Goal: Task Accomplishment & Management: Complete application form

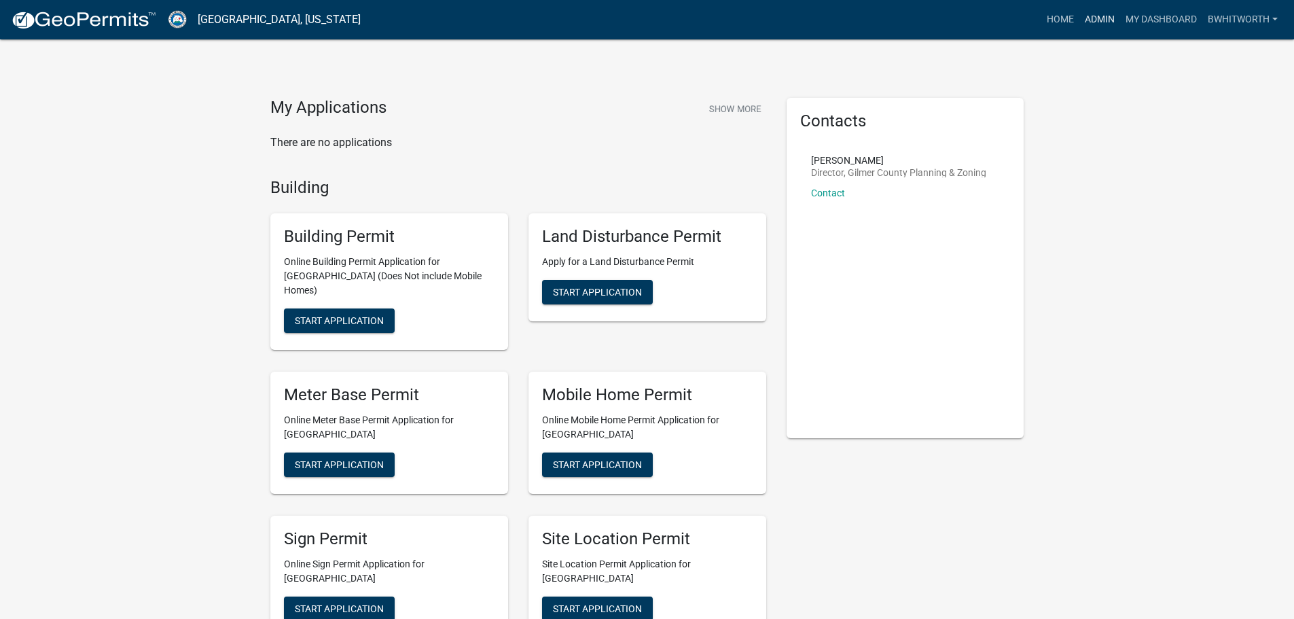
click at [640, 16] on link "Admin" at bounding box center [1099, 20] width 41 height 26
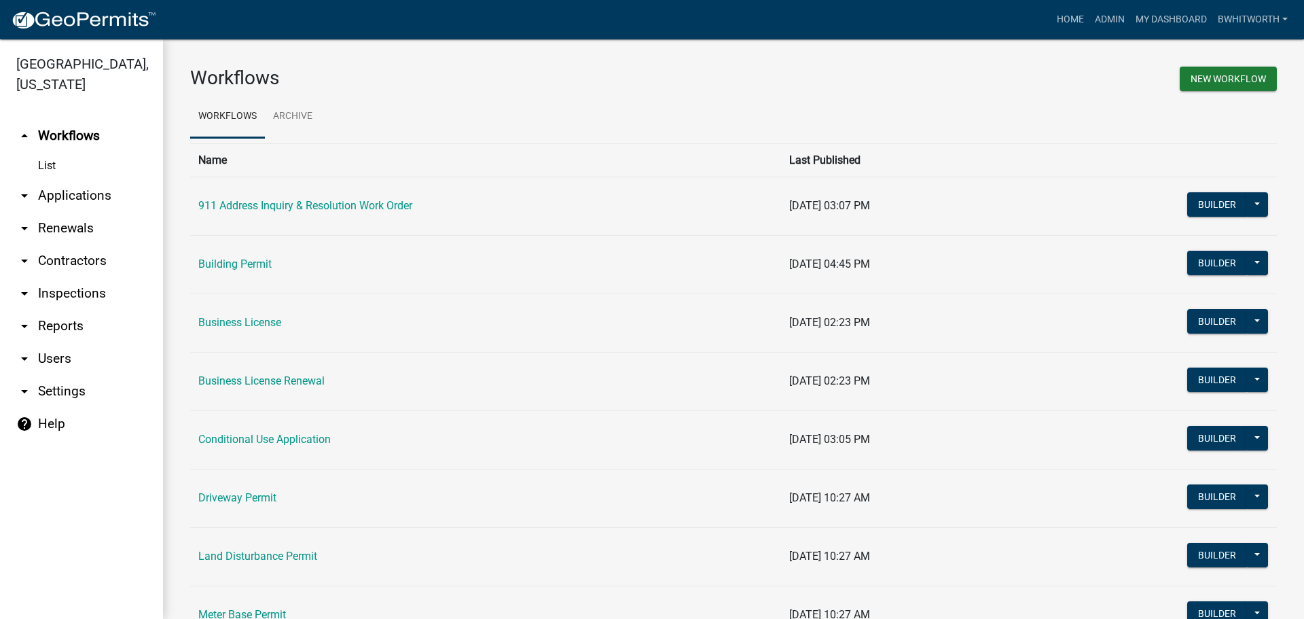
drag, startPoint x: 91, startPoint y: 198, endPoint x: 77, endPoint y: 198, distance: 14.3
click at [91, 198] on link "arrow_drop_down Applications" at bounding box center [81, 195] width 163 height 33
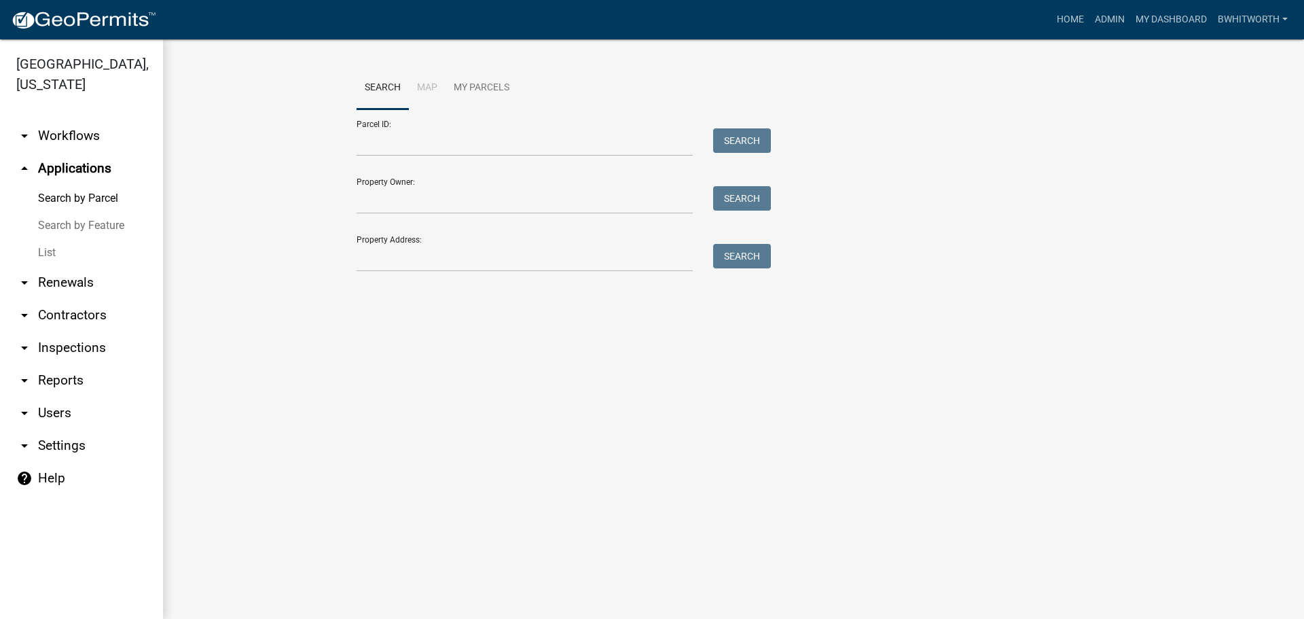
click at [46, 253] on link "List" at bounding box center [81, 252] width 163 height 27
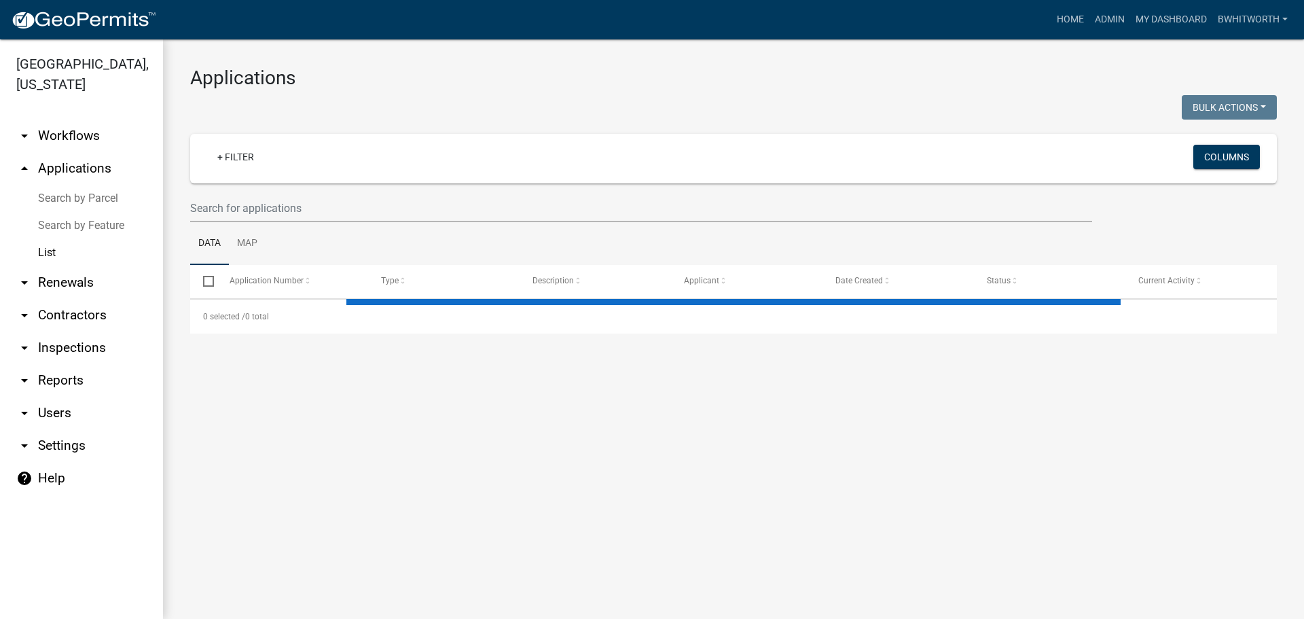
select select "3: 100"
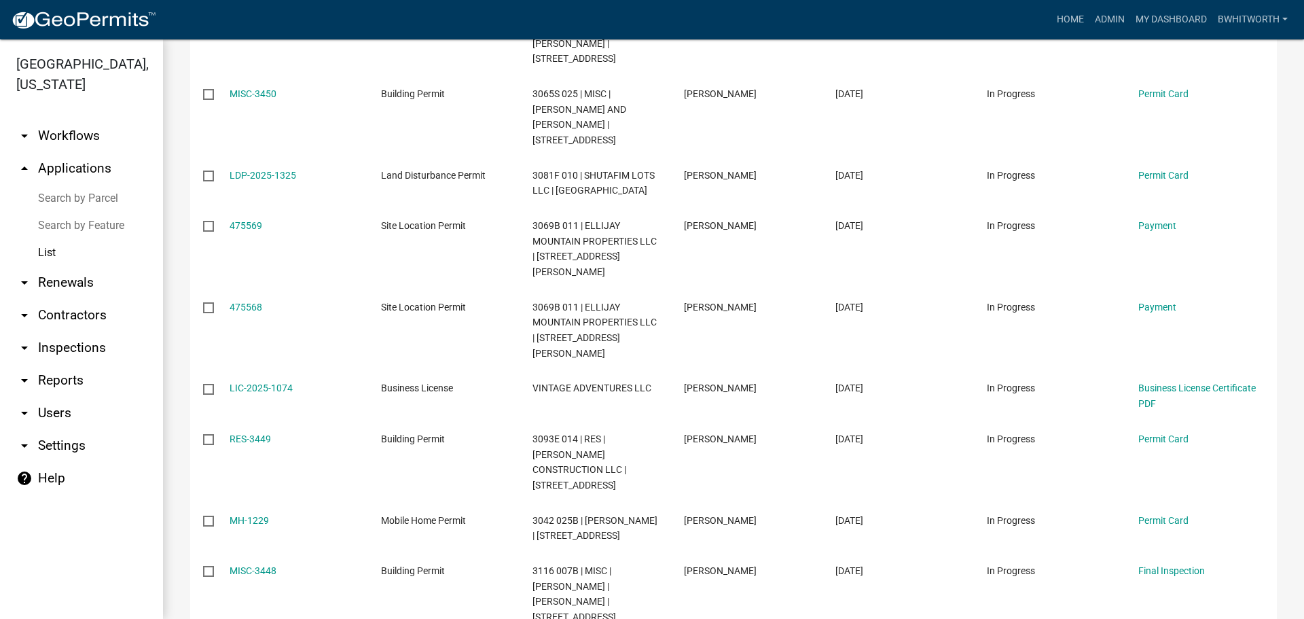
scroll to position [1358, 0]
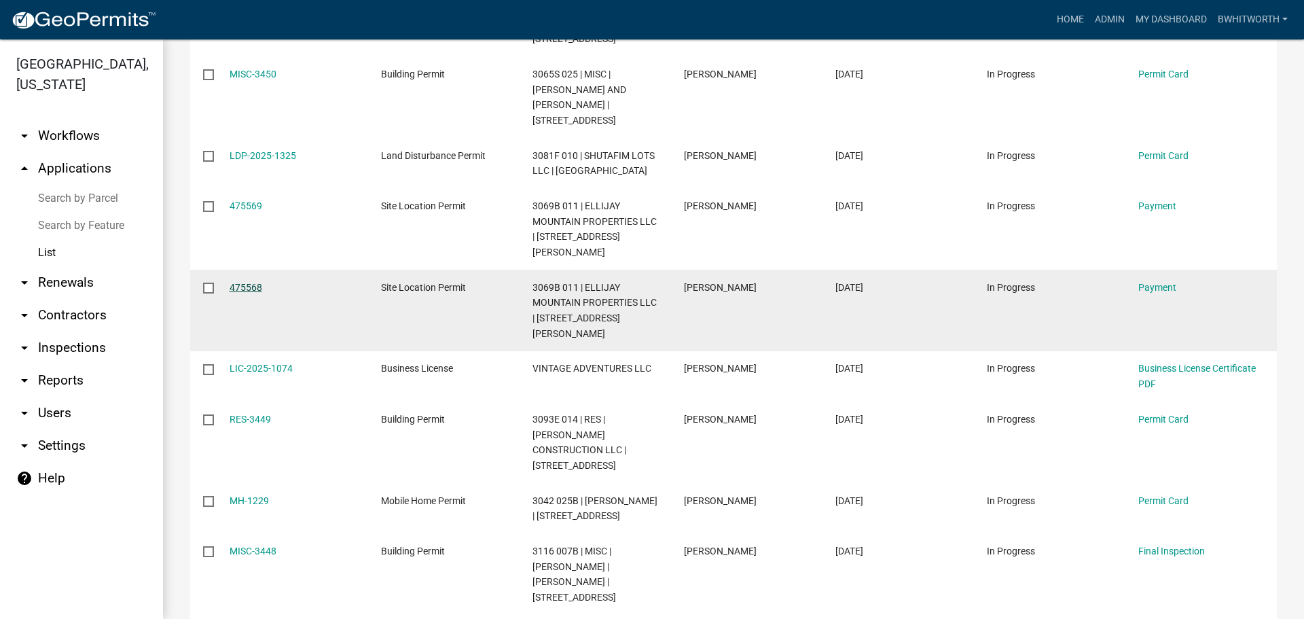
click at [255, 267] on link "475568" at bounding box center [246, 287] width 33 height 11
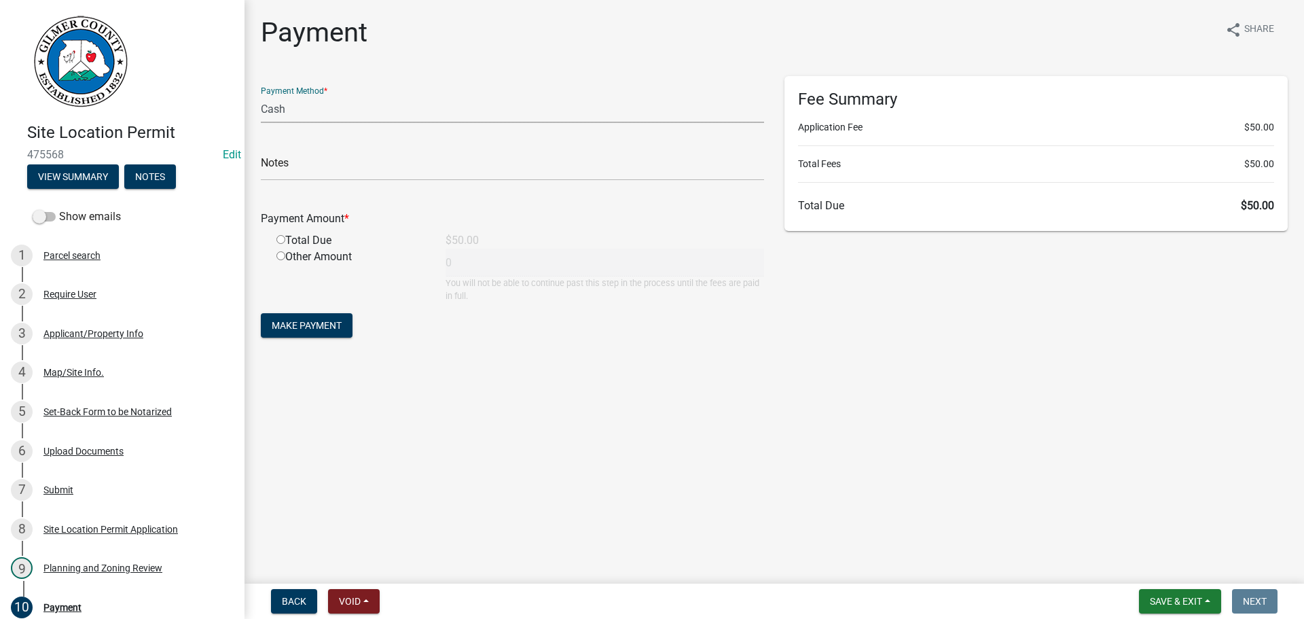
click at [321, 104] on select "Credit Card POS Check Cash" at bounding box center [512, 109] width 503 height 28
select select "1: 0"
click at [261, 95] on select "Credit Card POS Check Cash" at bounding box center [512, 109] width 503 height 28
click at [316, 166] on input "text" at bounding box center [512, 167] width 503 height 28
type input "1271"
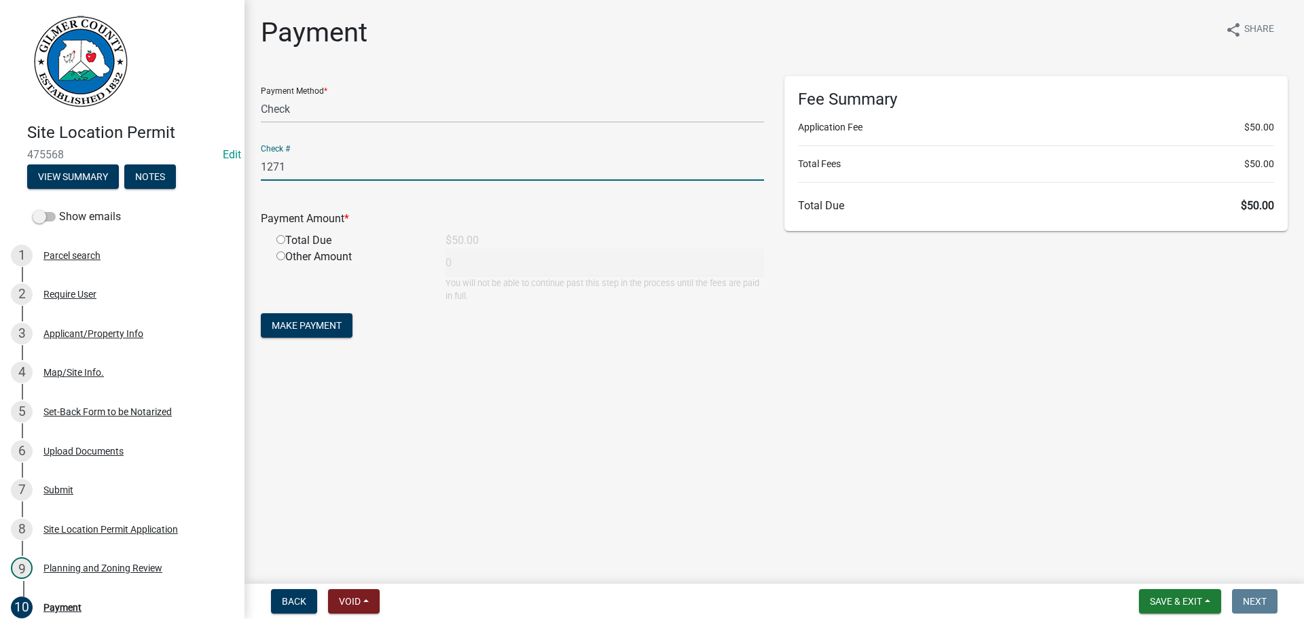
click at [280, 236] on input "radio" at bounding box center [280, 239] width 9 height 9
radio input "true"
type input "50"
click at [283, 267] on span "Make Payment" at bounding box center [307, 325] width 70 height 11
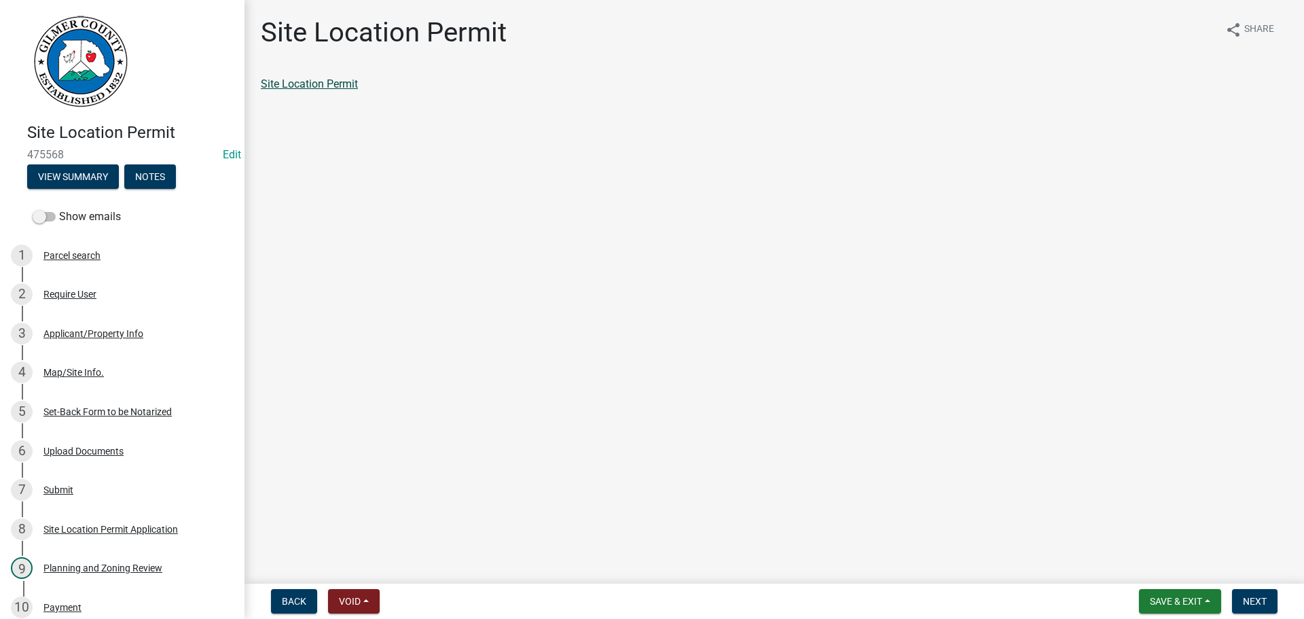
click at [330, 88] on link "Site Location Permit" at bounding box center [309, 83] width 97 height 13
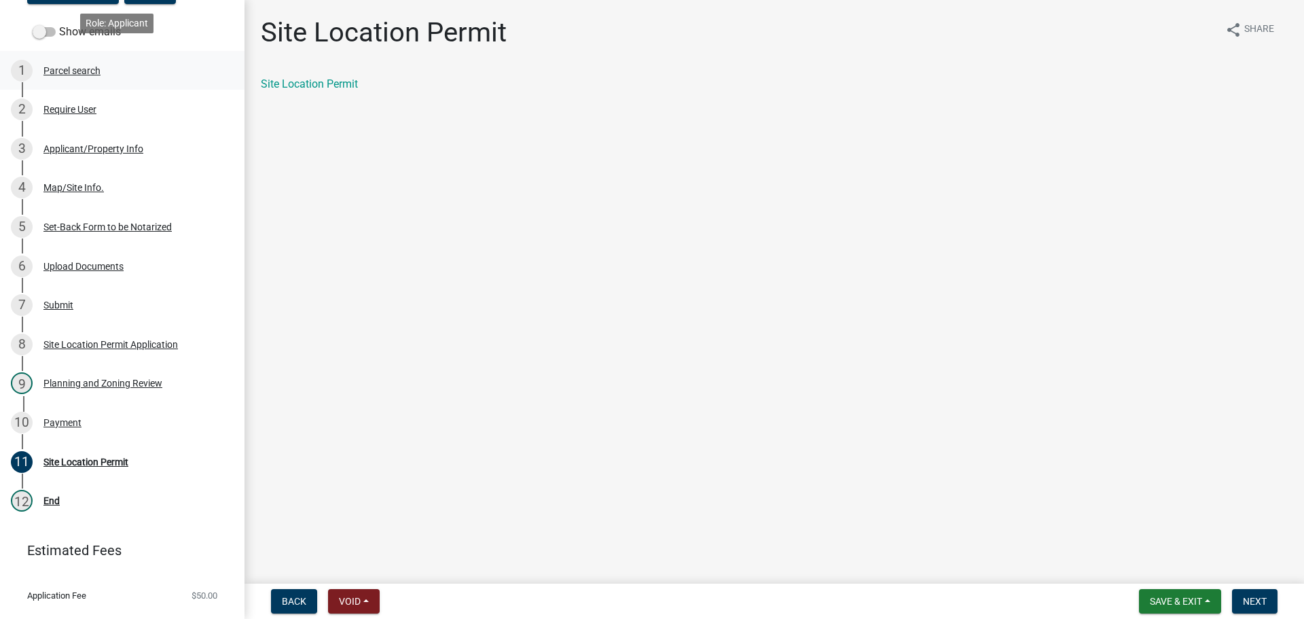
scroll to position [213, 0]
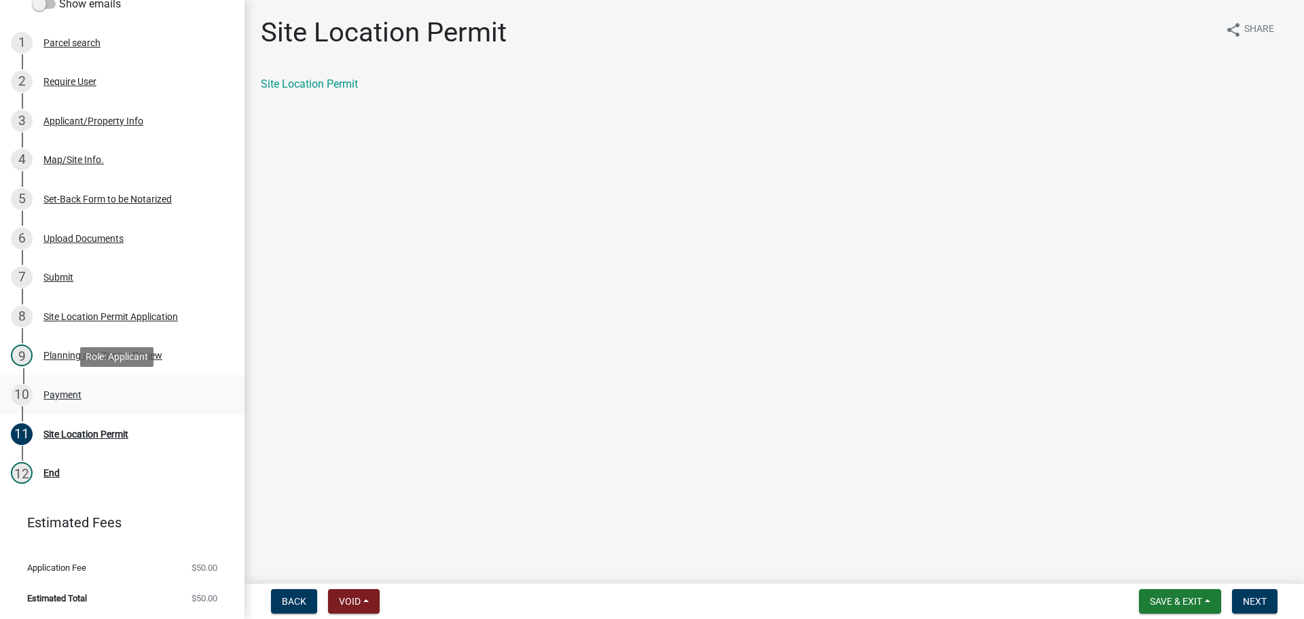
click at [70, 267] on div "Payment" at bounding box center [62, 395] width 38 height 10
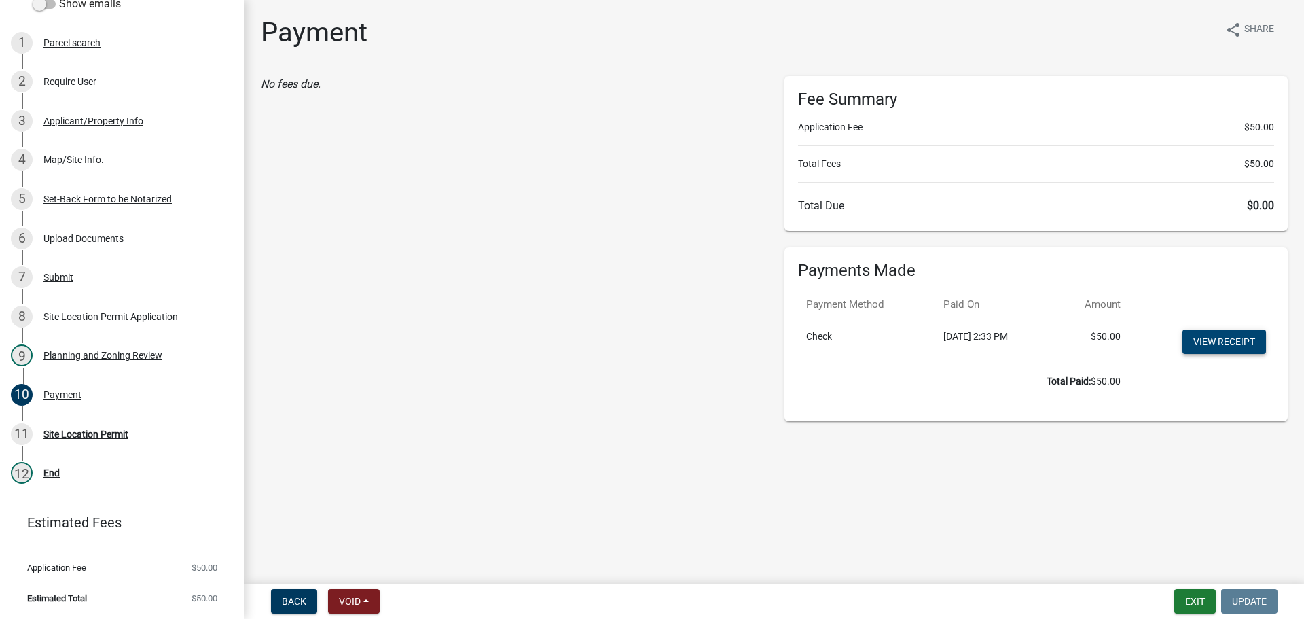
click at [640, 267] on link "View receipt" at bounding box center [1224, 341] width 84 height 24
click at [411, 204] on div "No fees due." at bounding box center [513, 248] width 524 height 345
click at [640, 267] on button "Exit" at bounding box center [1194, 601] width 41 height 24
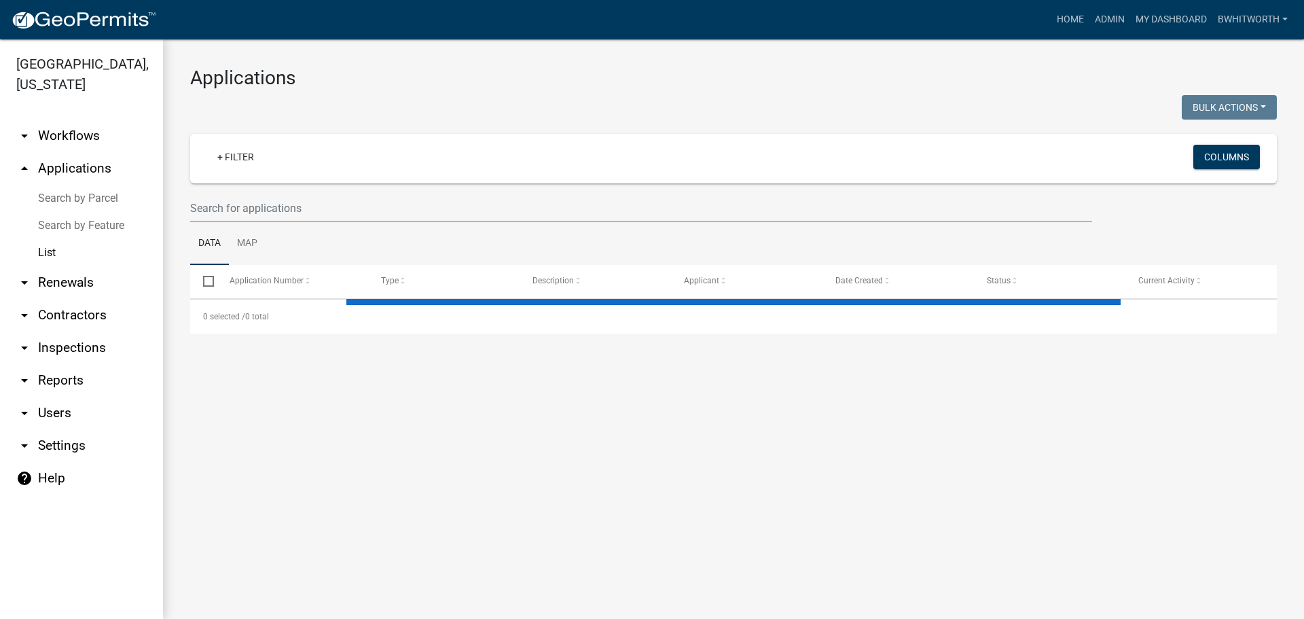
select select "3: 100"
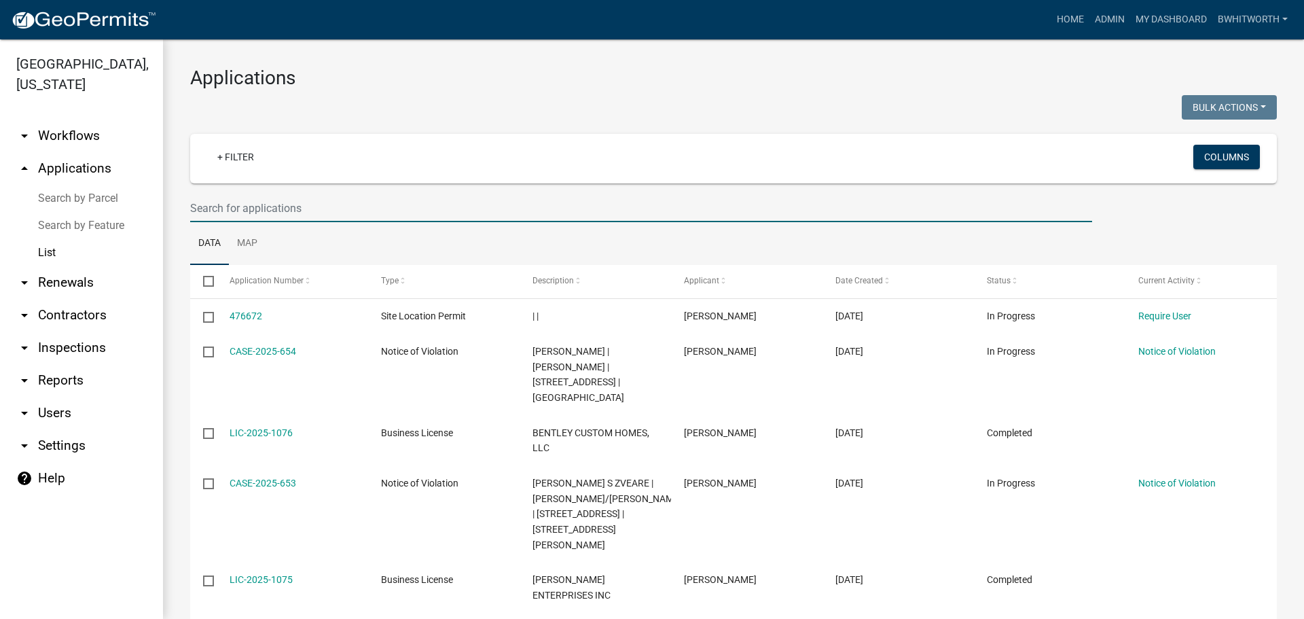
click at [266, 211] on input "text" at bounding box center [641, 208] width 902 height 28
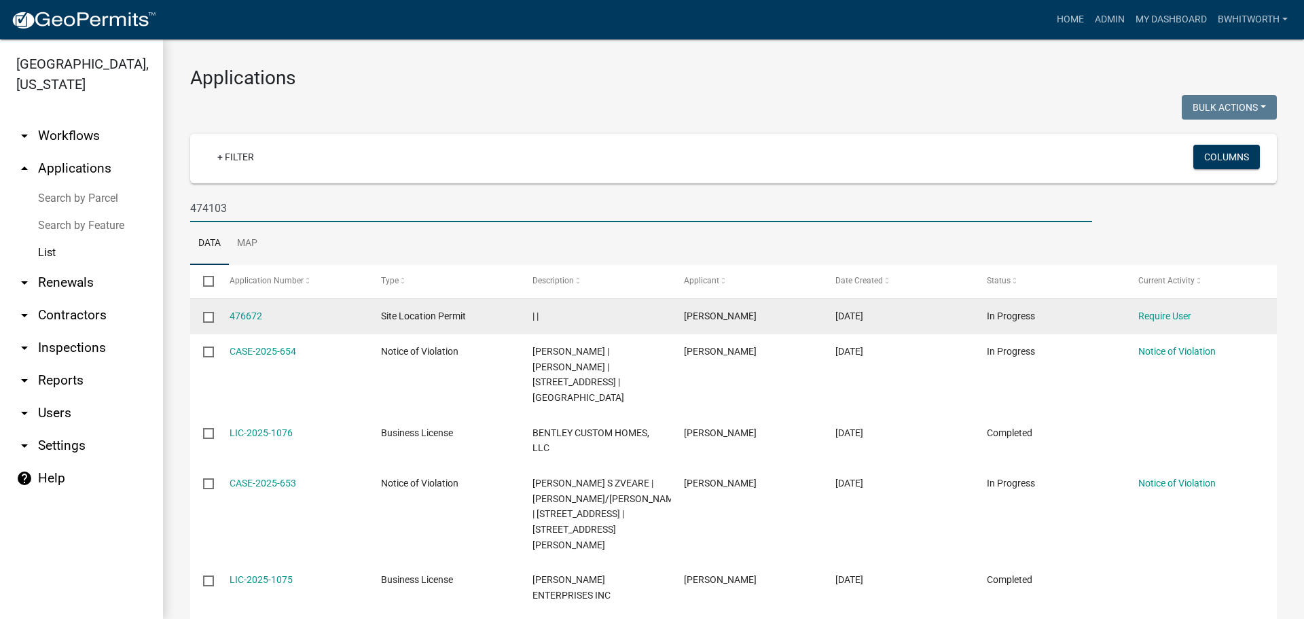
type input "474103"
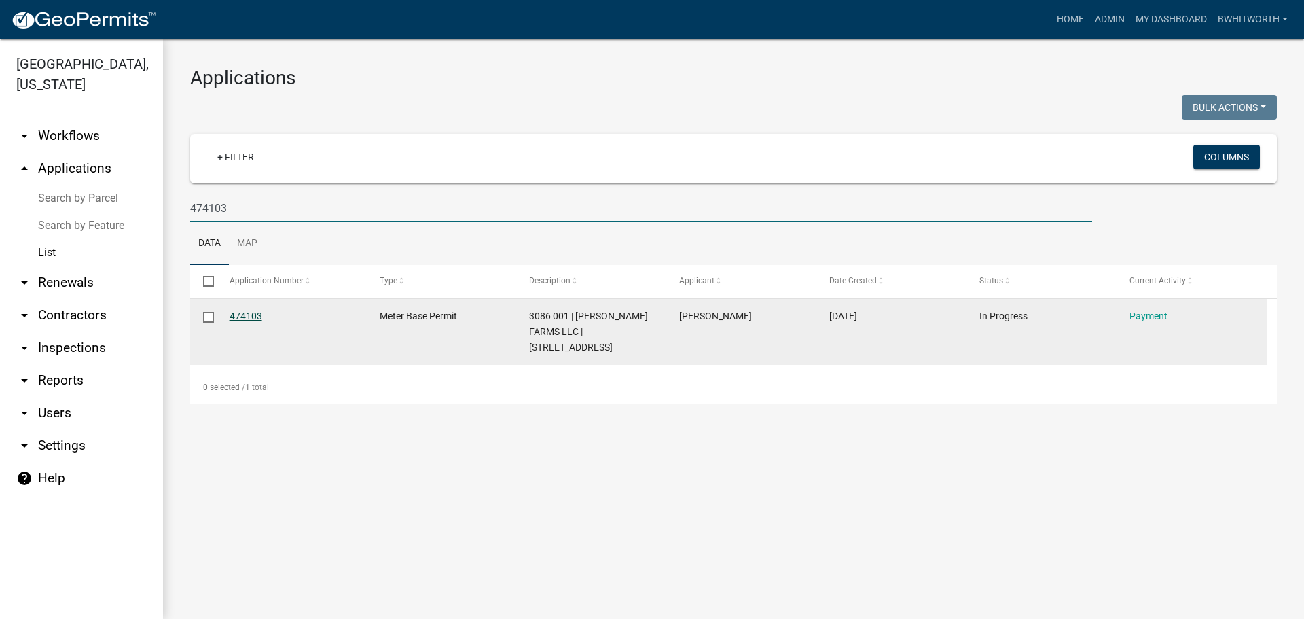
click at [254, 267] on link "474103" at bounding box center [246, 315] width 33 height 11
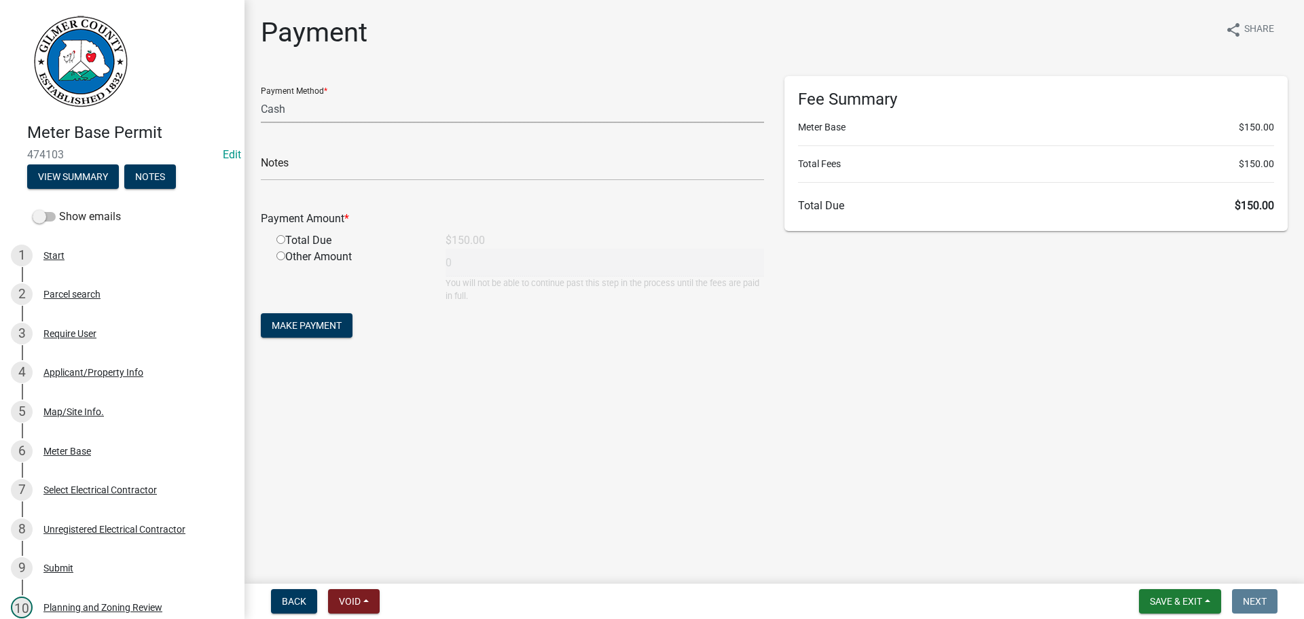
click at [335, 109] on select "Credit Card POS Check Cash" at bounding box center [512, 109] width 503 height 28
select select "1: 0"
click at [261, 95] on select "Credit Card POS Check Cash" at bounding box center [512, 109] width 503 height 28
click at [331, 170] on input "text" at bounding box center [512, 167] width 503 height 28
type input "1100"
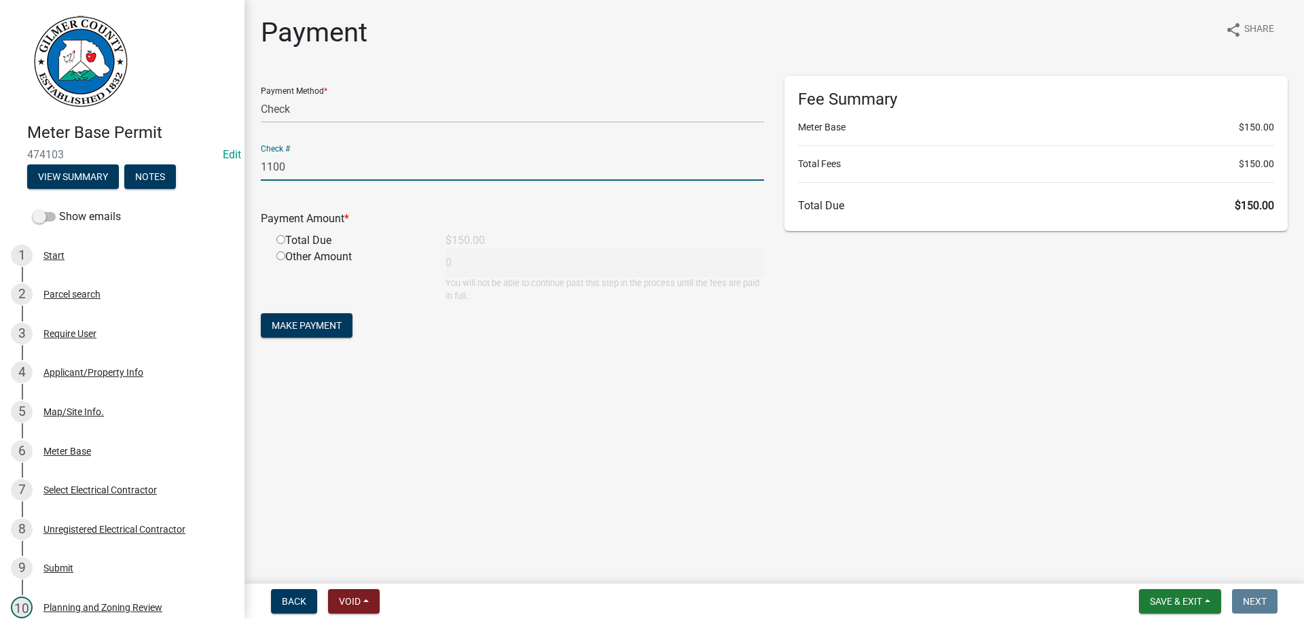
click at [281, 238] on input "radio" at bounding box center [280, 239] width 9 height 9
radio input "true"
type input "150"
click at [313, 267] on form "Payment Method * Credit Card POS Check Cash Check # 1100 Payment Amount * Total…" at bounding box center [512, 208] width 503 height 265
click at [310, 267] on span "Make Payment" at bounding box center [307, 325] width 70 height 11
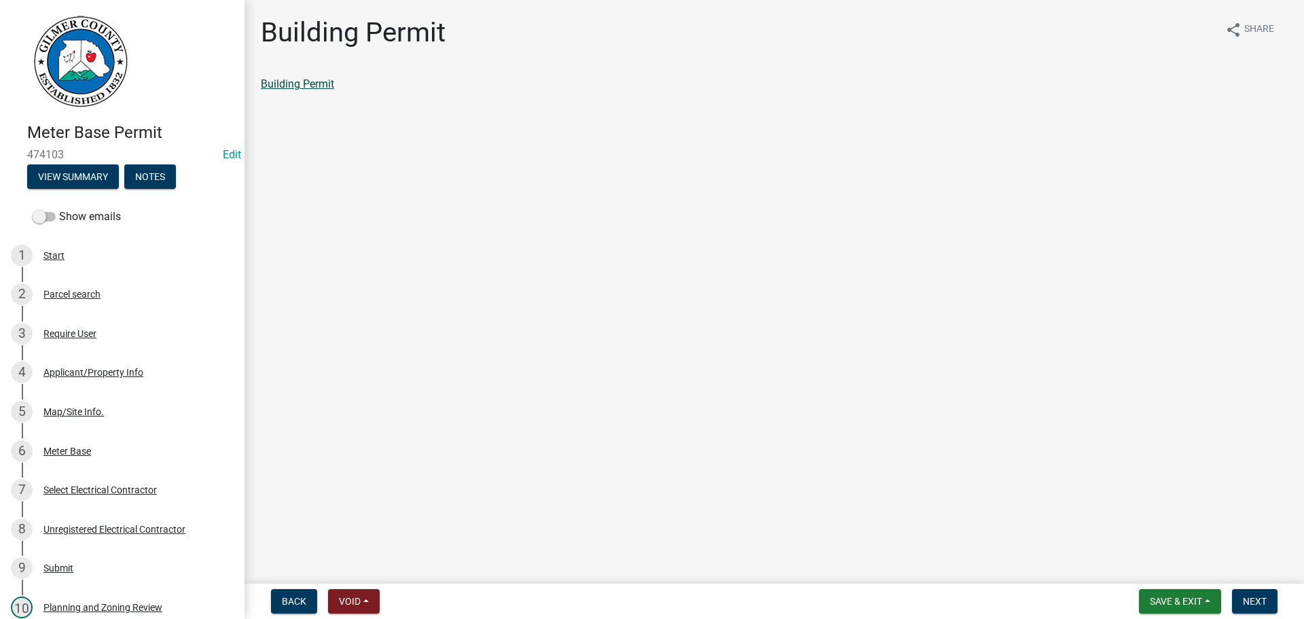
click at [321, 81] on link "Building Permit" at bounding box center [297, 83] width 73 height 13
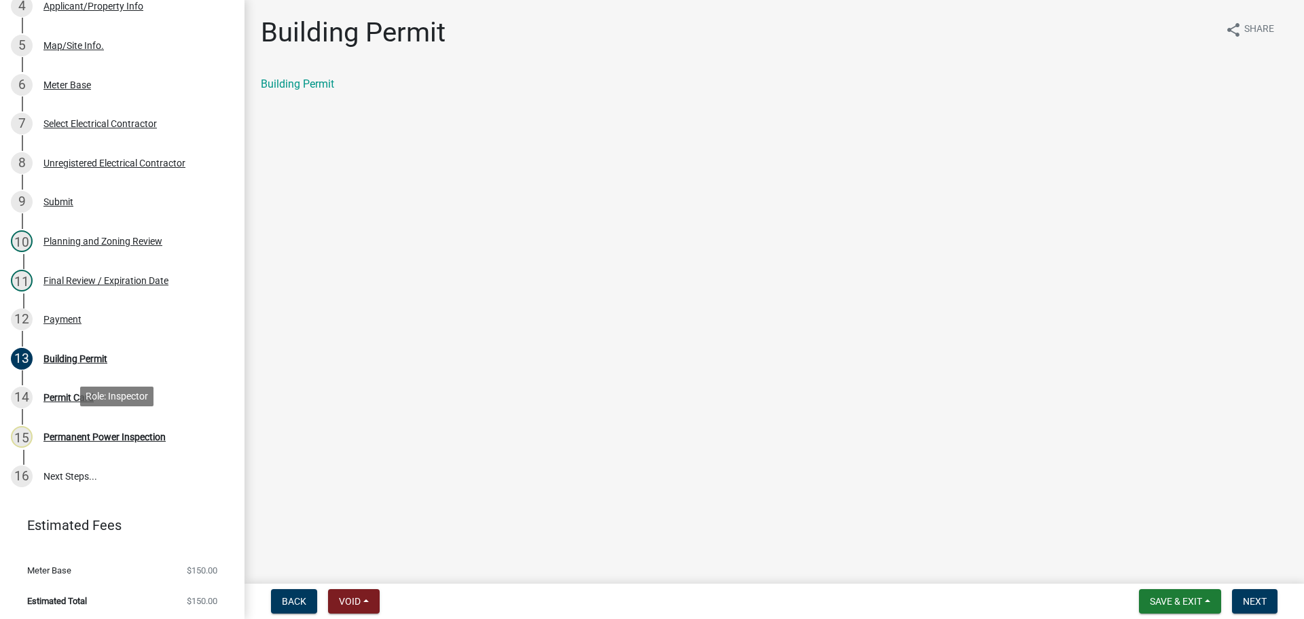
scroll to position [369, 0]
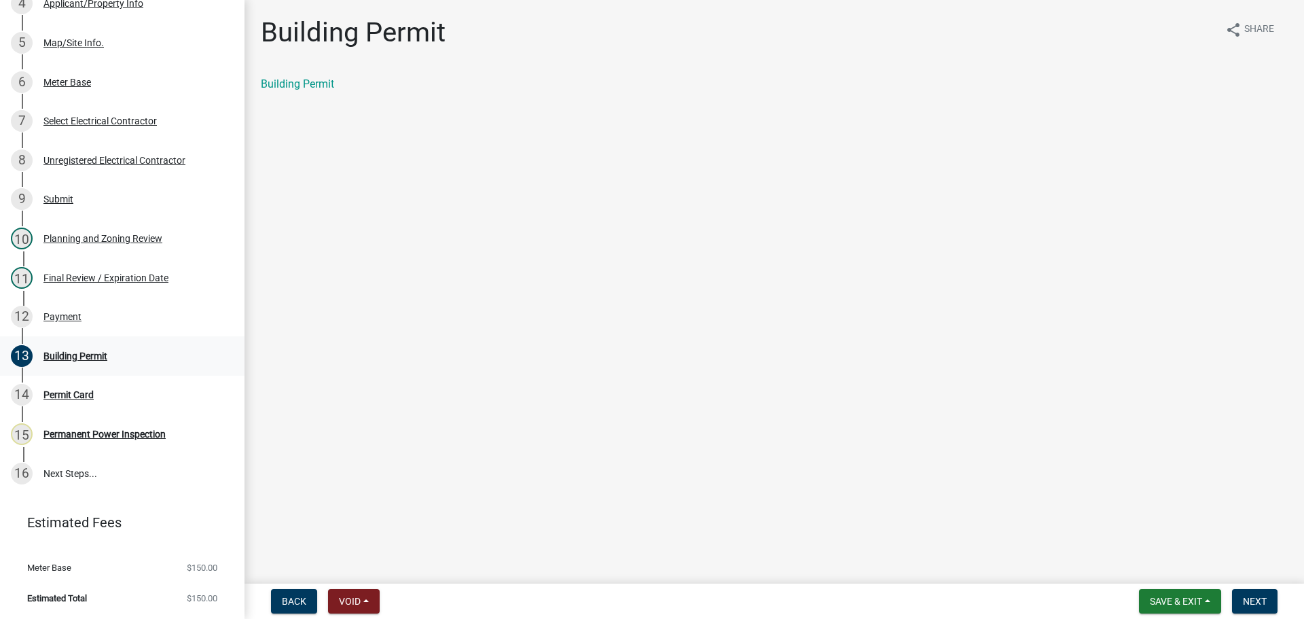
click at [77, 267] on div "Building Permit" at bounding box center [75, 356] width 64 height 10
click at [68, 267] on div "Payment" at bounding box center [62, 317] width 38 height 10
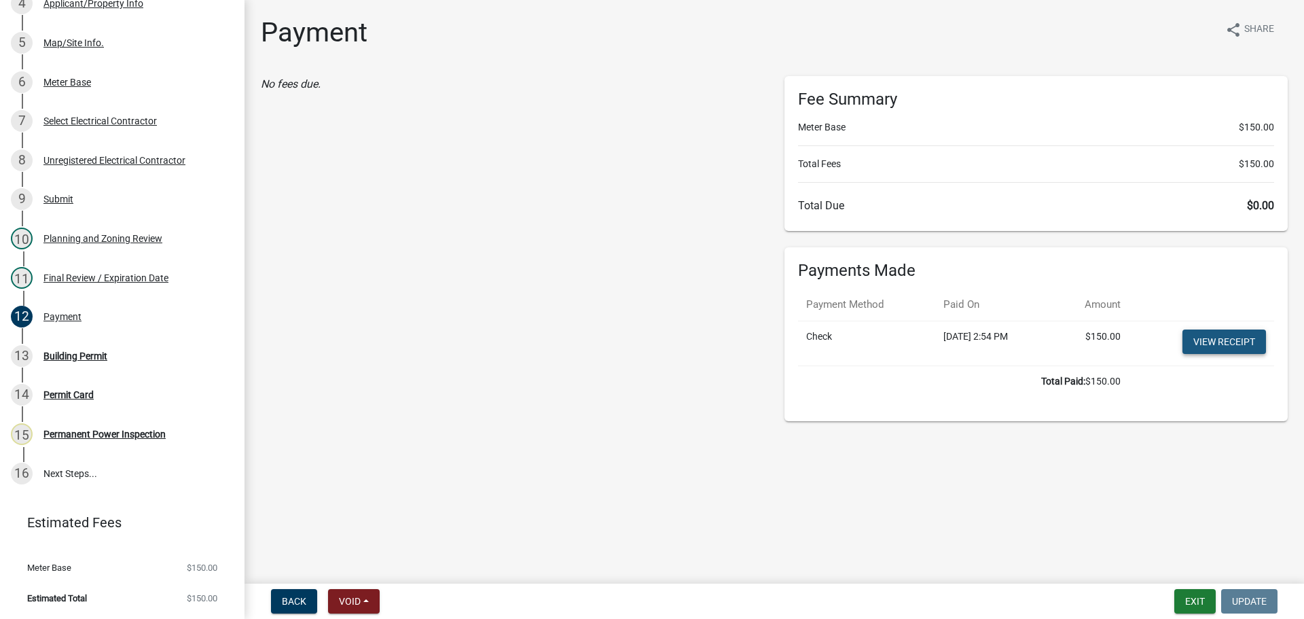
click at [640, 267] on link "View receipt" at bounding box center [1224, 341] width 84 height 24
click at [103, 267] on div "Building Permit" at bounding box center [75, 356] width 64 height 10
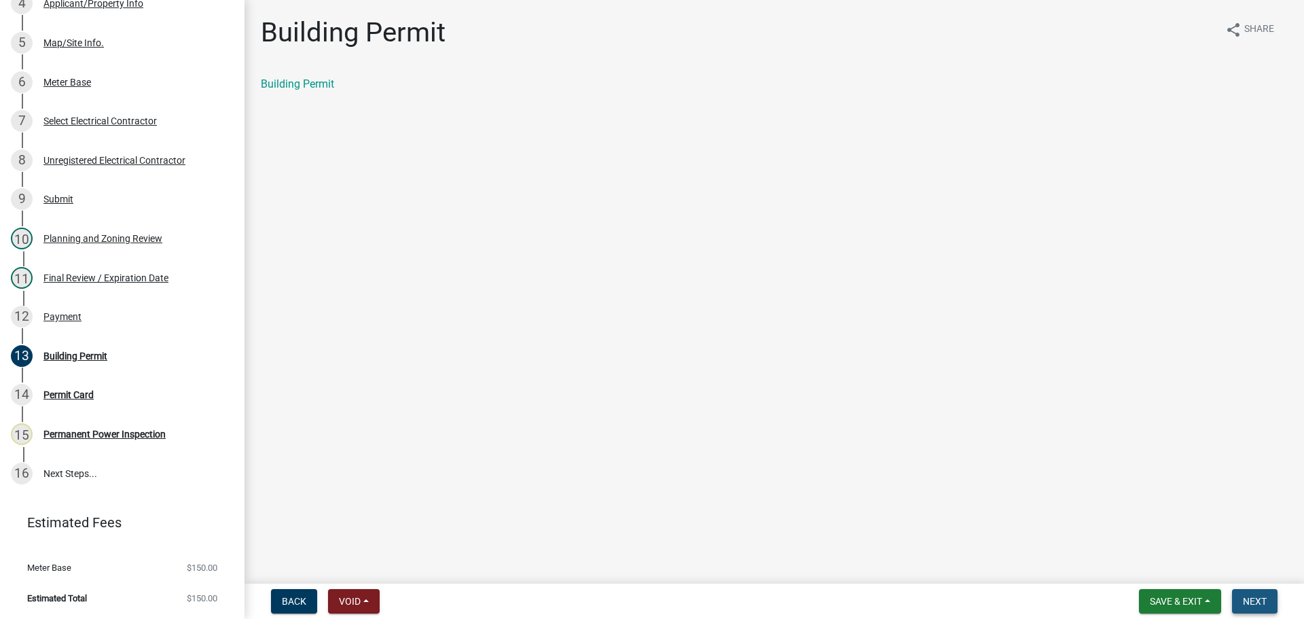
click at [640, 267] on span "Next" at bounding box center [1255, 601] width 24 height 11
click at [274, 79] on link "Permit Card" at bounding box center [289, 83] width 56 height 13
click at [640, 267] on button "Next" at bounding box center [1254, 601] width 45 height 24
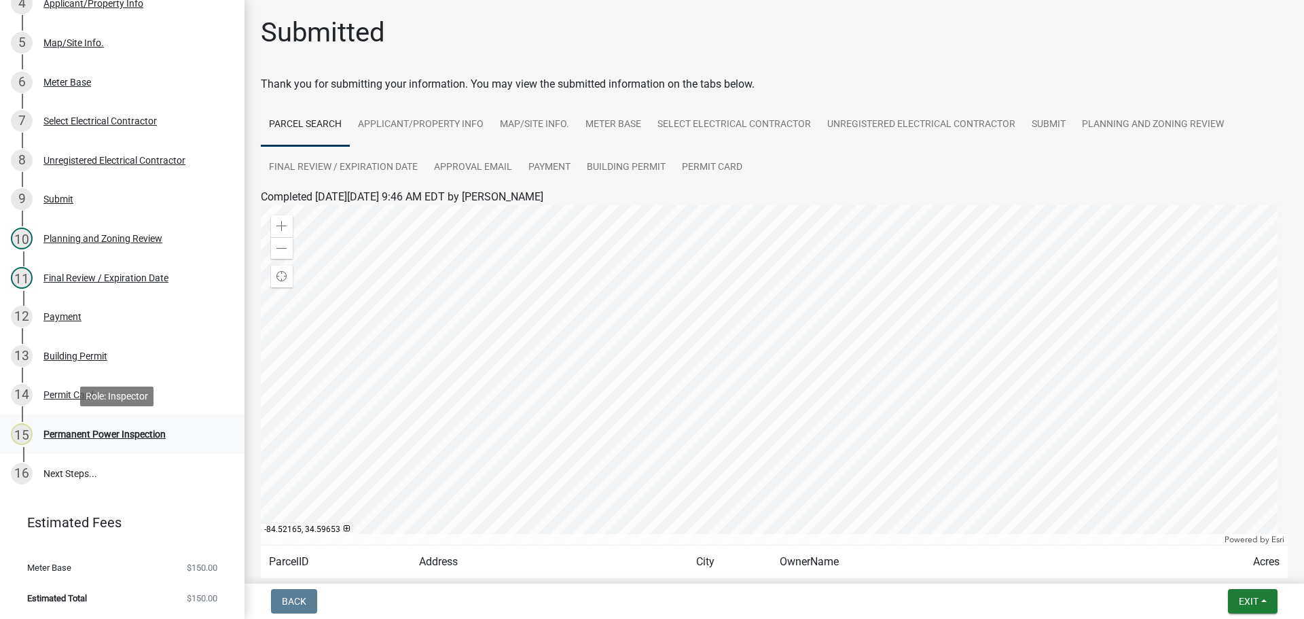
click at [83, 267] on div "Permanent Power Inspection" at bounding box center [104, 434] width 122 height 10
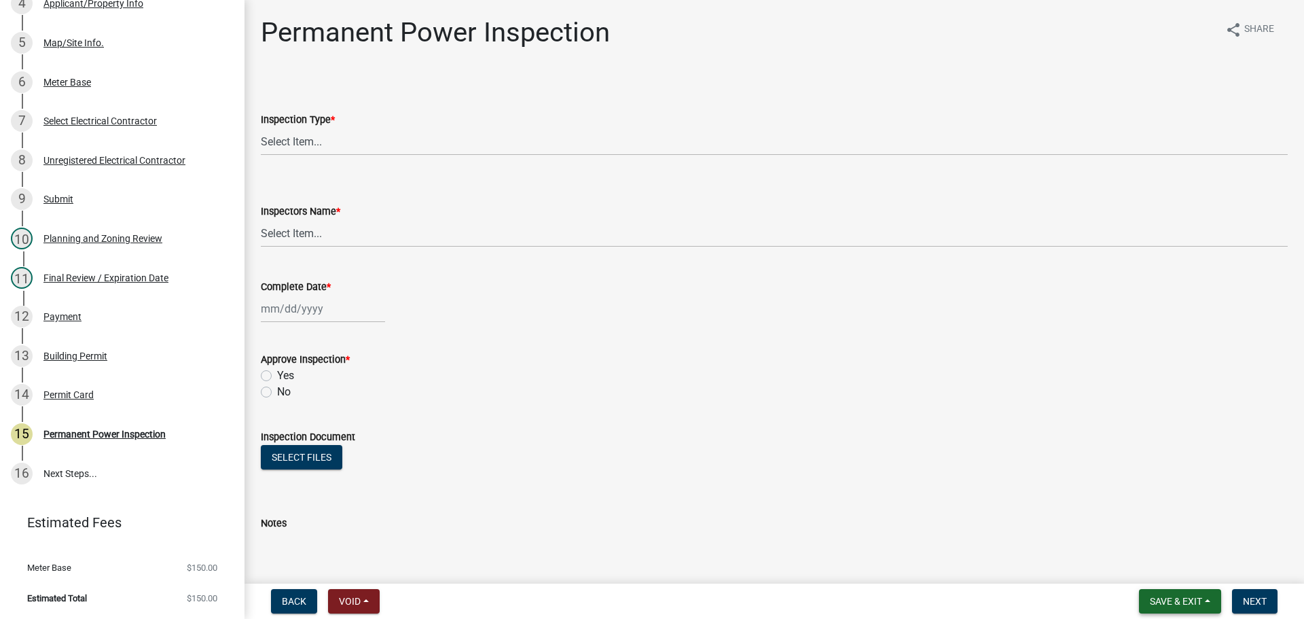
click at [640, 267] on span "Save & Exit" at bounding box center [1176, 601] width 52 height 11
click at [640, 267] on button "Save & Exit" at bounding box center [1166, 565] width 109 height 33
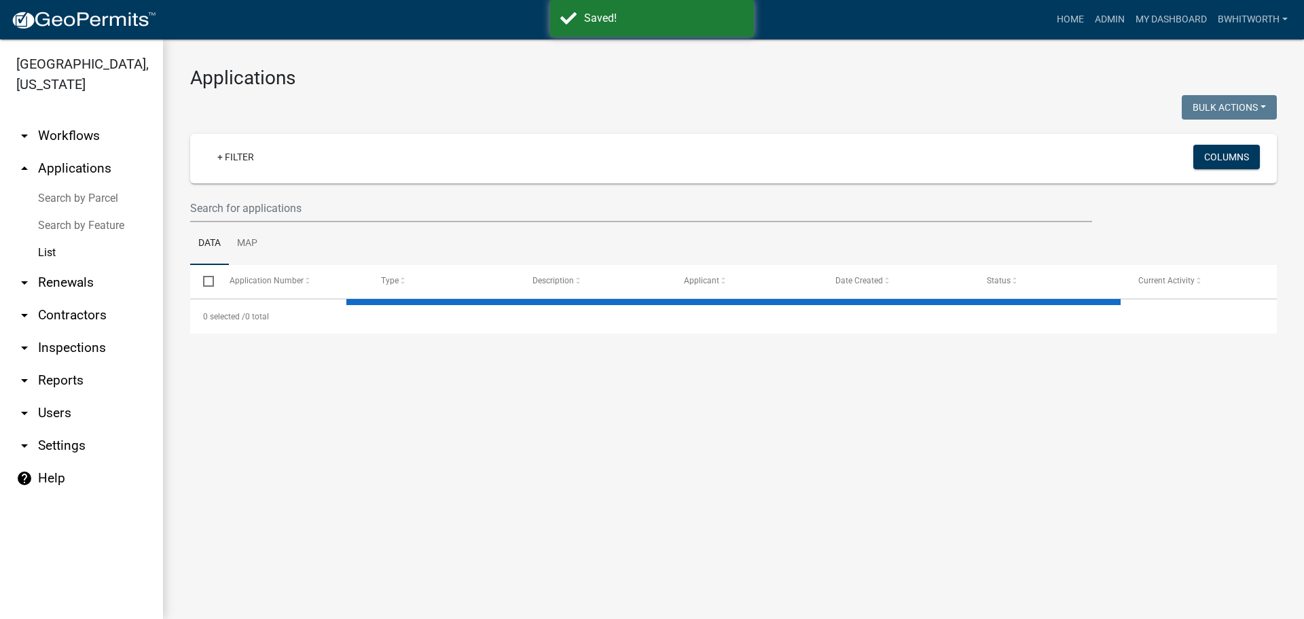
select select "3: 100"
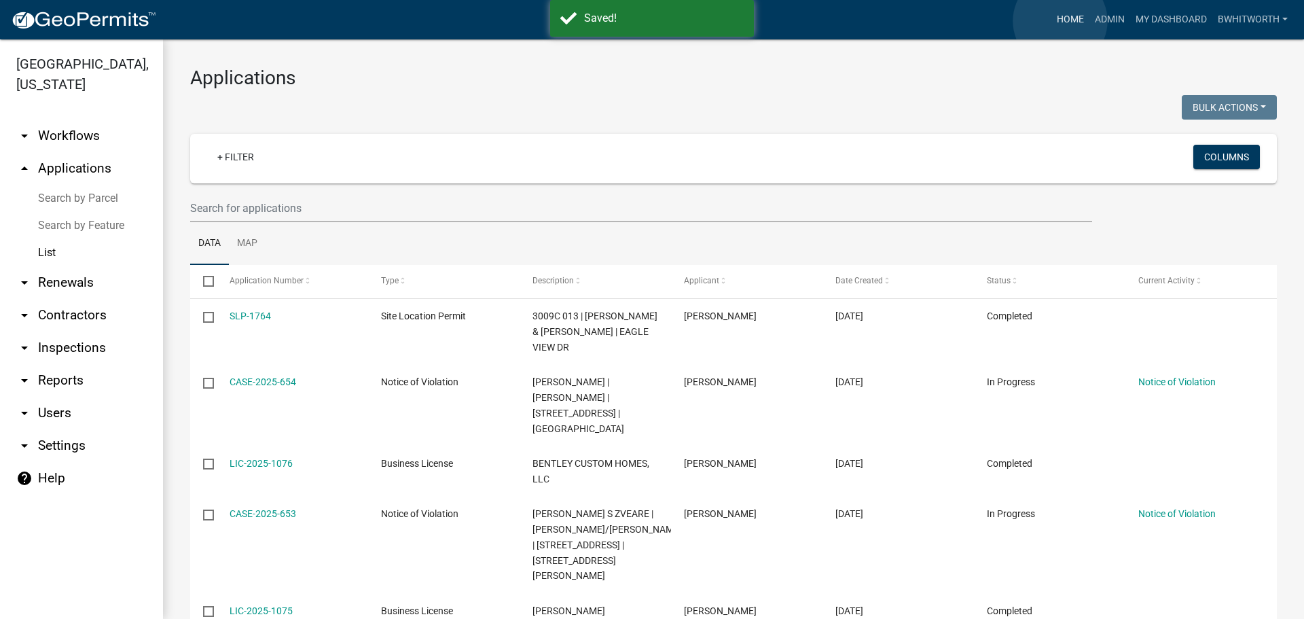
click at [640, 21] on link "Home" at bounding box center [1070, 20] width 38 height 26
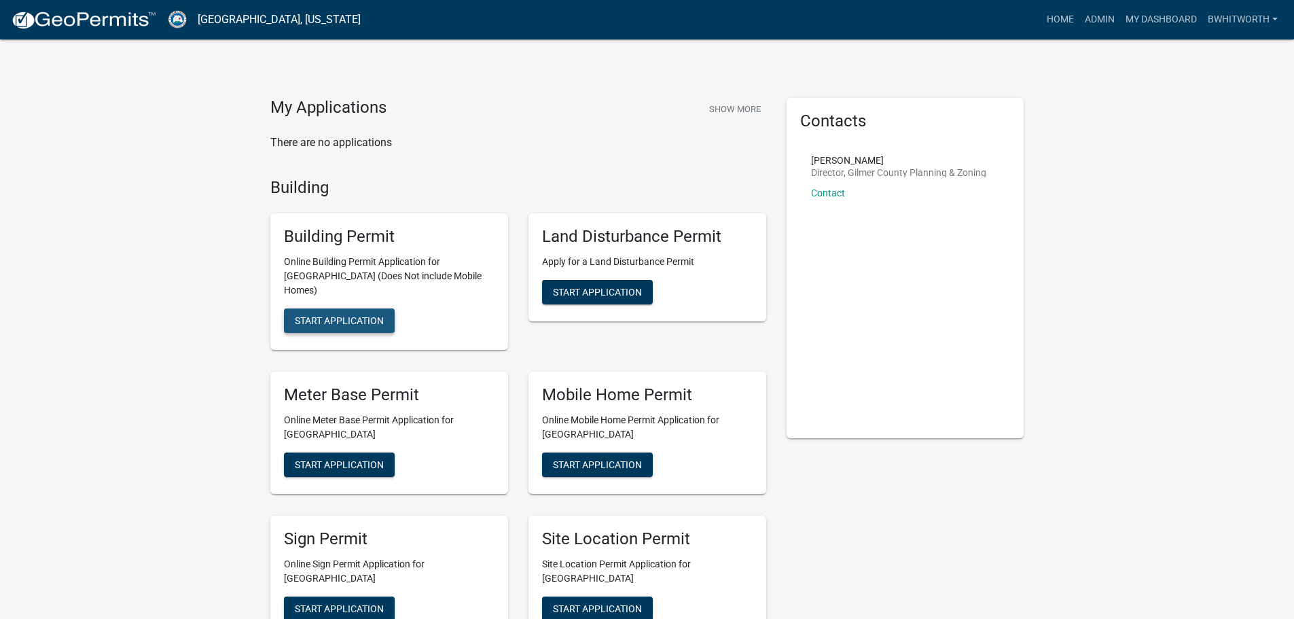
click at [353, 267] on span "Start Application" at bounding box center [339, 320] width 89 height 11
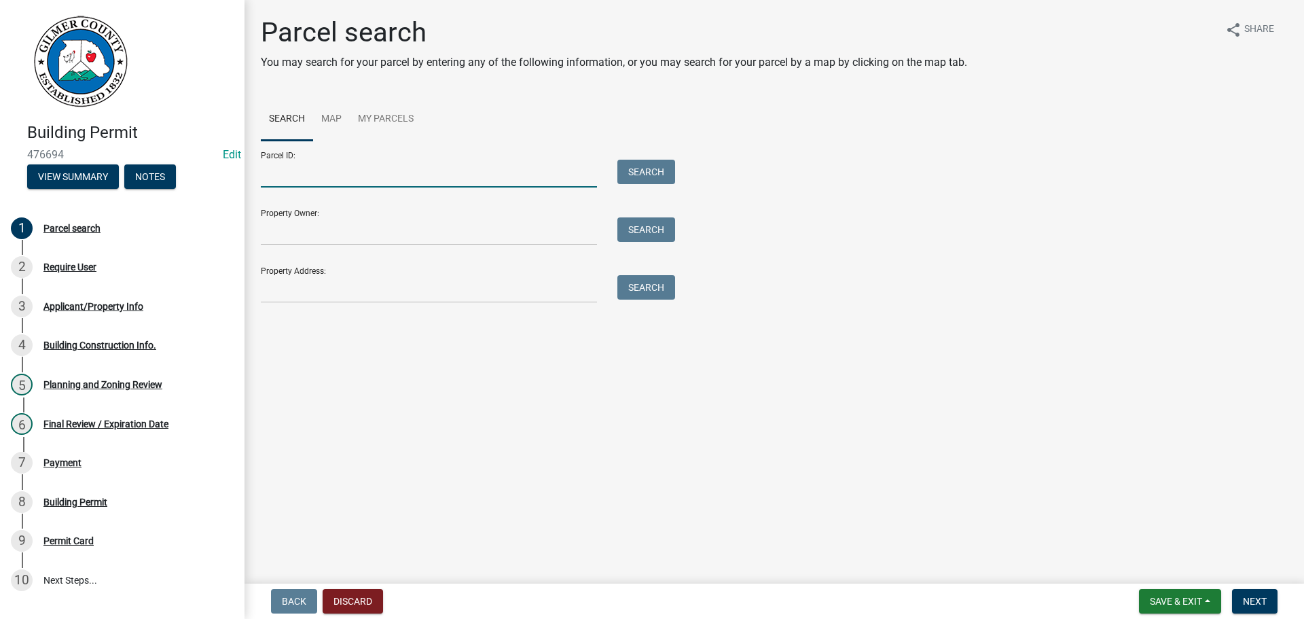
click at [313, 172] on input "Parcel ID:" at bounding box center [429, 174] width 336 height 28
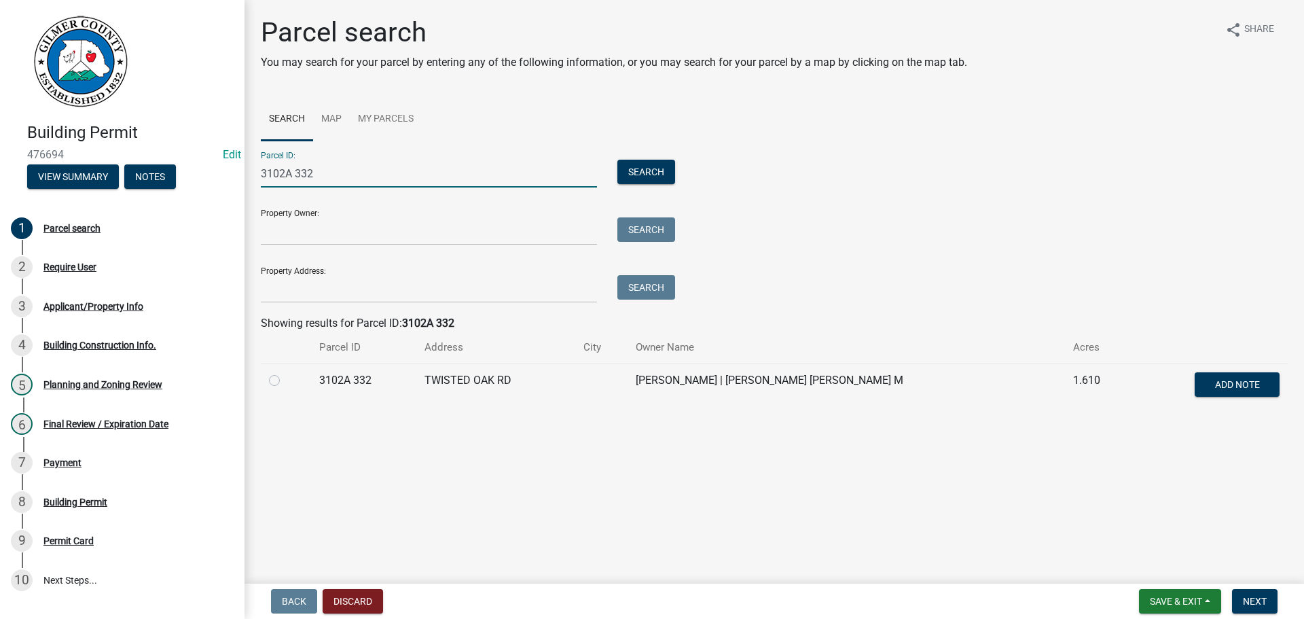
type input "3102A 332"
click at [285, 267] on label at bounding box center [285, 372] width 0 height 0
click at [285, 267] on 332 "radio" at bounding box center [289, 376] width 9 height 9
radio 332 "true"
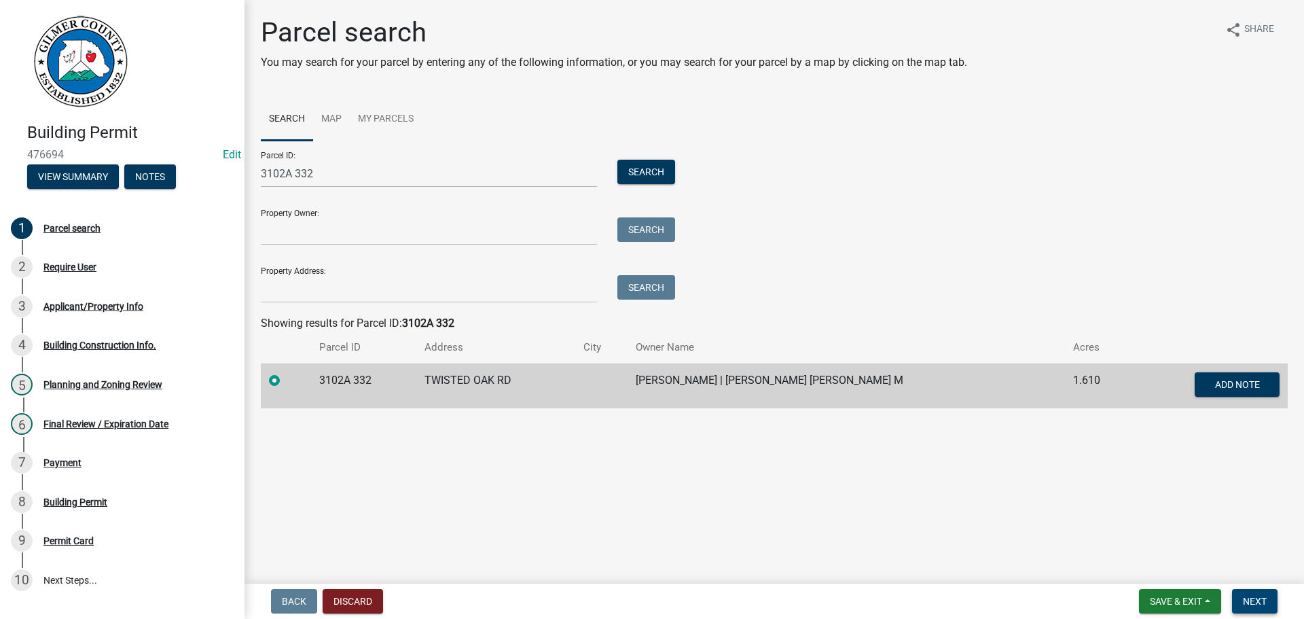
click at [640, 267] on span "Next" at bounding box center [1255, 601] width 24 height 11
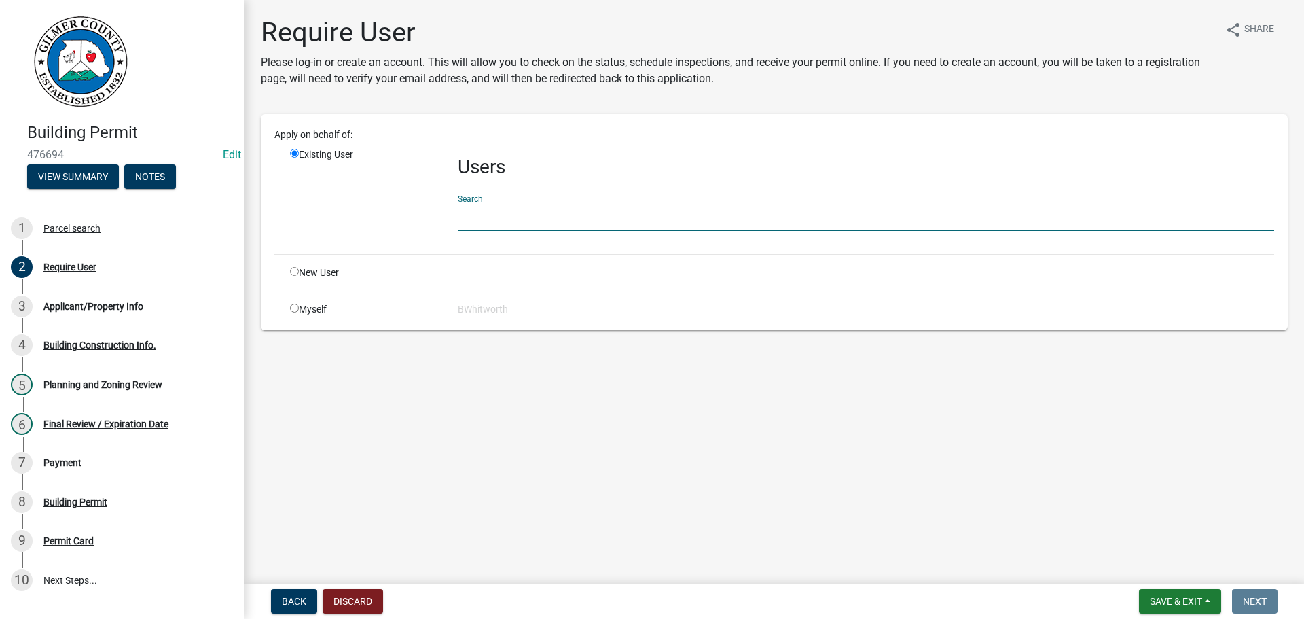
click at [468, 220] on input "text" at bounding box center [866, 217] width 816 height 28
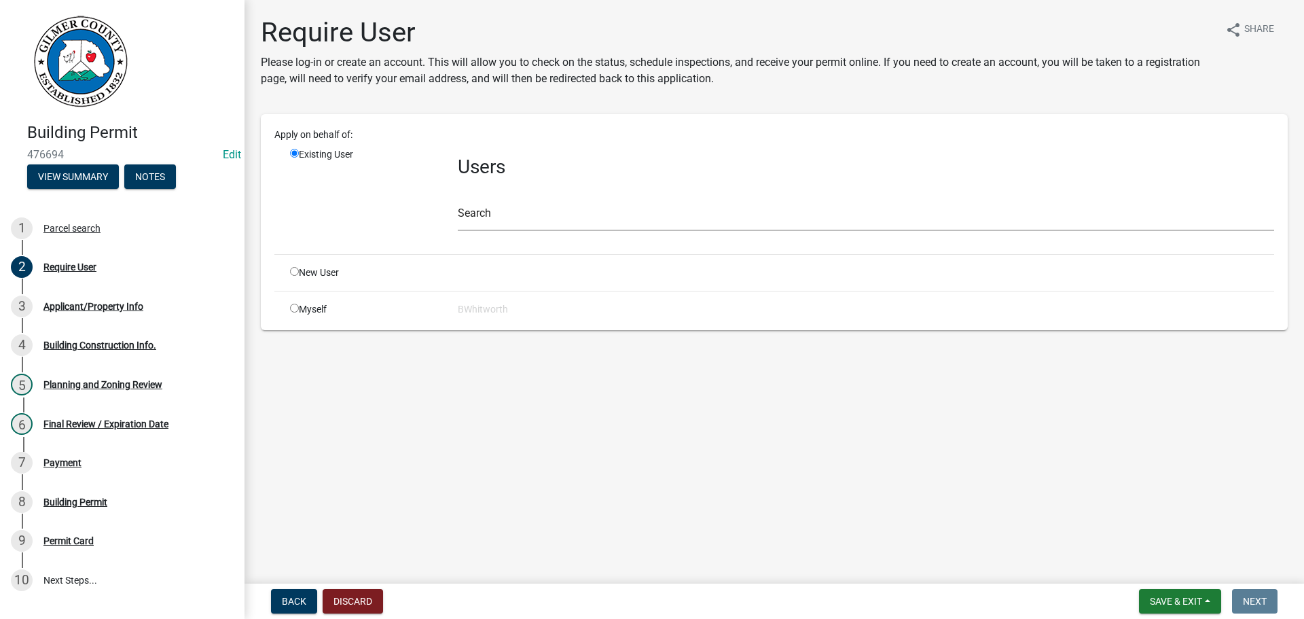
click at [294, 267] on input "radio" at bounding box center [294, 271] width 9 height 9
radio input "true"
radio input "false"
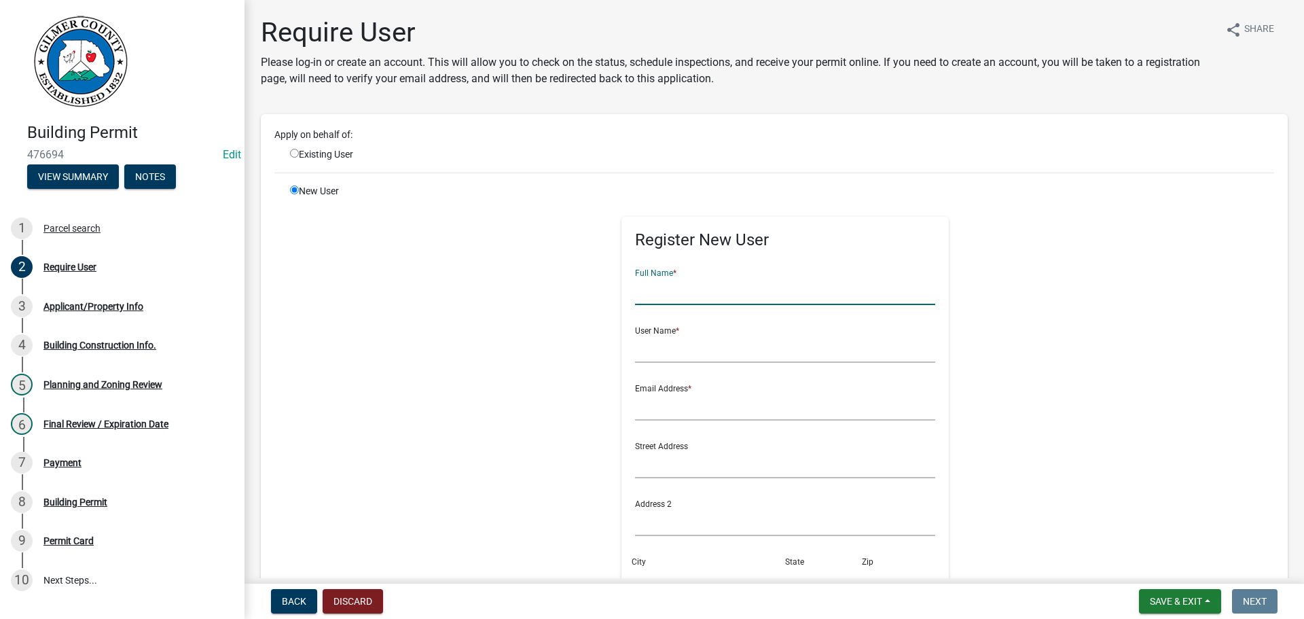
click at [640, 267] on input "text" at bounding box center [785, 291] width 301 height 28
type input "[PERSON_NAME]"
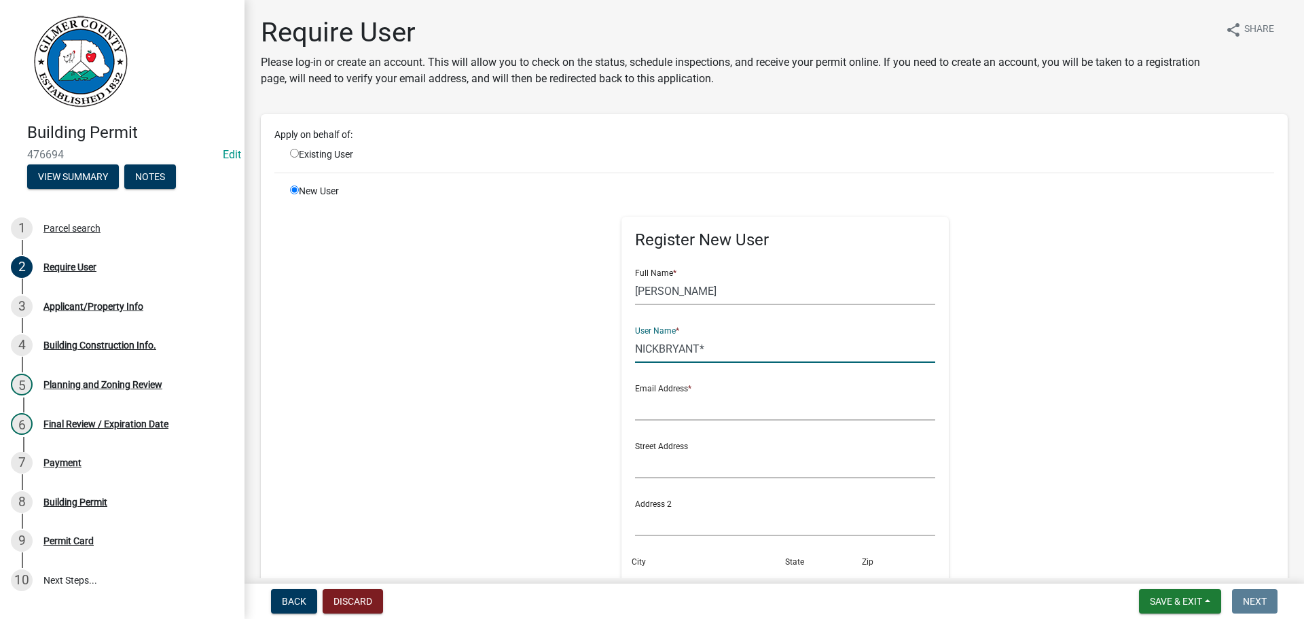
type input "NICKBRYANT*"
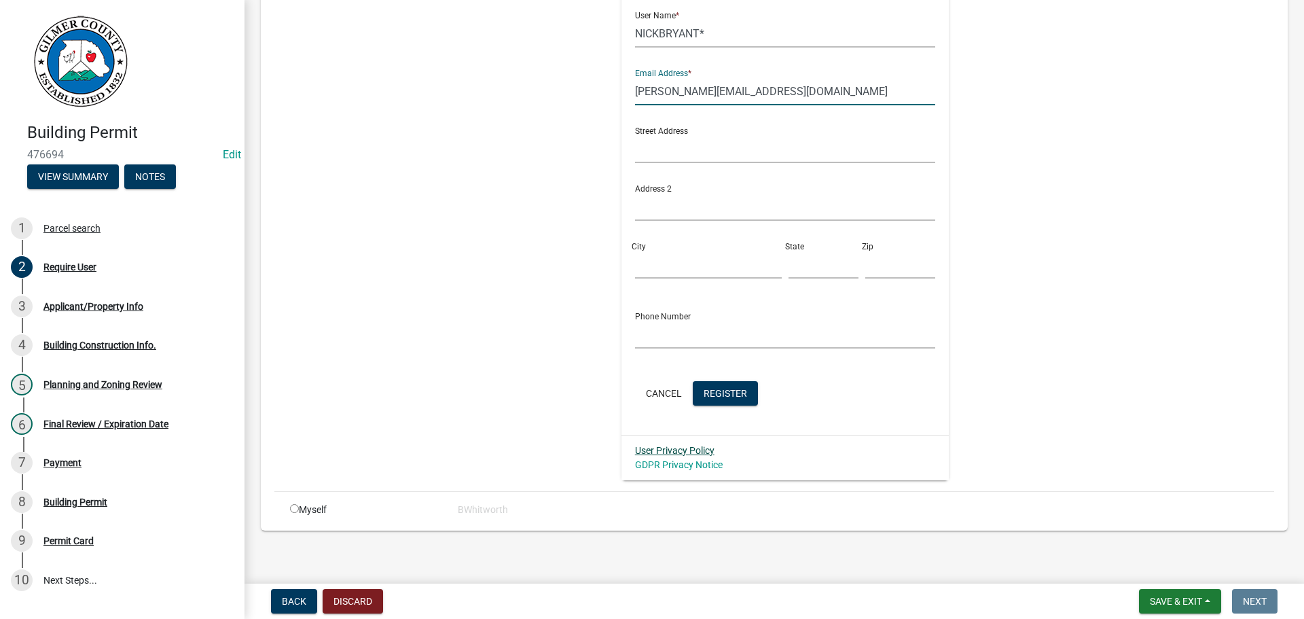
scroll to position [321, 0]
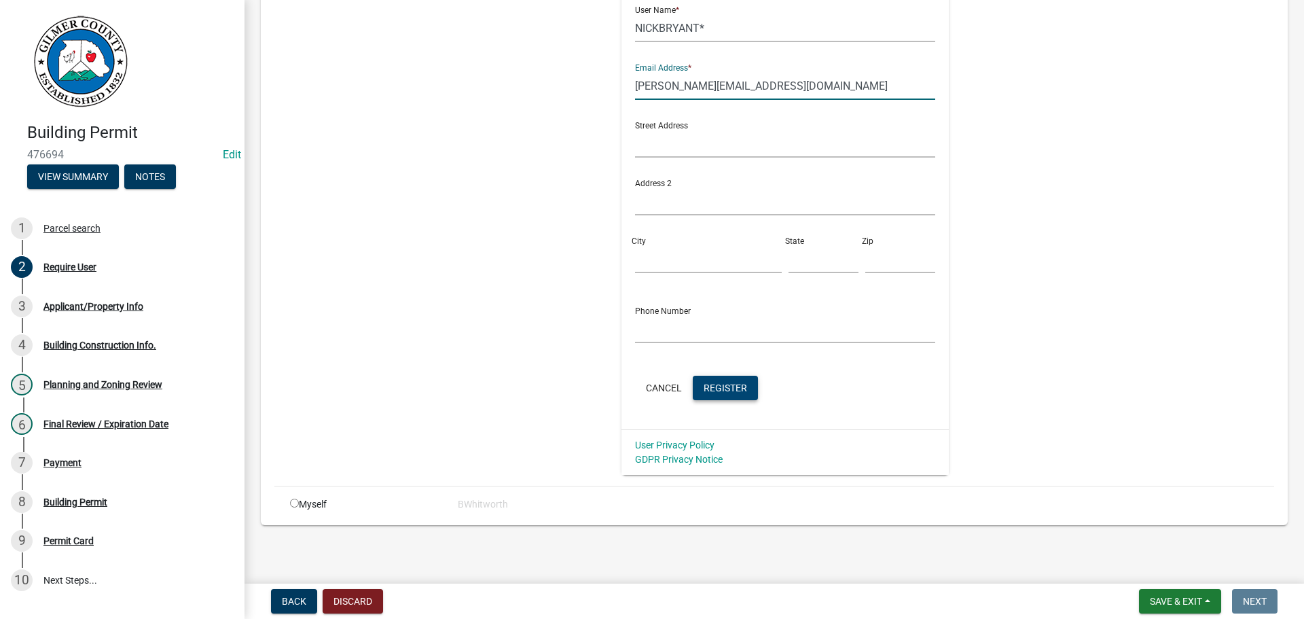
type input "[PERSON_NAME][EMAIL_ADDRESS][DOMAIN_NAME]"
click at [640, 267] on span "Register" at bounding box center [724, 387] width 43 height 11
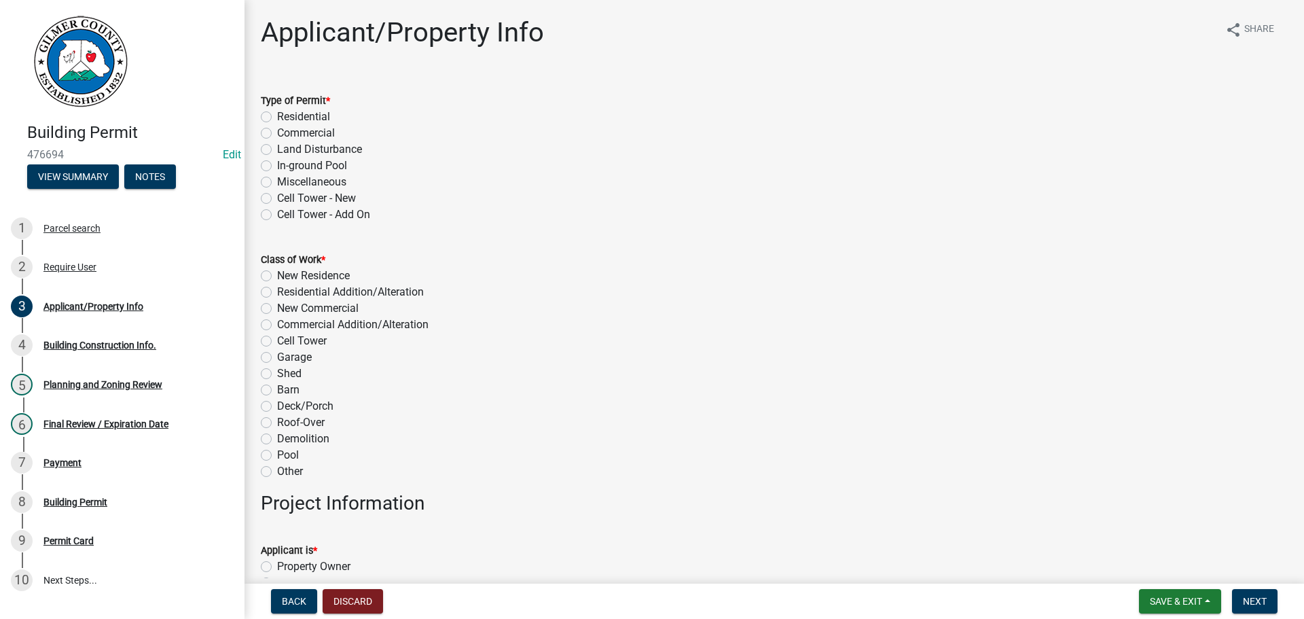
click at [277, 113] on label "Residential" at bounding box center [303, 117] width 53 height 16
click at [277, 113] on input "Residential" at bounding box center [281, 113] width 9 height 9
radio input "true"
click at [277, 267] on label "New Residence" at bounding box center [313, 276] width 73 height 16
click at [277, 267] on input "New Residence" at bounding box center [281, 272] width 9 height 9
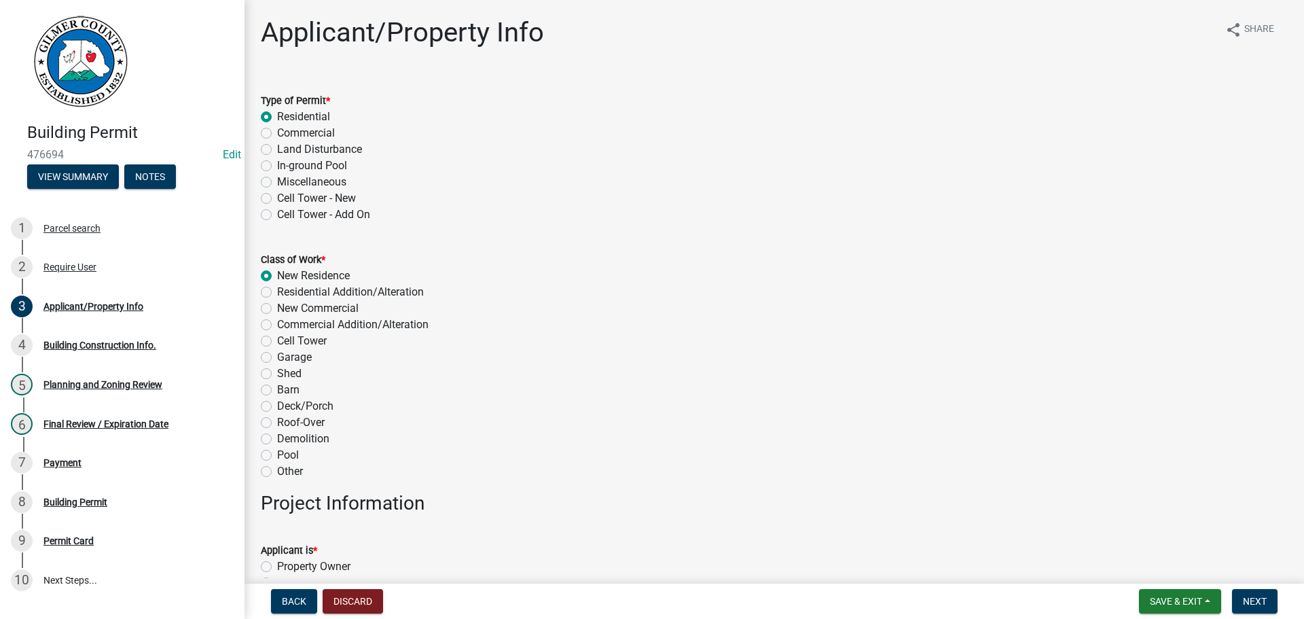
radio input "true"
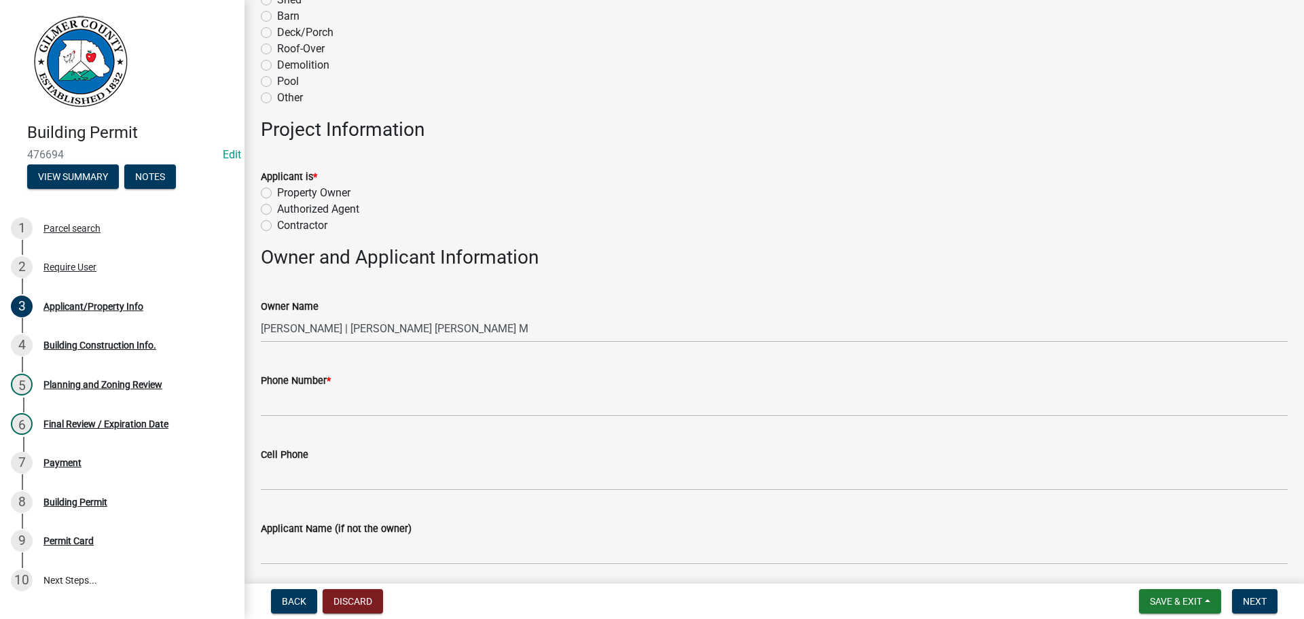
scroll to position [407, 0]
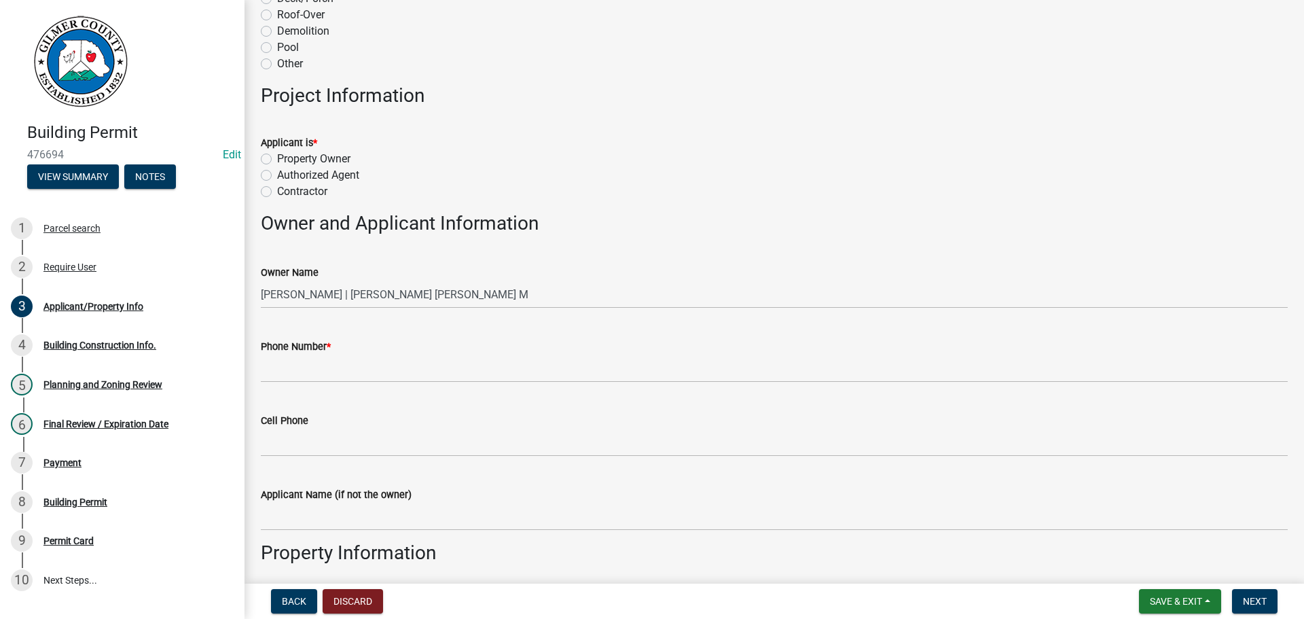
click at [277, 186] on label "Contractor" at bounding box center [302, 191] width 50 height 16
click at [277, 186] on input "Contractor" at bounding box center [281, 187] width 9 height 9
radio input "true"
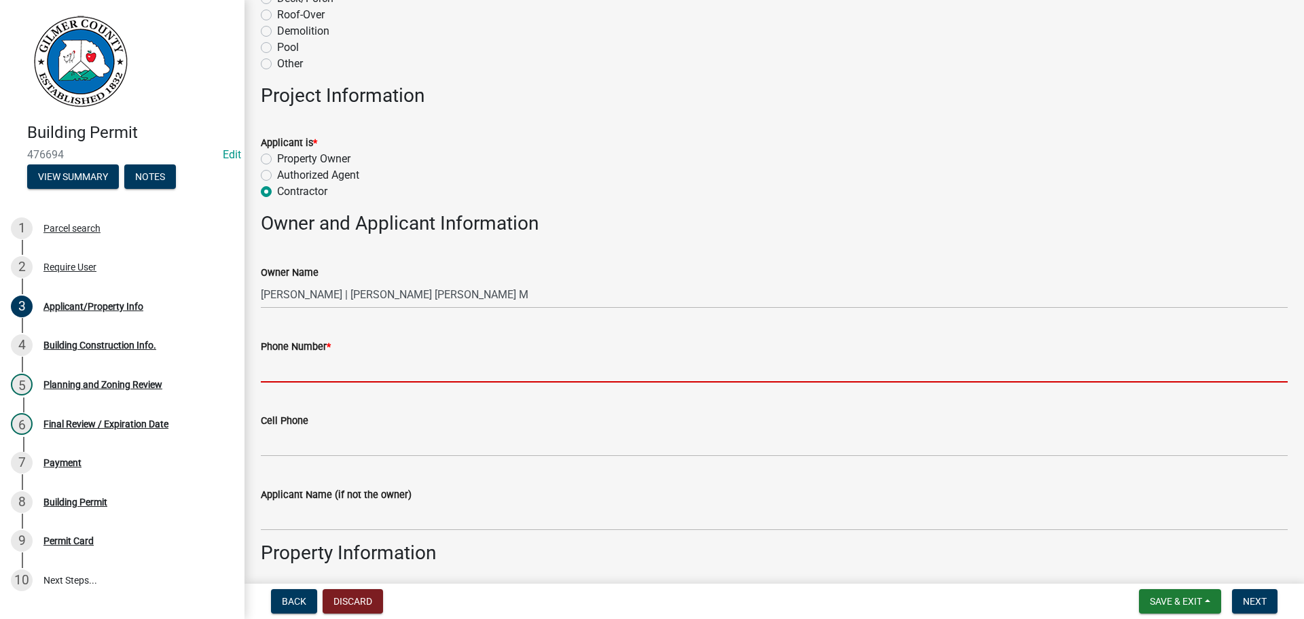
click at [343, 267] on input "Phone Number *" at bounding box center [774, 368] width 1027 height 28
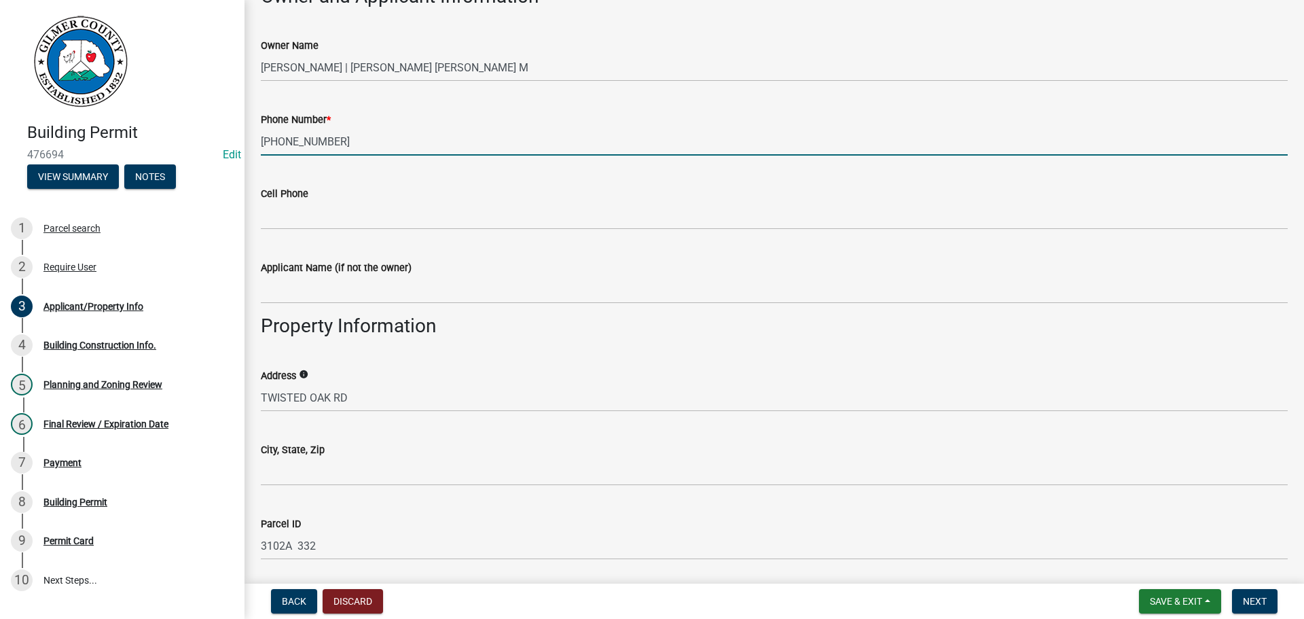
scroll to position [679, 0]
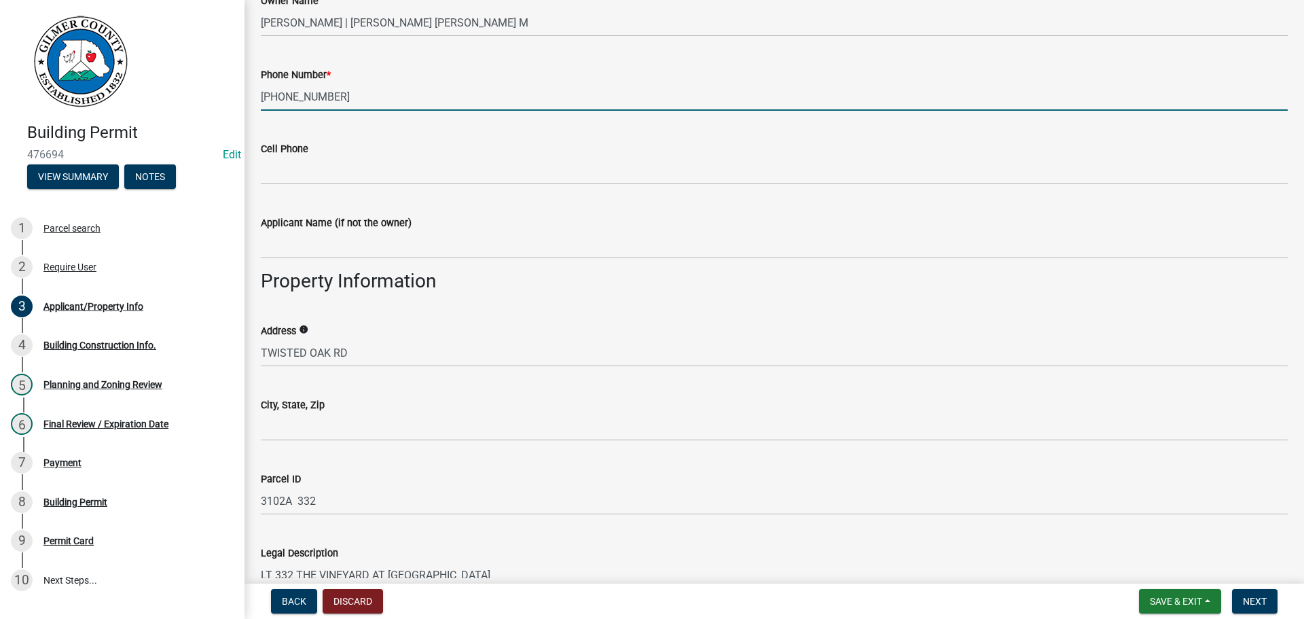
type input "[PHONE_NUMBER]"
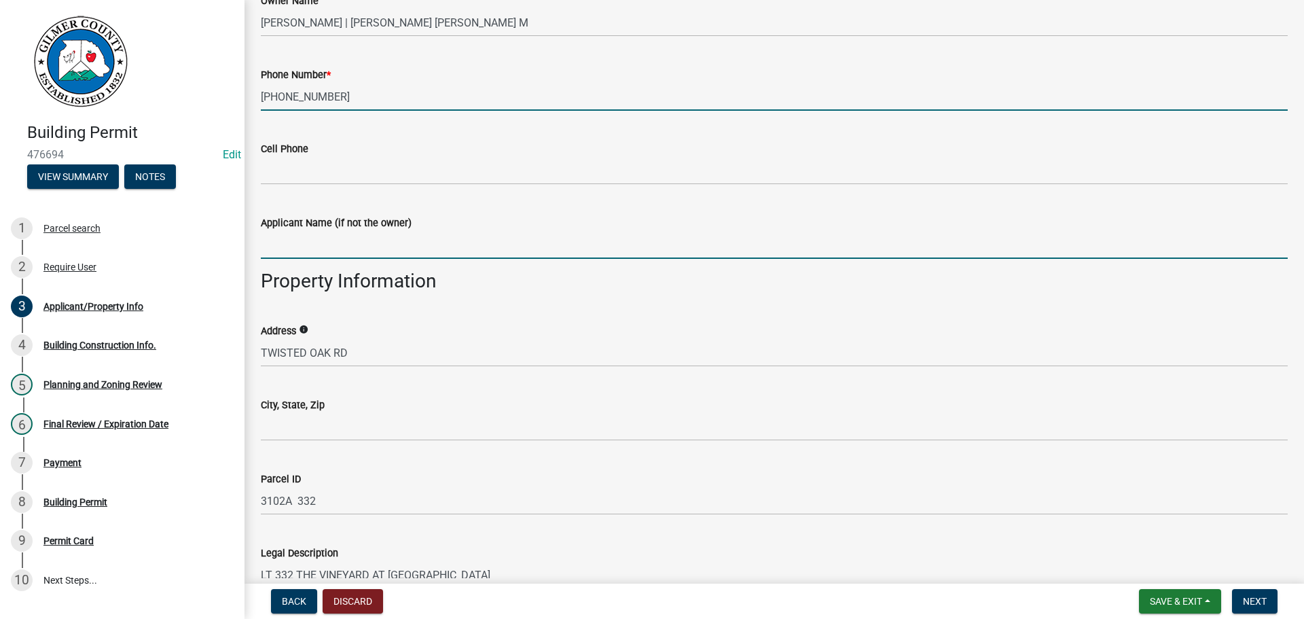
click at [393, 246] on input "Applicant Name (if not the owner)" at bounding box center [774, 245] width 1027 height 28
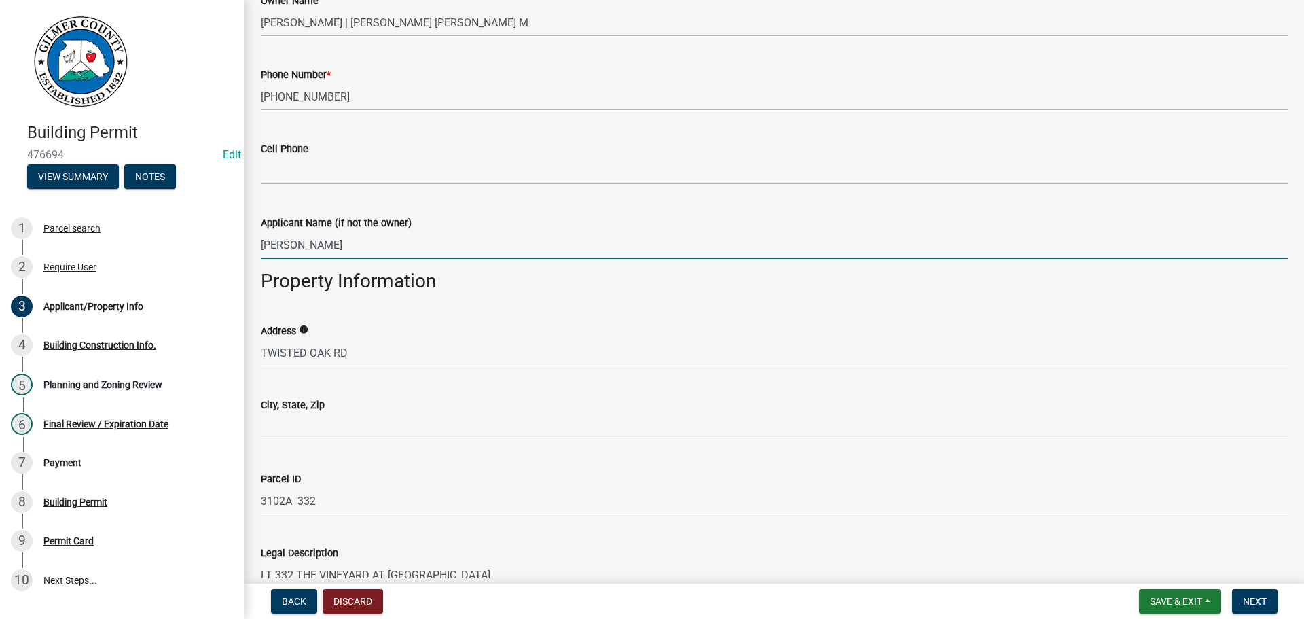
type input "[PERSON_NAME]"
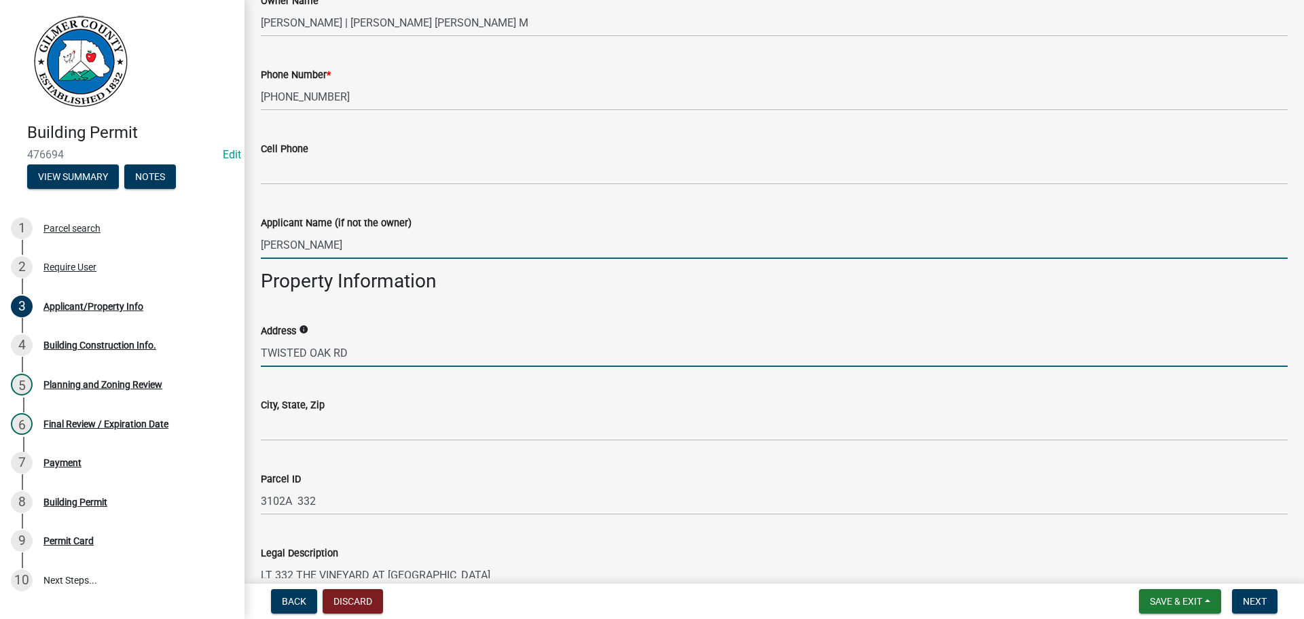
click at [261, 267] on input "TWISTED OAK RD" at bounding box center [774, 353] width 1027 height 28
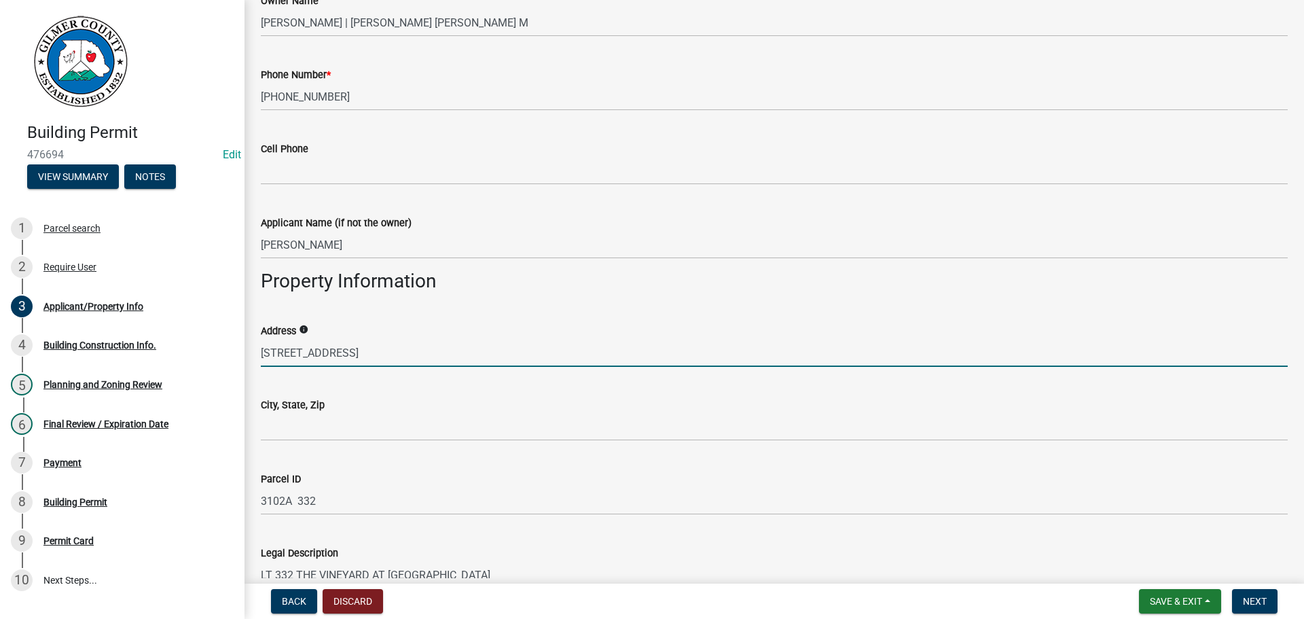
type input "[STREET_ADDRESS]"
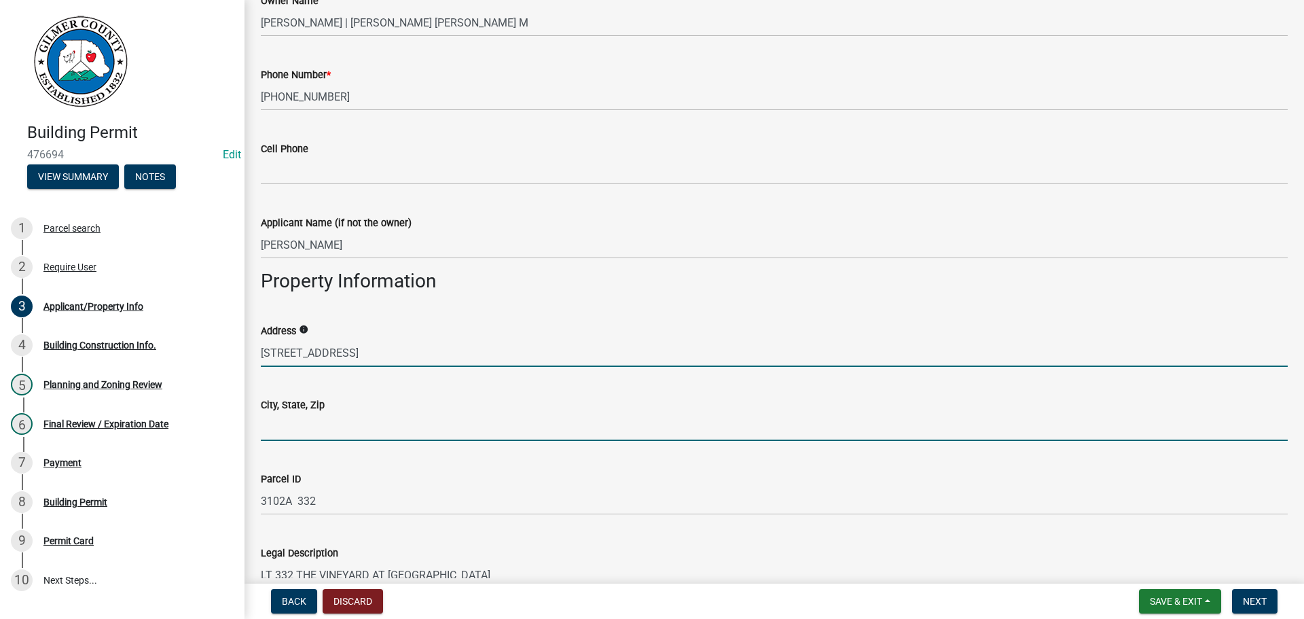
click at [359, 267] on input "City, State, Zip" at bounding box center [774, 427] width 1027 height 28
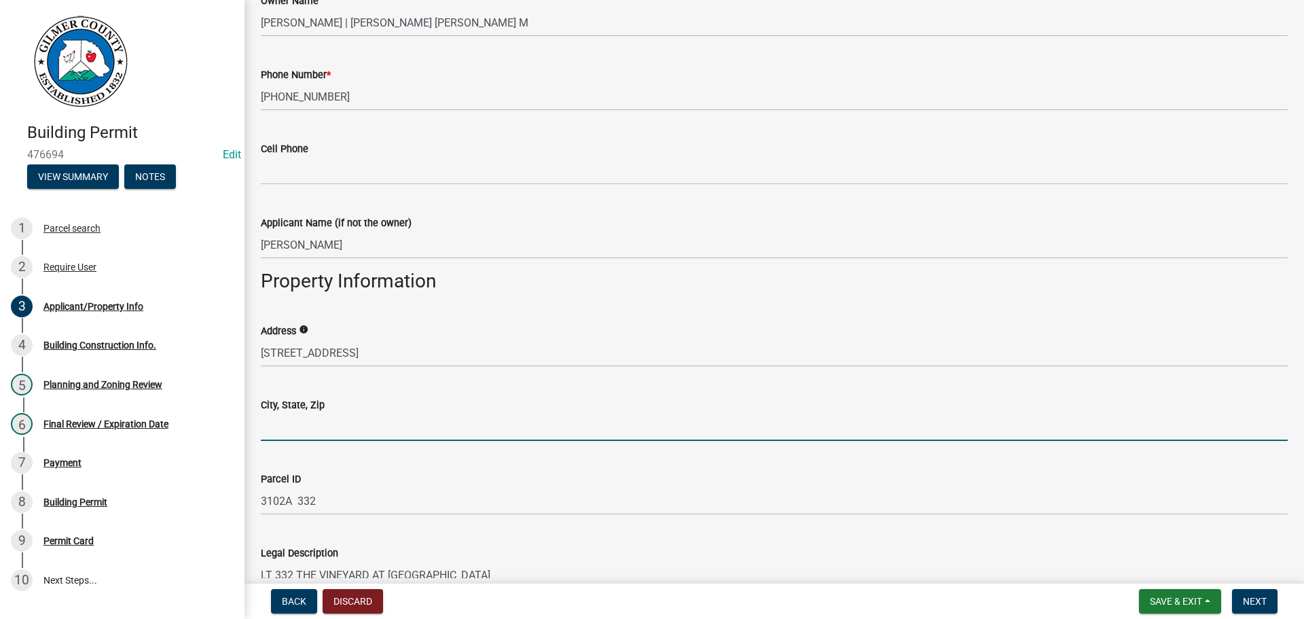
type input "TALKING ROCK 30175"
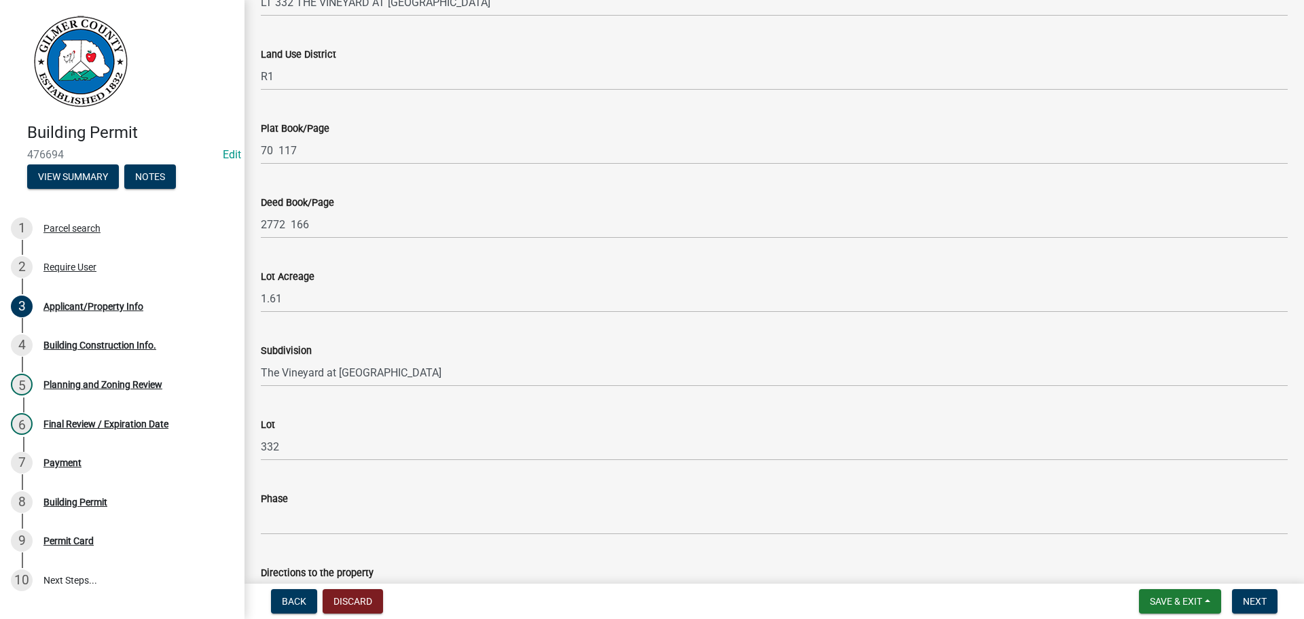
scroll to position [1358, 0]
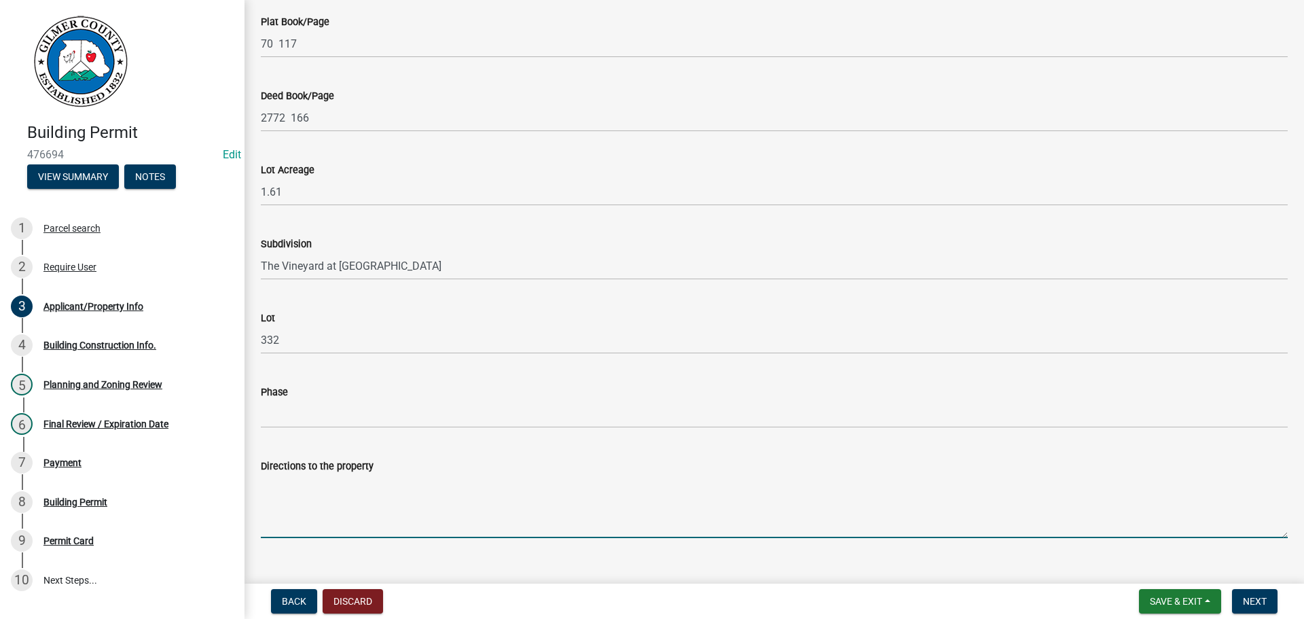
click at [316, 267] on textarea "Directions to the property" at bounding box center [774, 506] width 1027 height 64
paste textarea "YUKON, RT ON PLEASEANT VALLEY RD, LT ON OLD [PERSON_NAME], INTO THE VINEYARD, R…"
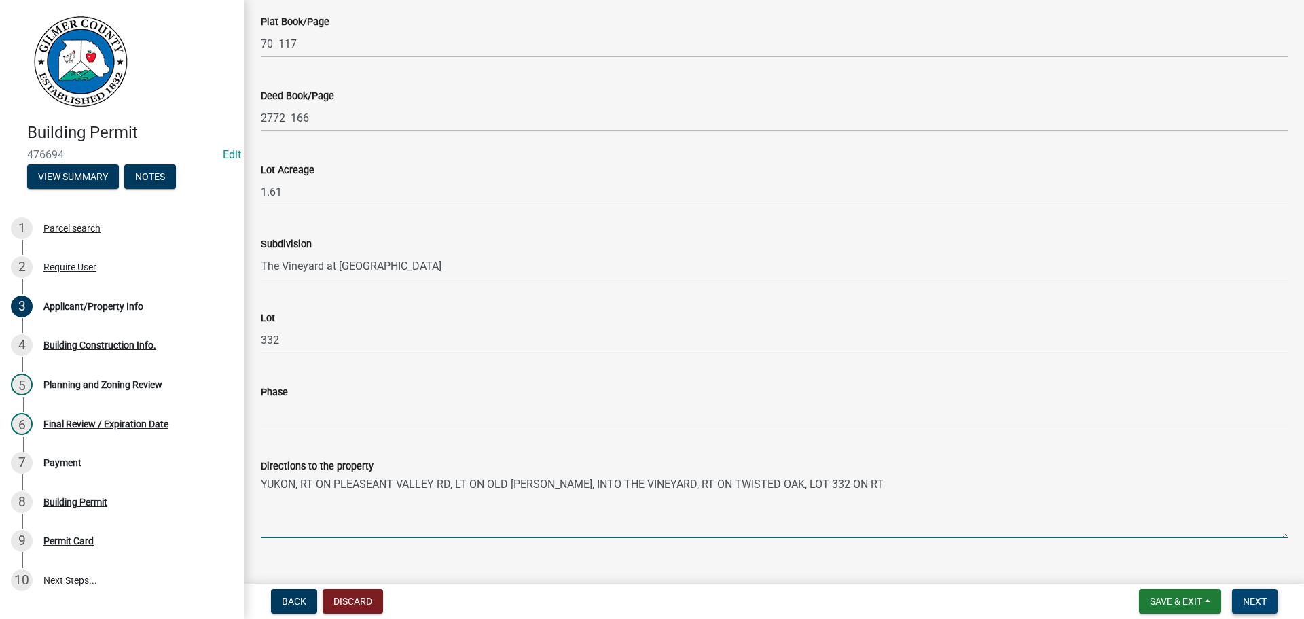
type textarea "YUKON, RT ON PLEASEANT VALLEY RD, LT ON OLD [PERSON_NAME], INTO THE VINEYARD, R…"
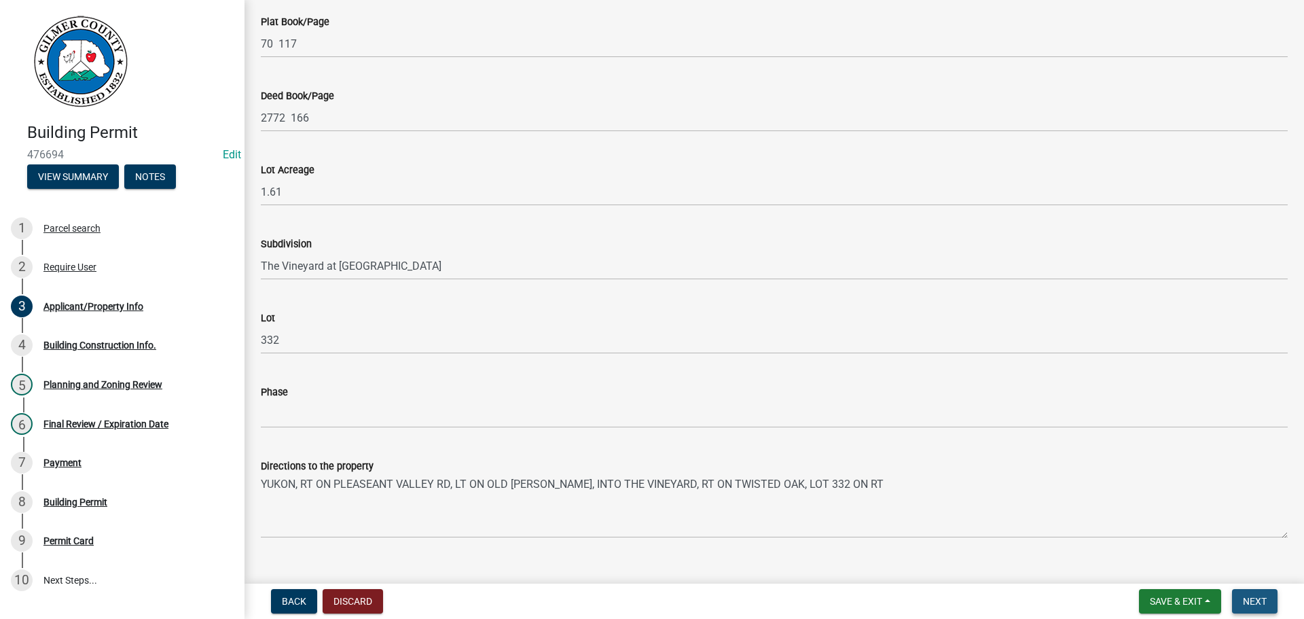
click at [640, 267] on span "Next" at bounding box center [1255, 601] width 24 height 11
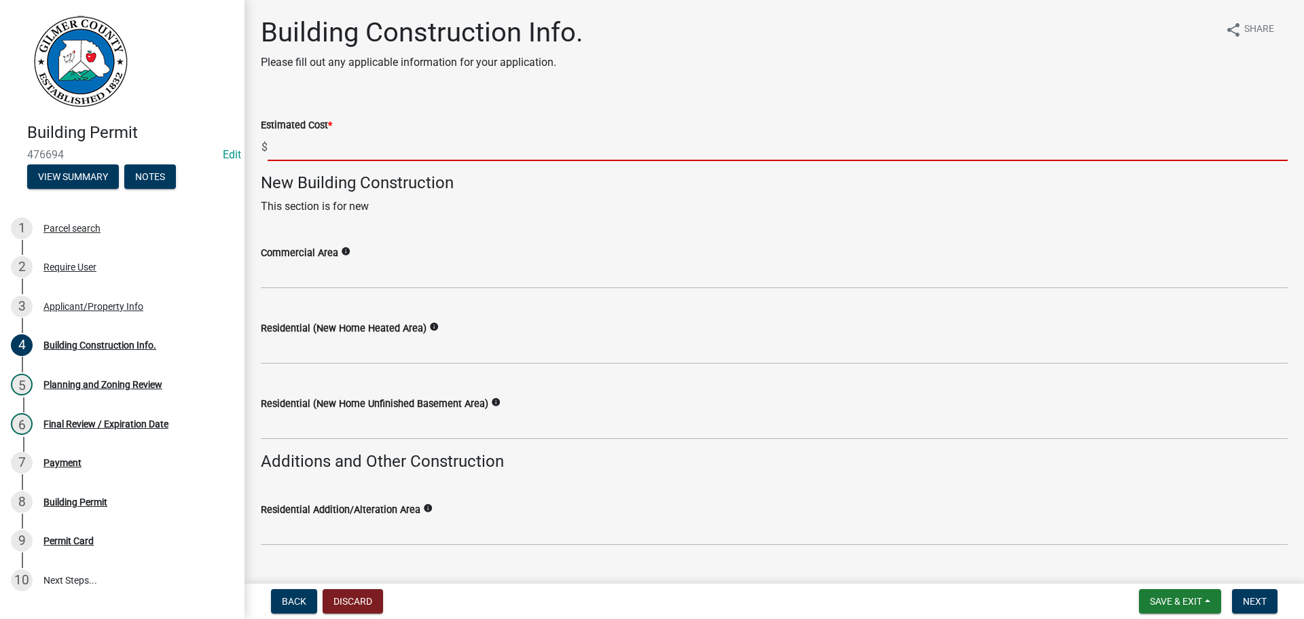
click at [285, 143] on input "text" at bounding box center [778, 147] width 1020 height 28
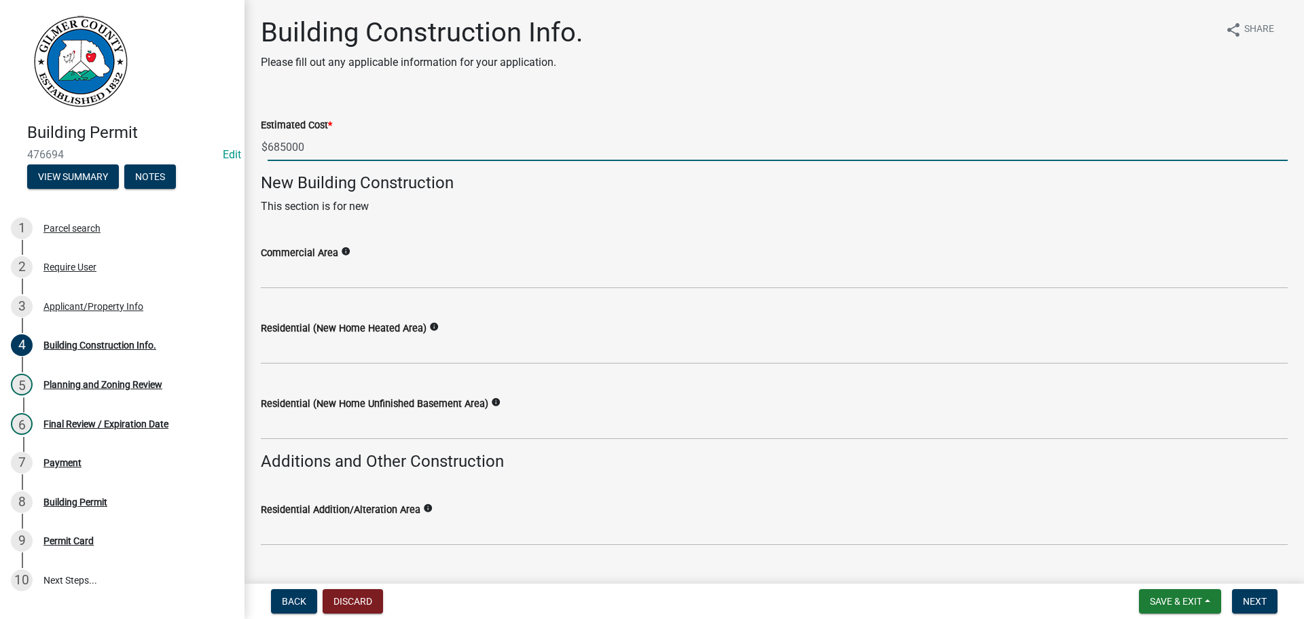
type input "685000"
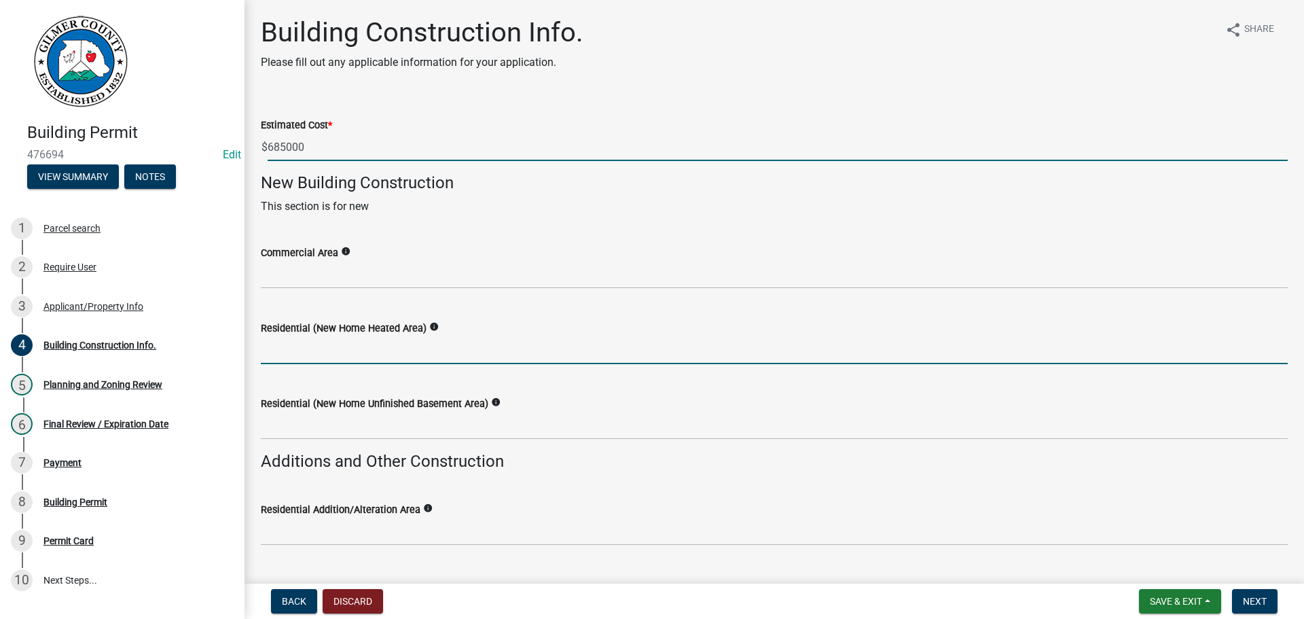
click at [337, 267] on input "text" at bounding box center [774, 350] width 1027 height 28
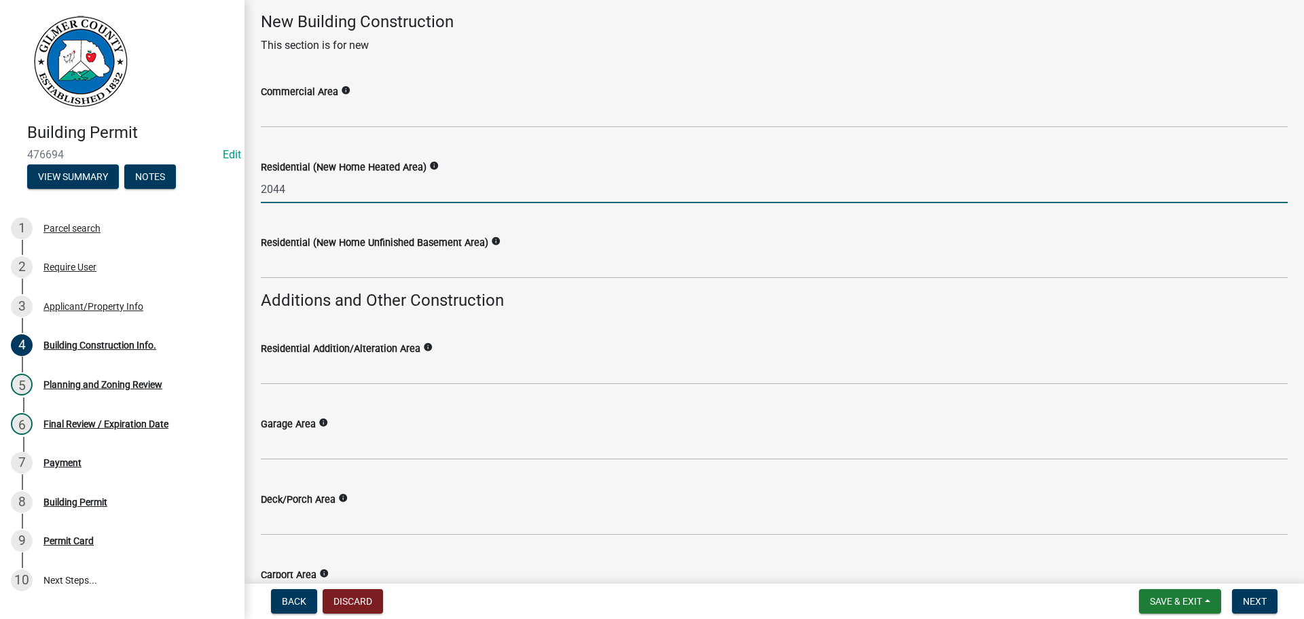
scroll to position [204, 0]
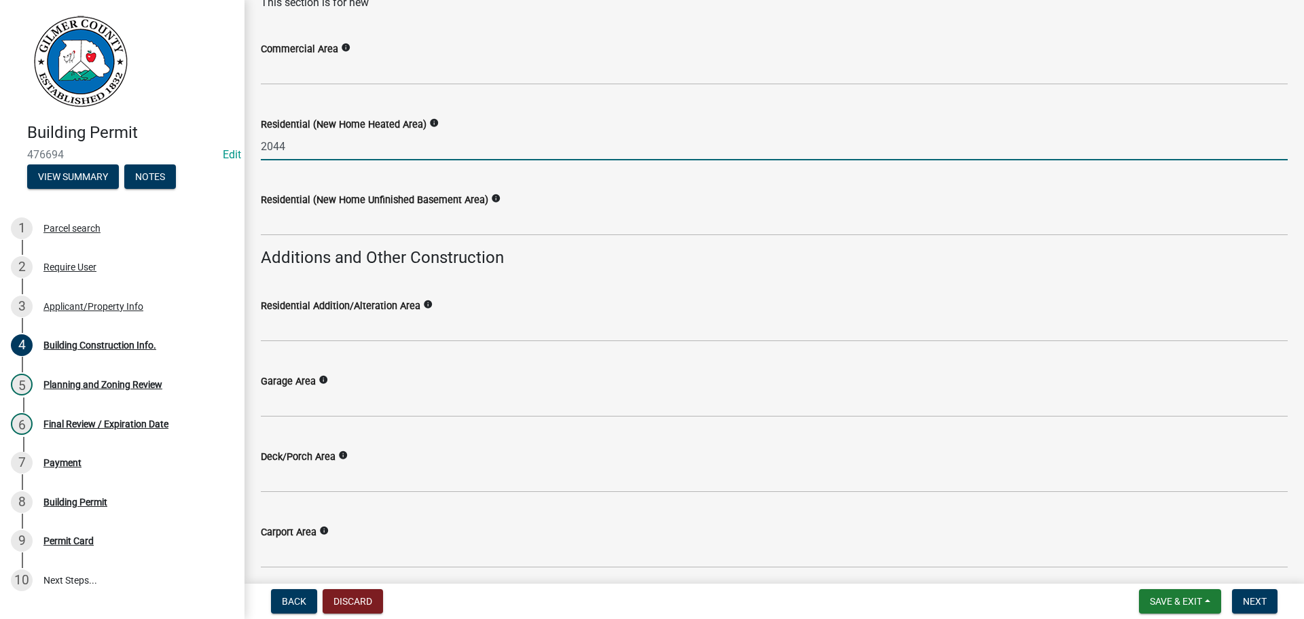
type input "2044"
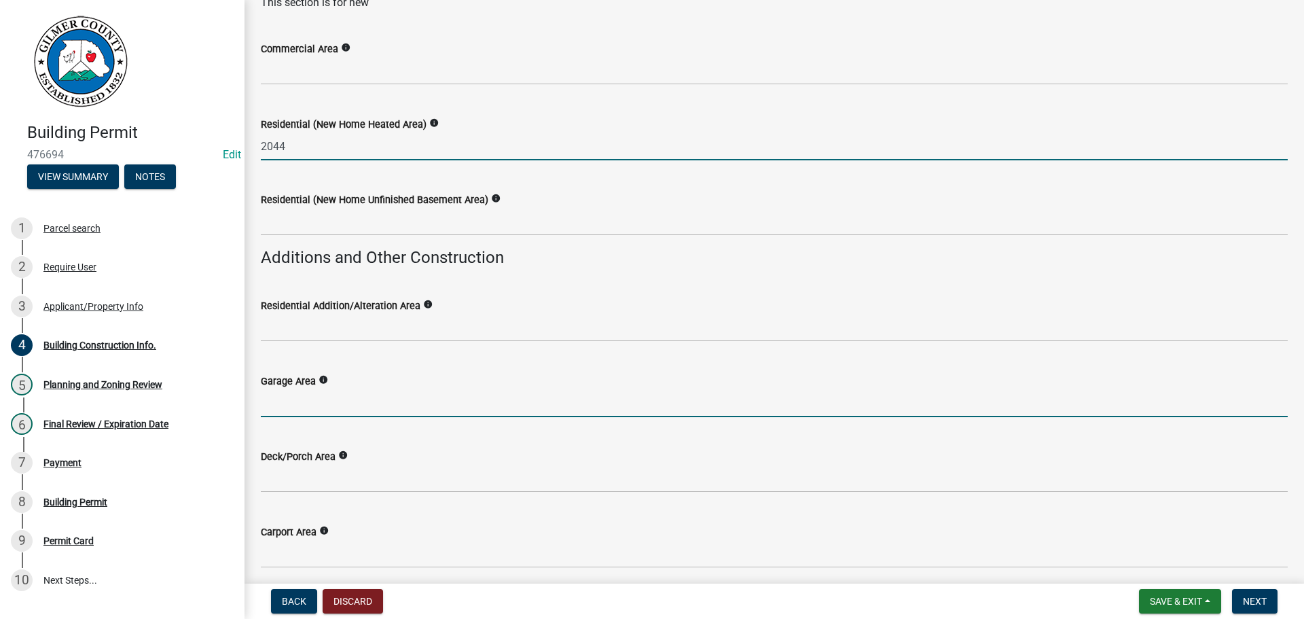
click at [339, 267] on input "text" at bounding box center [774, 403] width 1027 height 28
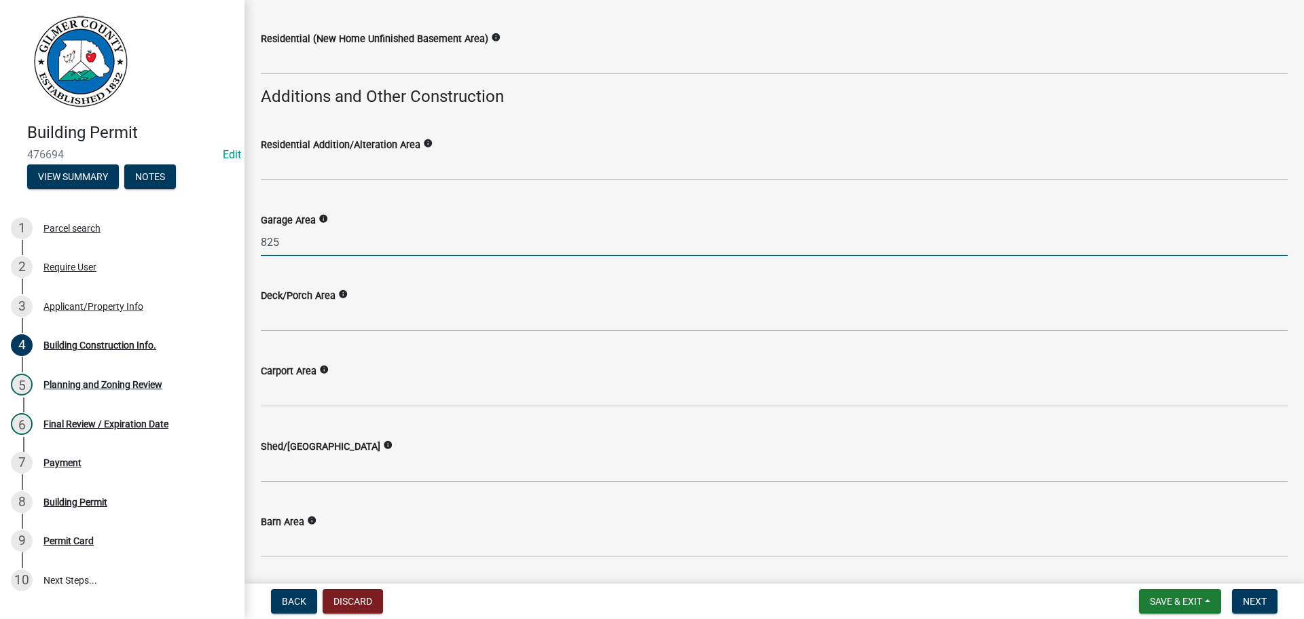
scroll to position [407, 0]
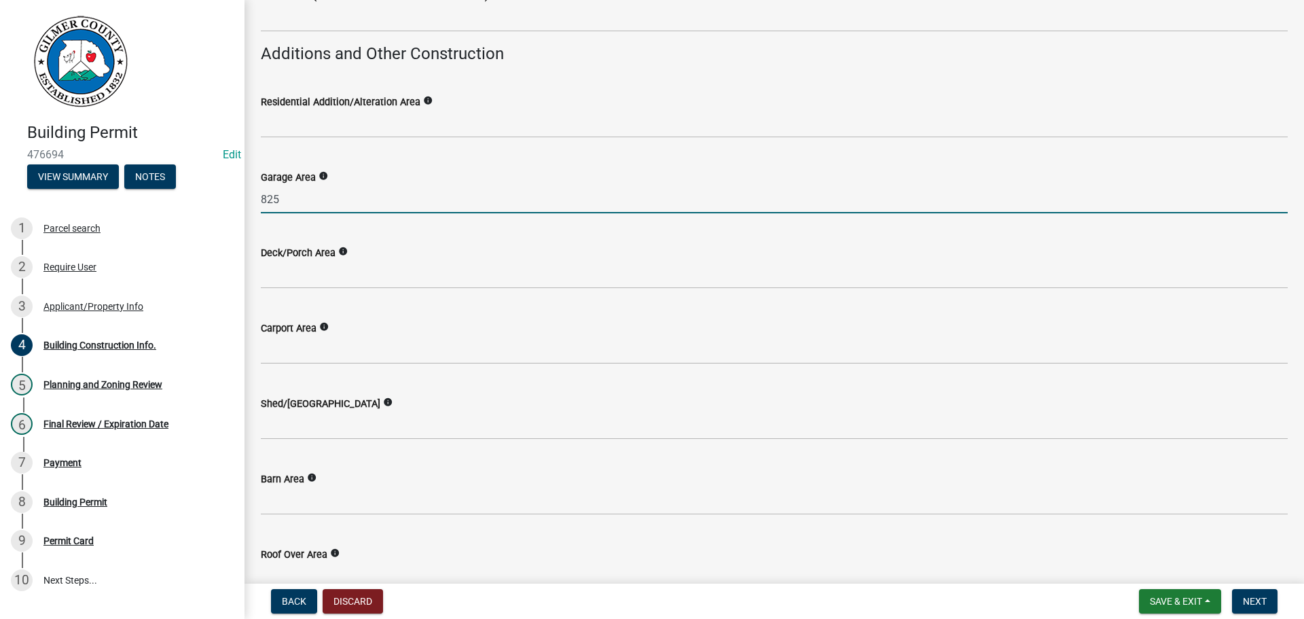
type input "825"
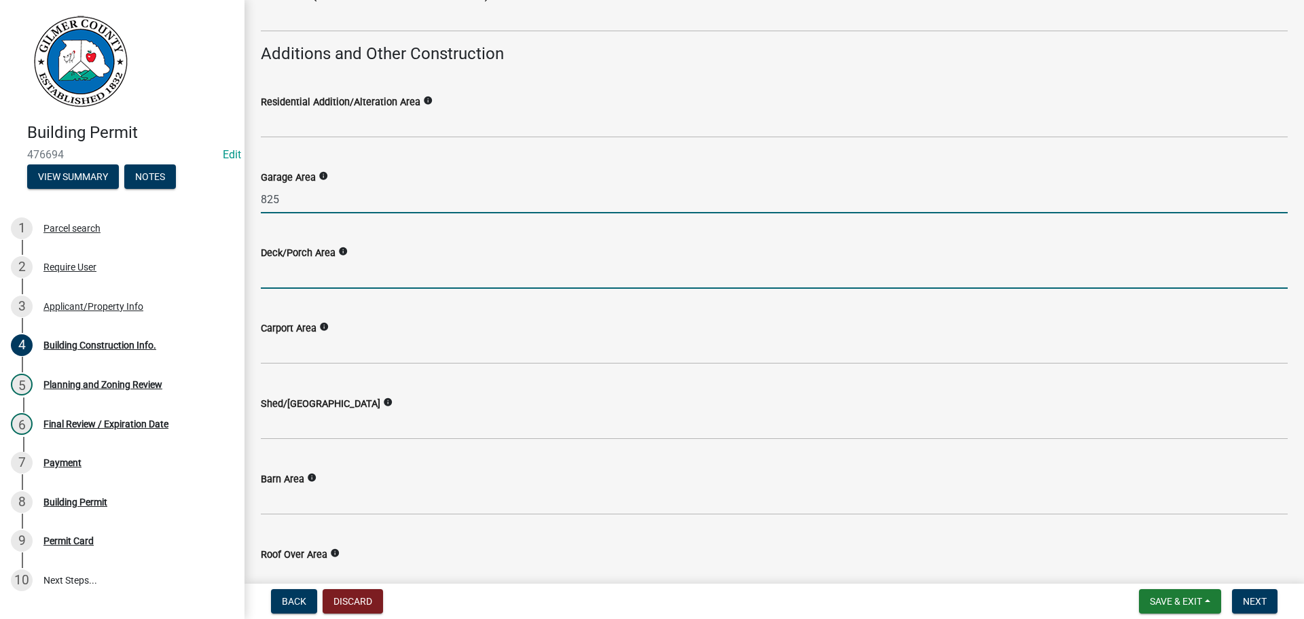
click at [346, 267] on input "text" at bounding box center [774, 275] width 1027 height 28
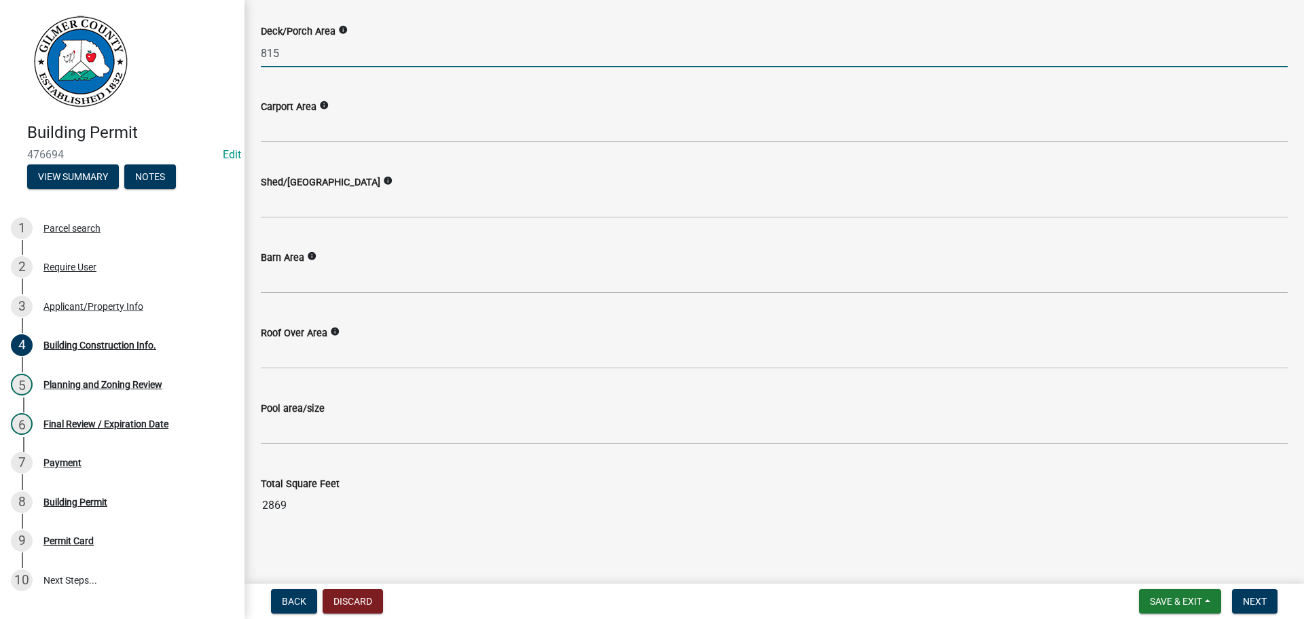
scroll to position [635, 0]
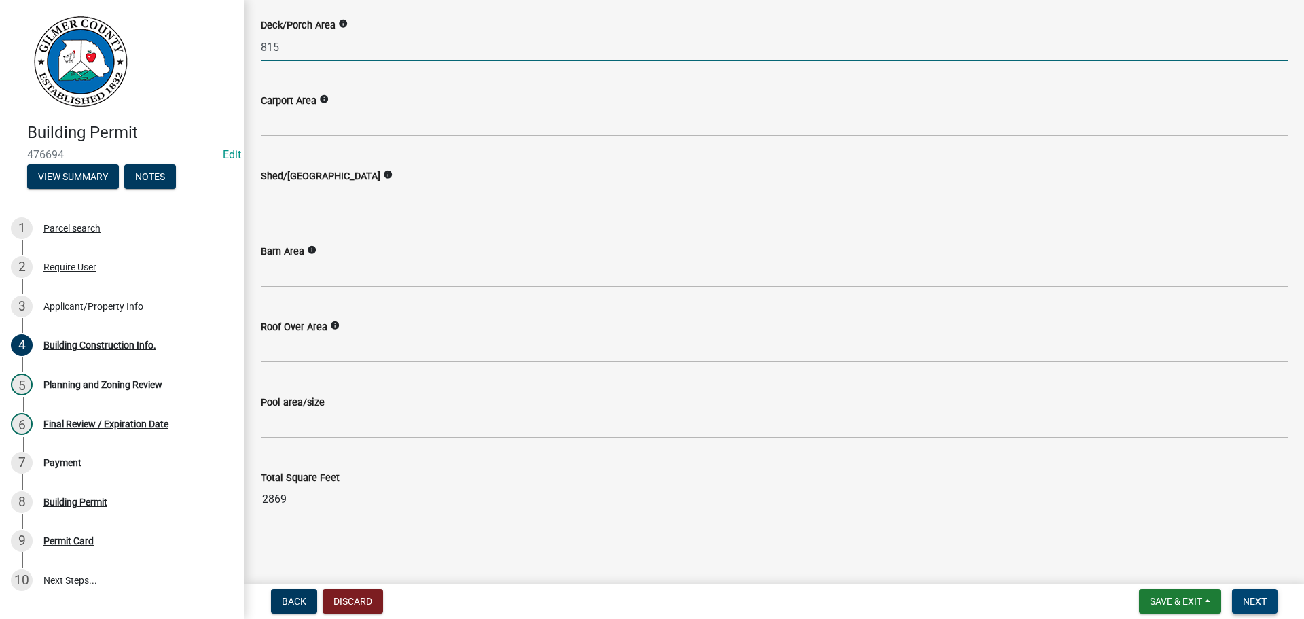
type input "815"
click at [640, 267] on span "Next" at bounding box center [1255, 601] width 24 height 11
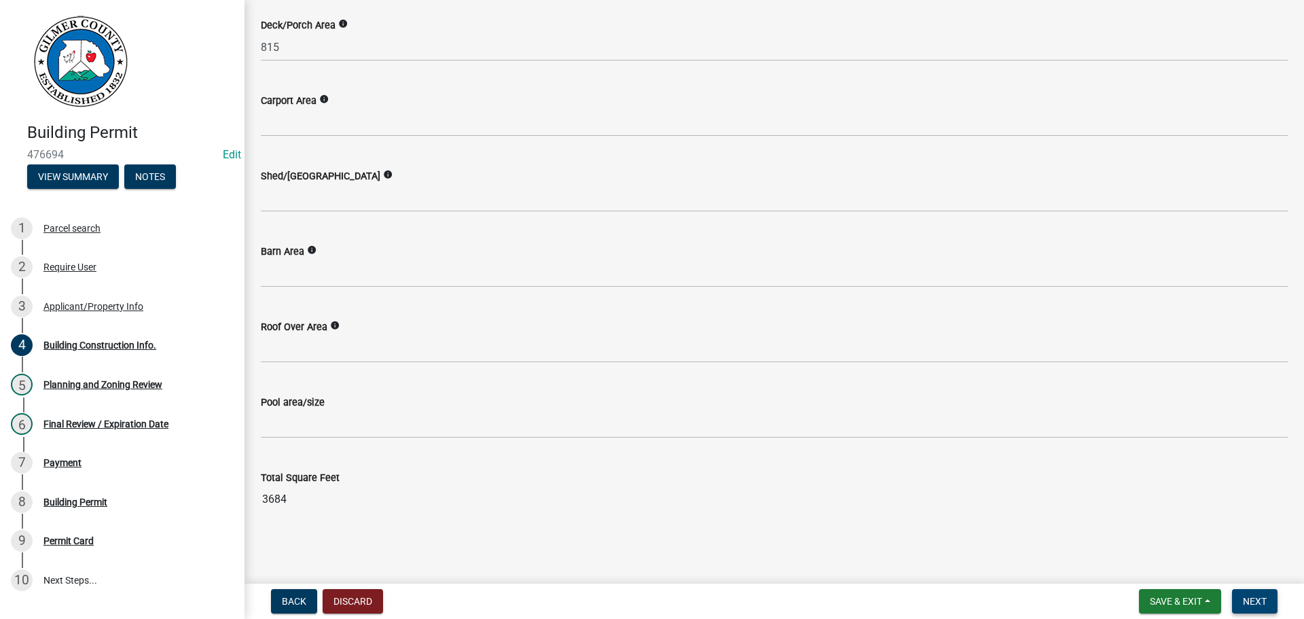
click at [640, 267] on span "Next" at bounding box center [1255, 601] width 24 height 11
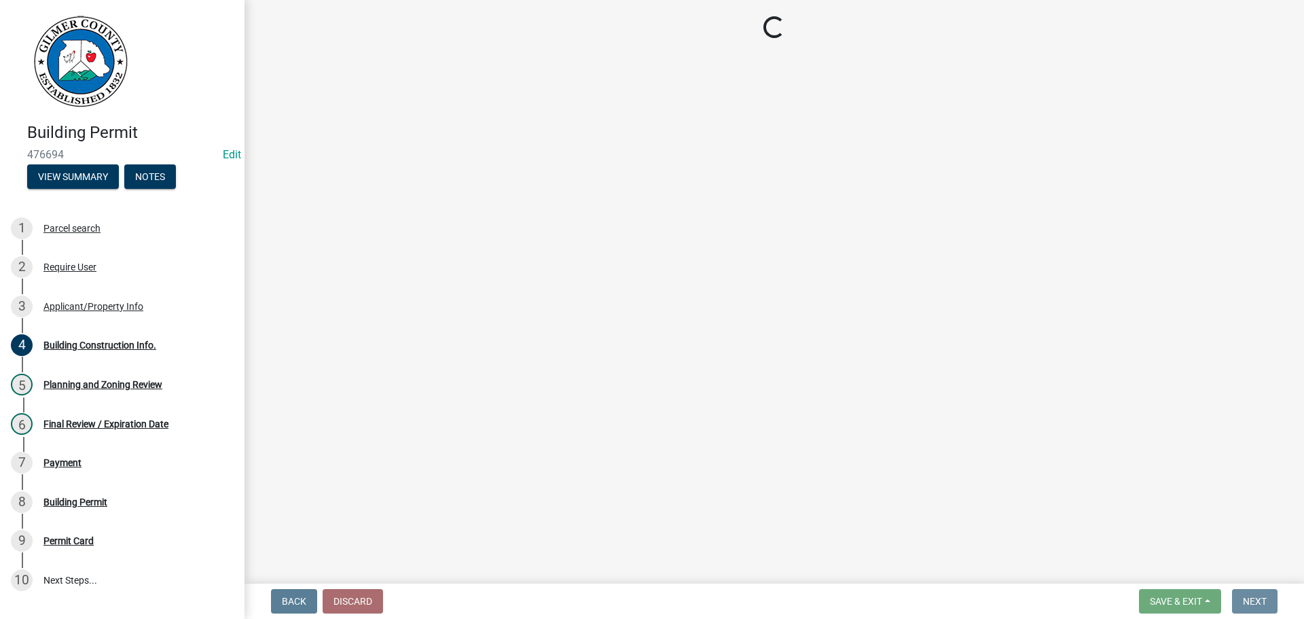
scroll to position [0, 0]
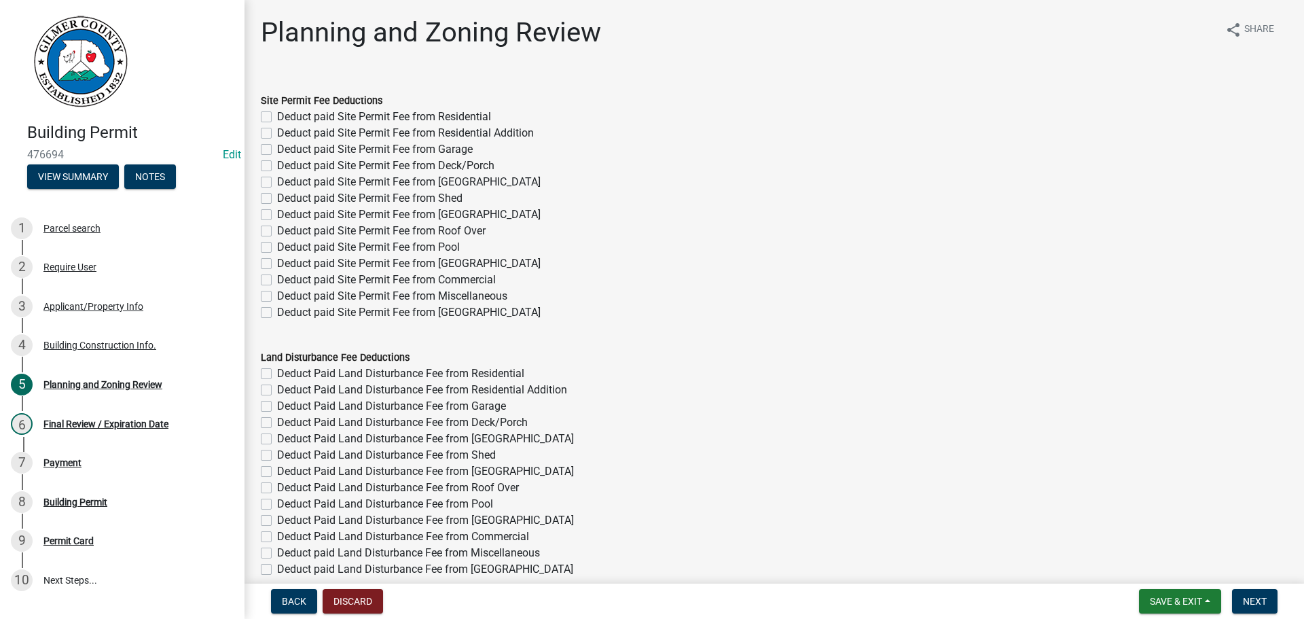
click at [277, 116] on label "Deduct paid Site Permit Fee from Residential" at bounding box center [384, 117] width 214 height 16
click at [277, 116] on input "Deduct paid Site Permit Fee from Residential" at bounding box center [281, 113] width 9 height 9
checkbox input "true"
checkbox input "false"
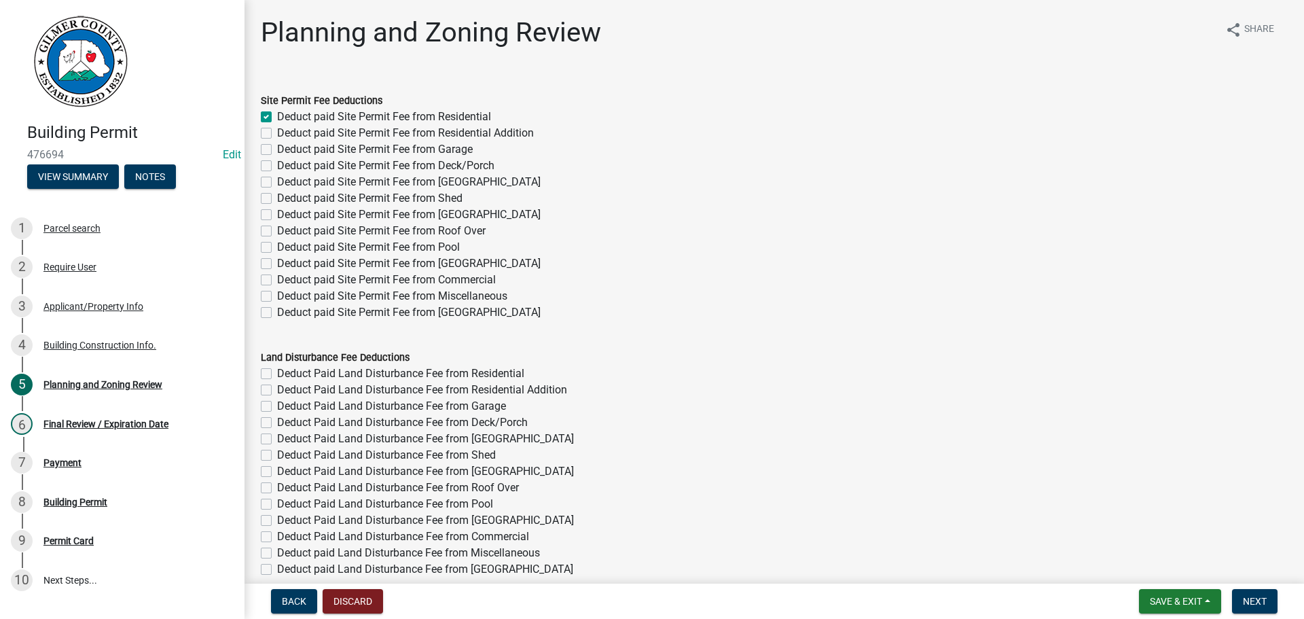
checkbox input "false"
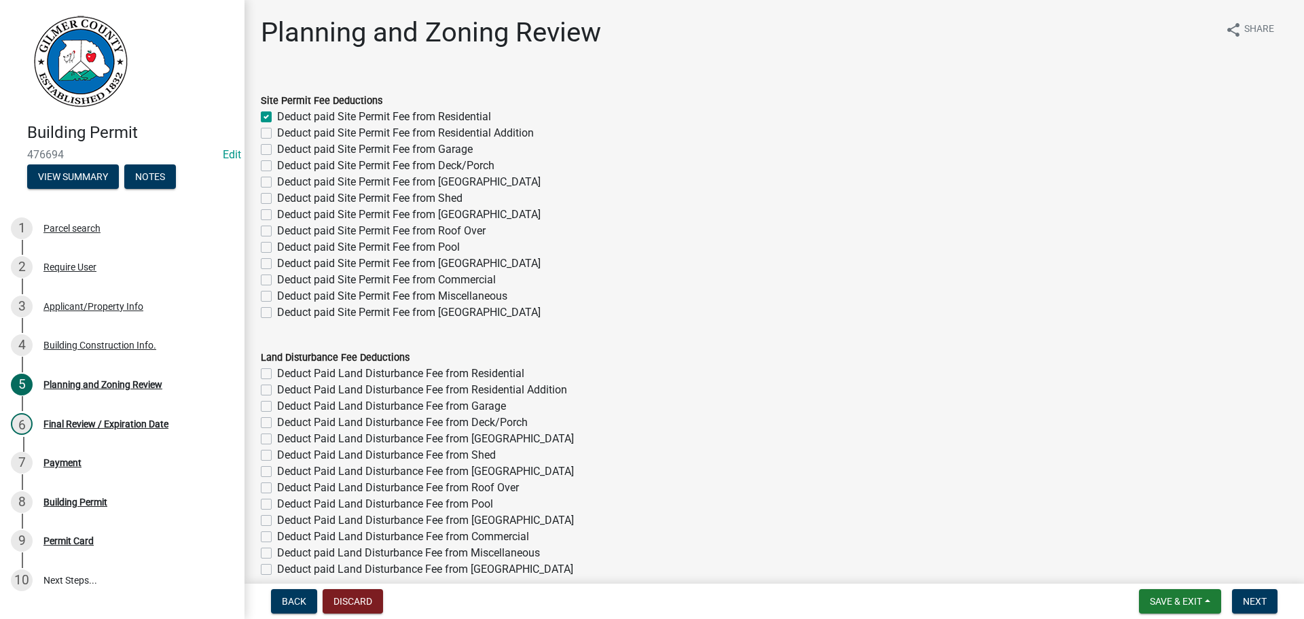
checkbox input "false"
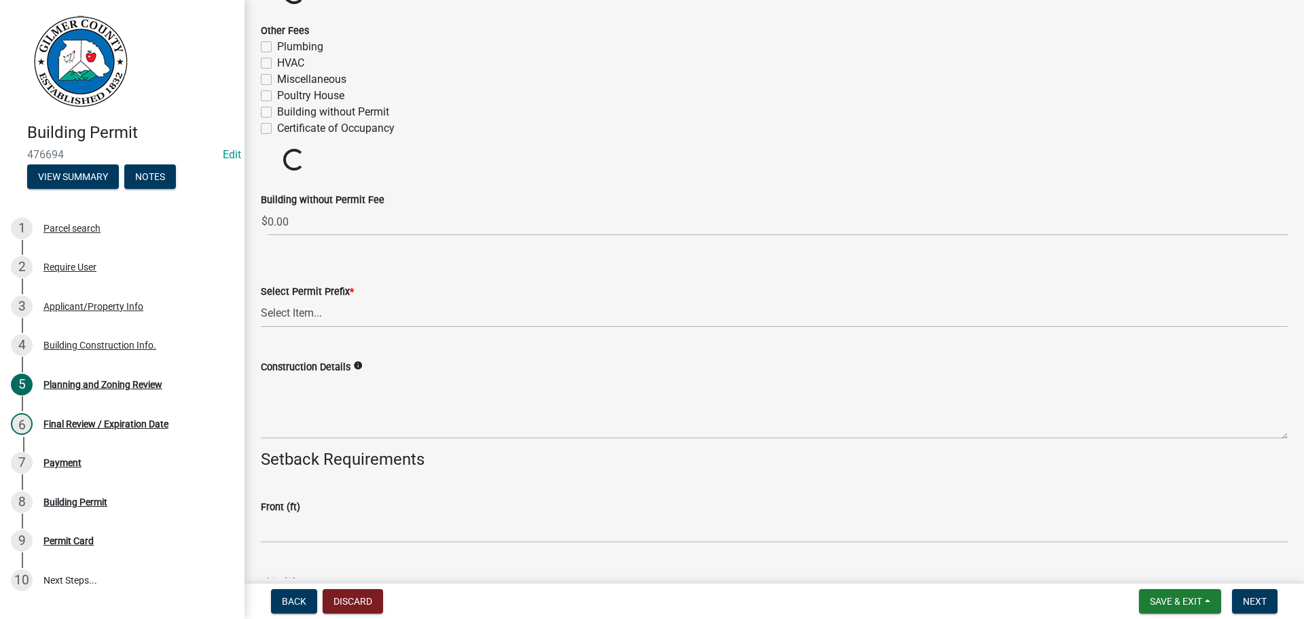
scroll to position [2552, 0]
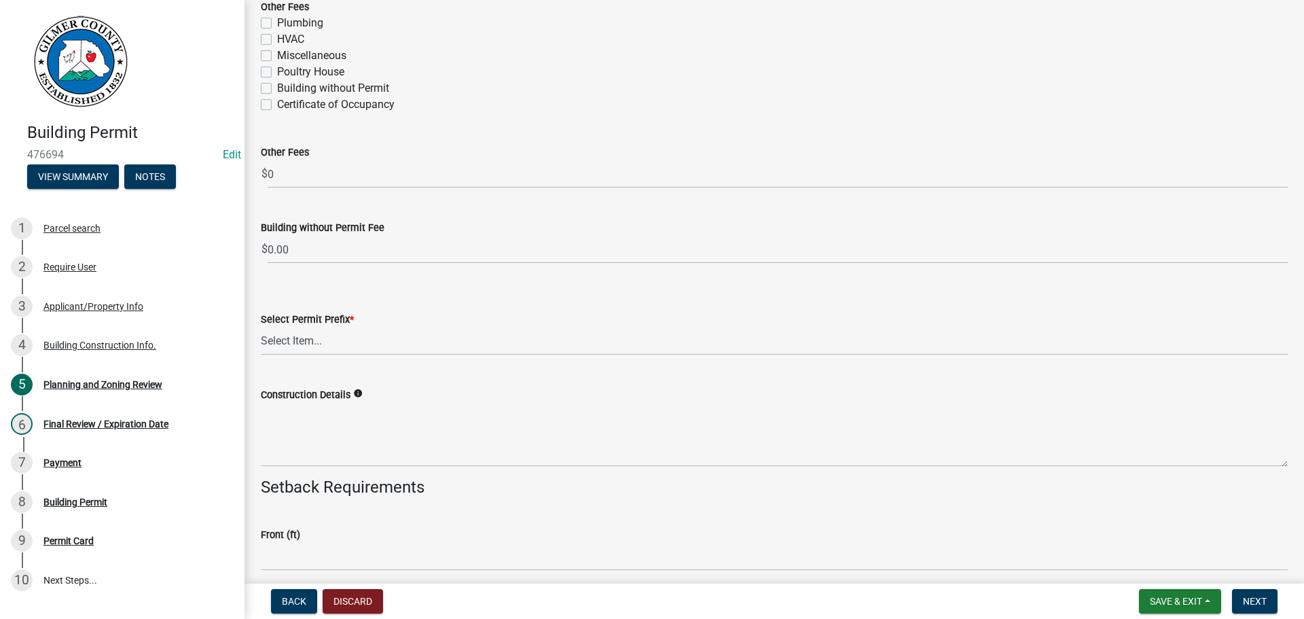
click at [277, 106] on label "Certificate of Occupancy" at bounding box center [335, 104] width 117 height 16
click at [277, 105] on input "Certificate of Occupancy" at bounding box center [281, 100] width 9 height 9
checkbox input "true"
checkbox input "false"
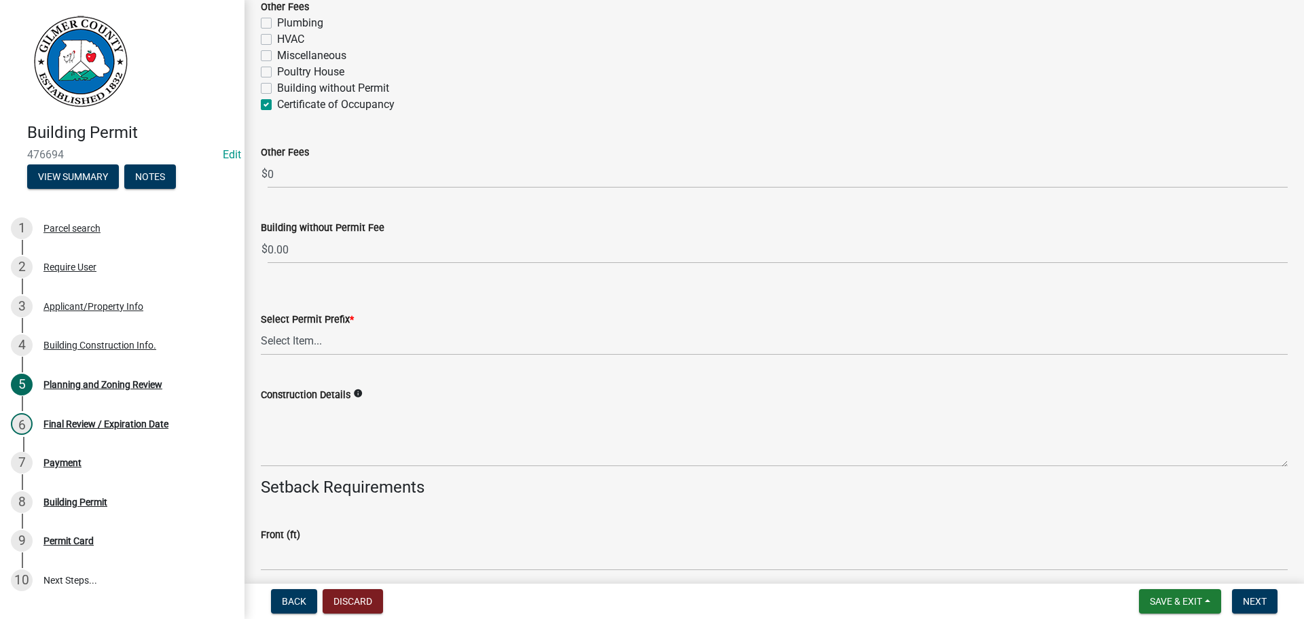
checkbox input "false"
checkbox input "true"
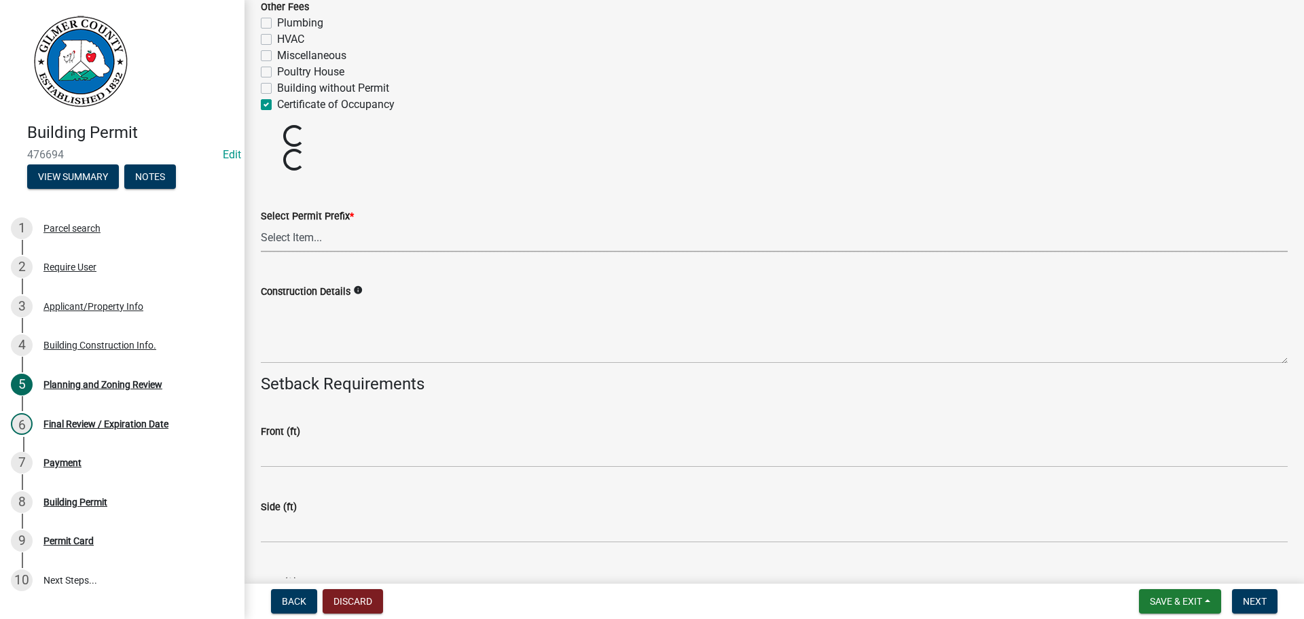
click at [331, 232] on select "Select Item... RES COMM MB LAND POOL MISC CELL TOWER - NEW CELL TOWER - ADD ON" at bounding box center [774, 238] width 1027 height 28
click at [261, 224] on select "Select Item... RES COMM MB LAND POOL MISC CELL TOWER - NEW CELL TOWER - ADD ON" at bounding box center [774, 238] width 1027 height 28
select select "b5c39336-92b9-49ce-a0a5-4e9e9babf743"
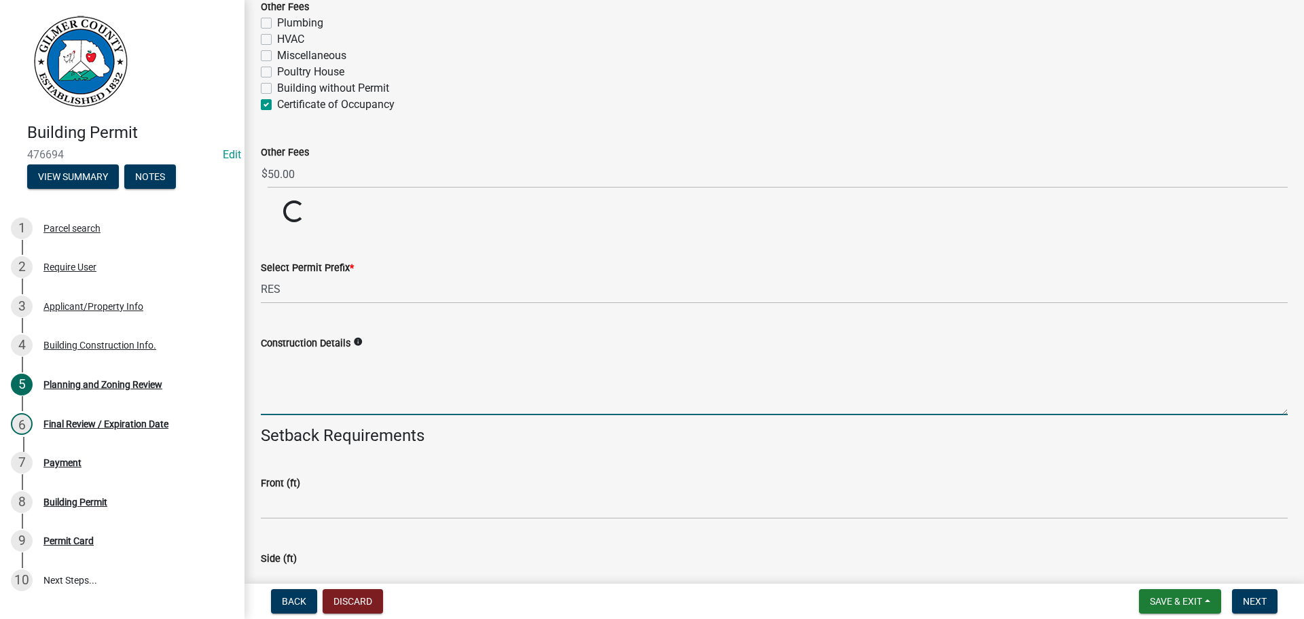
click at [337, 267] on textarea "Construction Details" at bounding box center [774, 383] width 1027 height 64
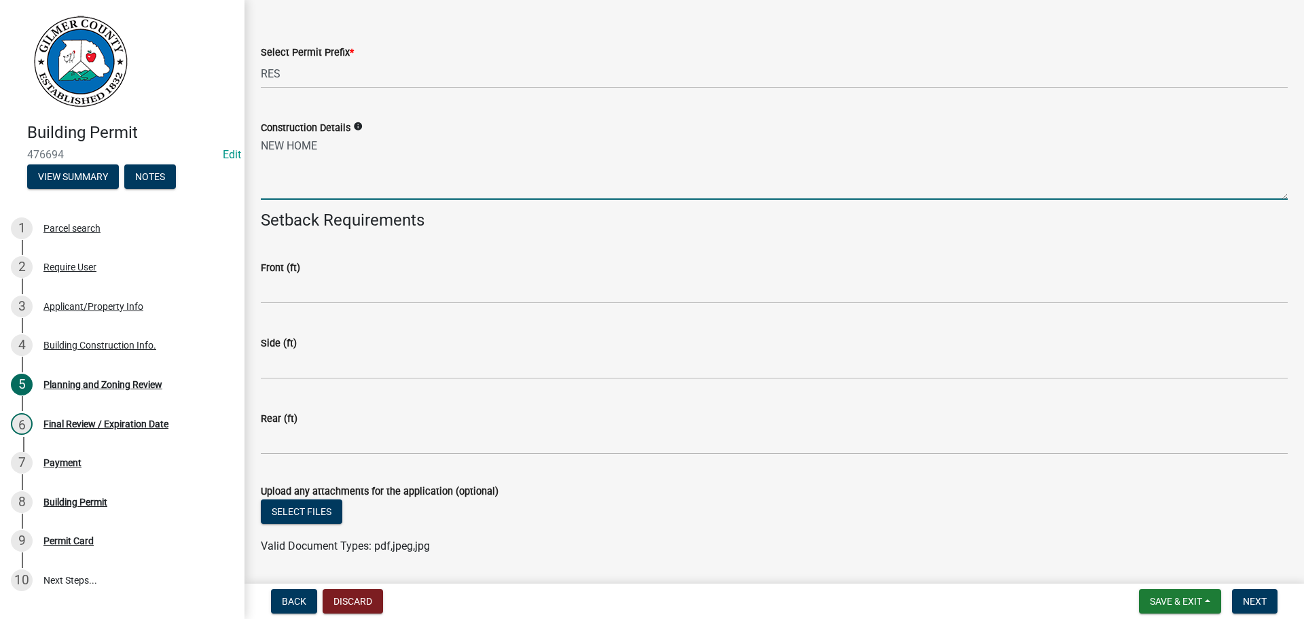
scroll to position [2824, 0]
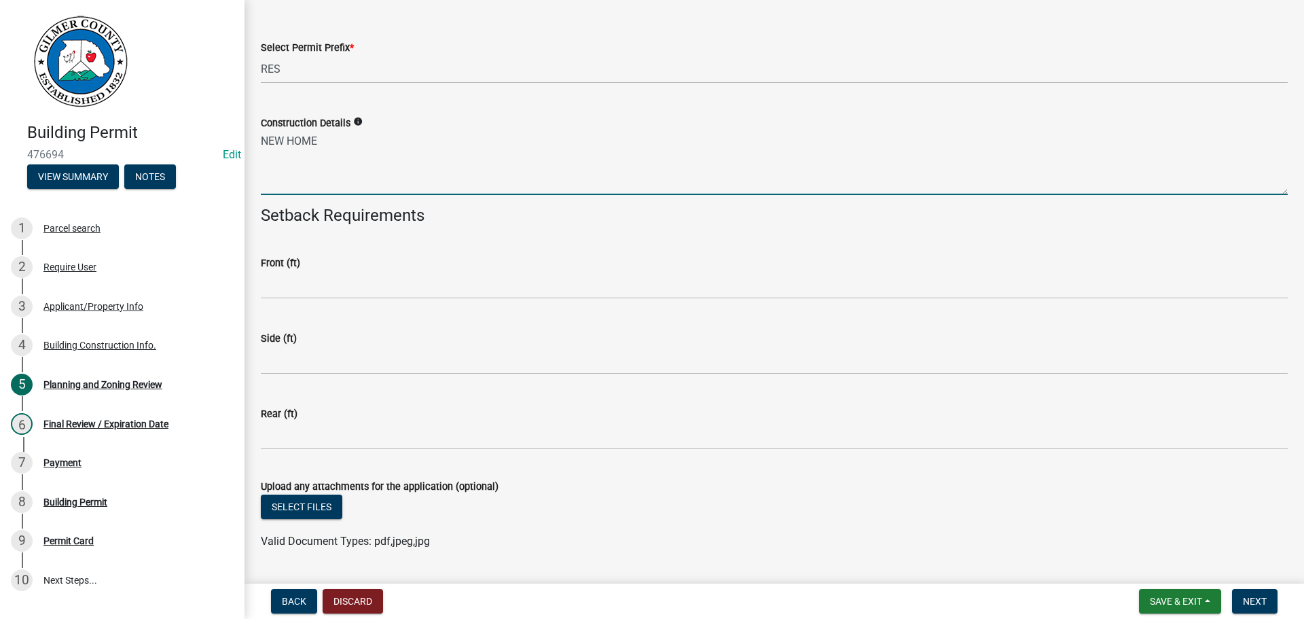
type textarea "NEW HOME"
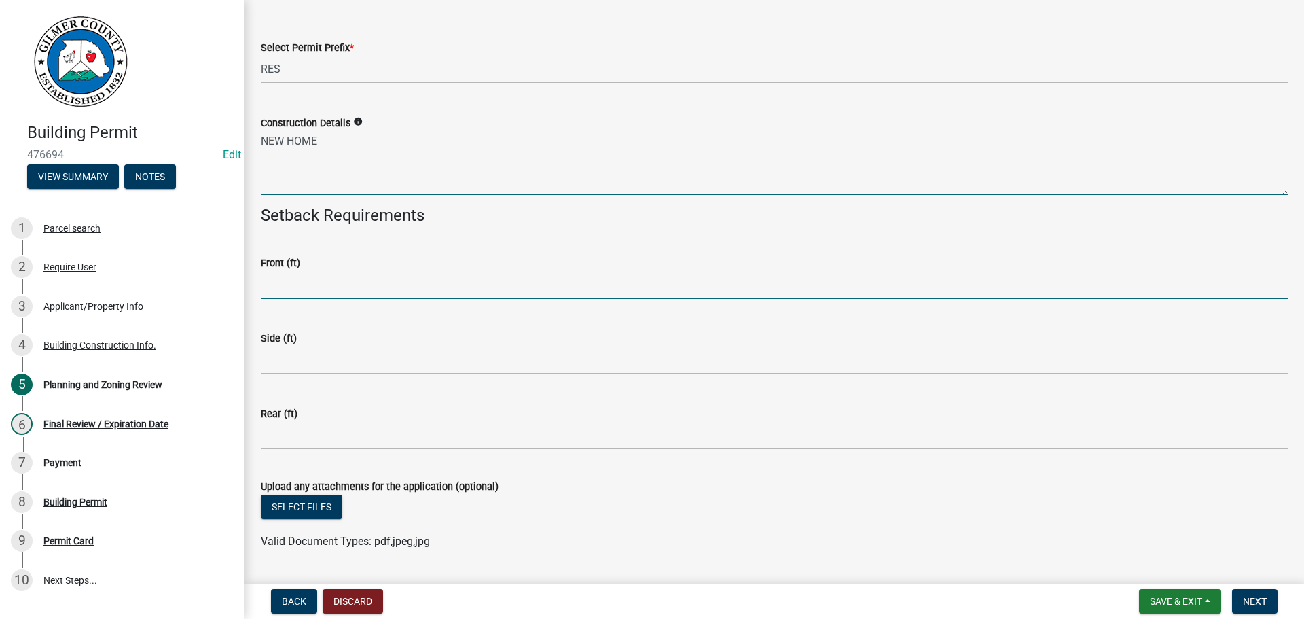
click at [302, 267] on input "text" at bounding box center [774, 285] width 1027 height 28
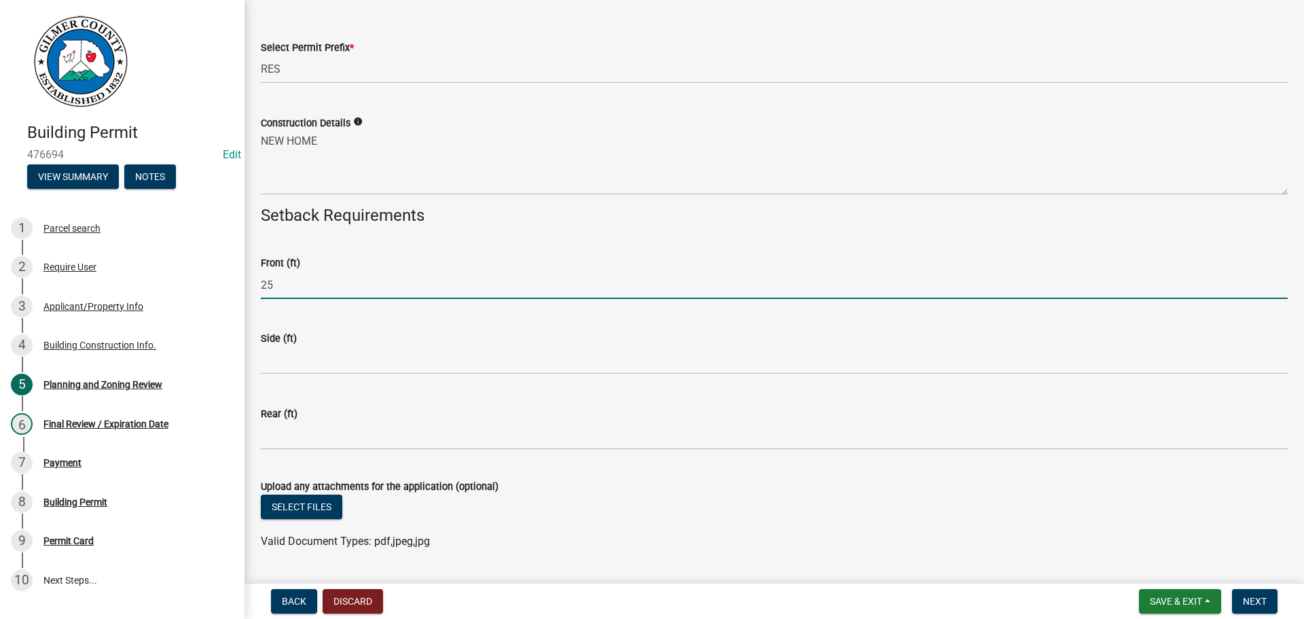
type input "25"
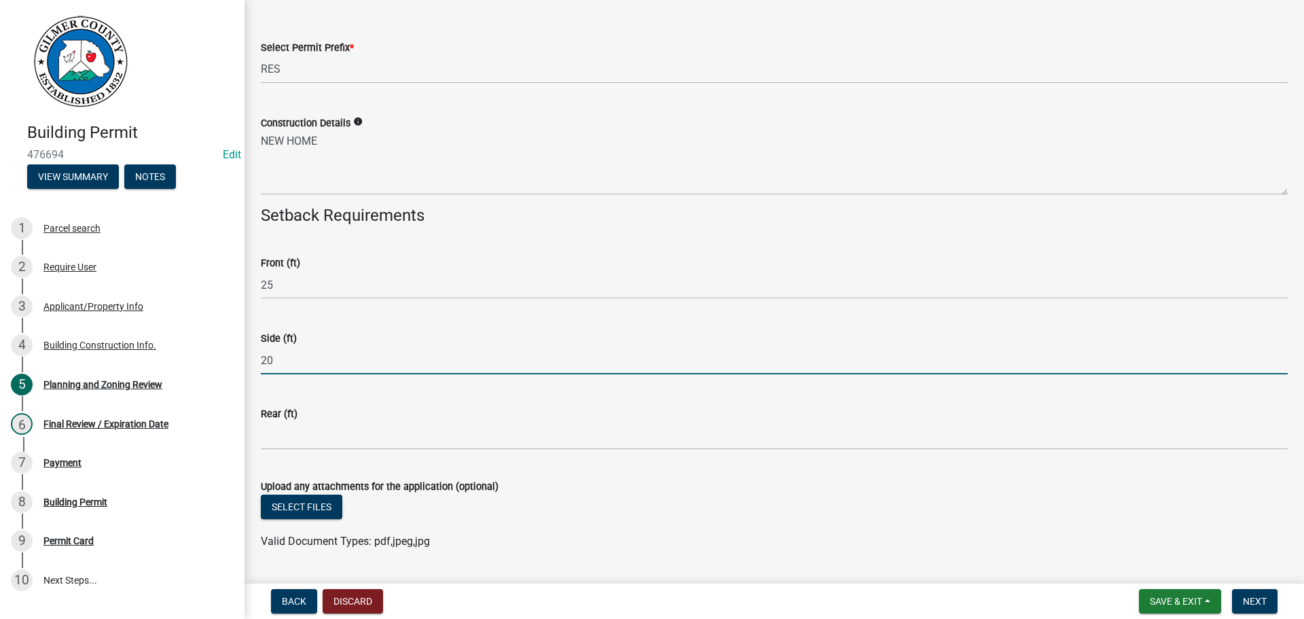
type input "20"
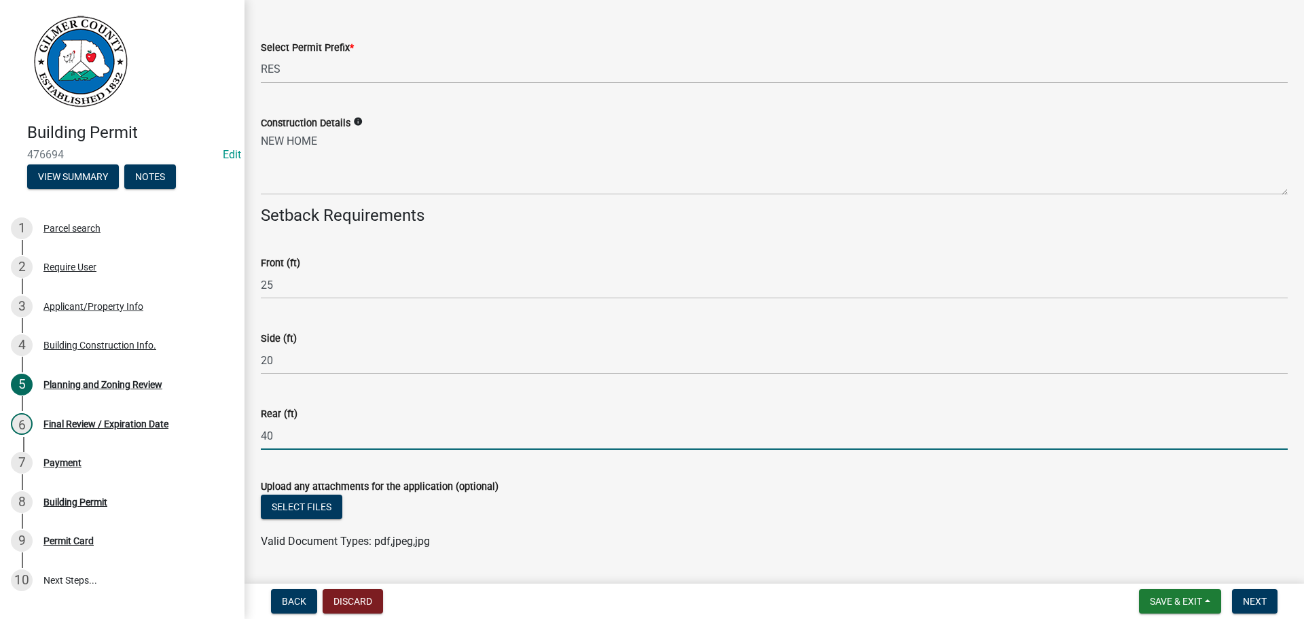
type input "40"
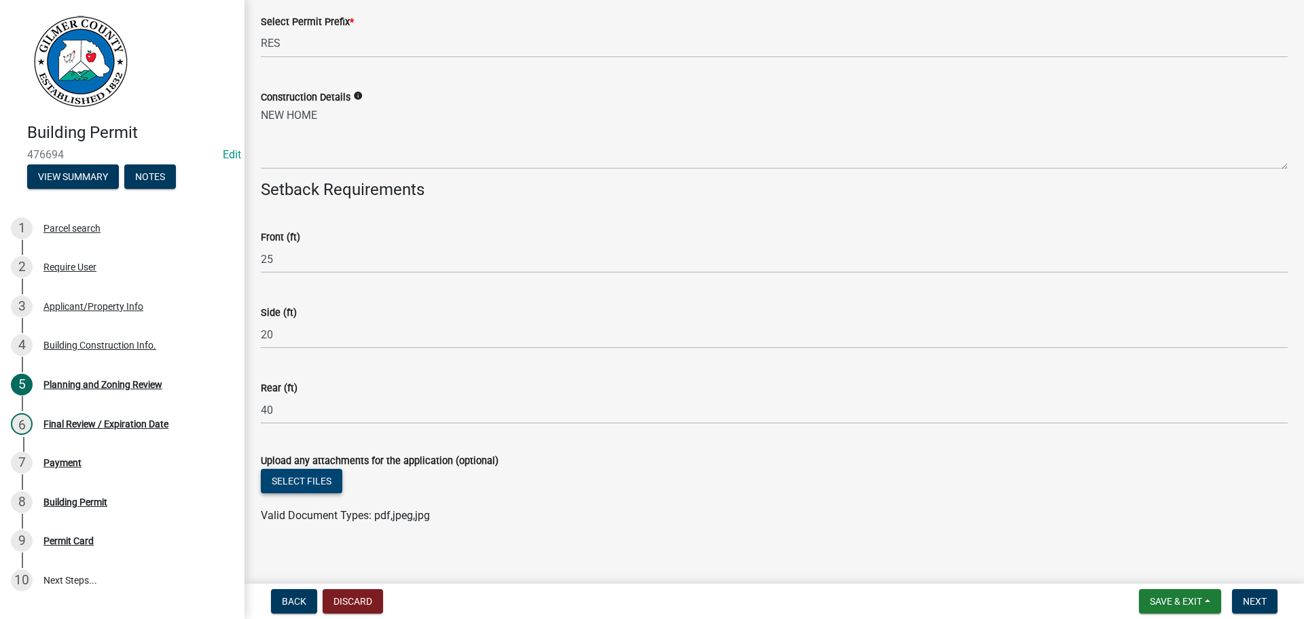
scroll to position [2861, 0]
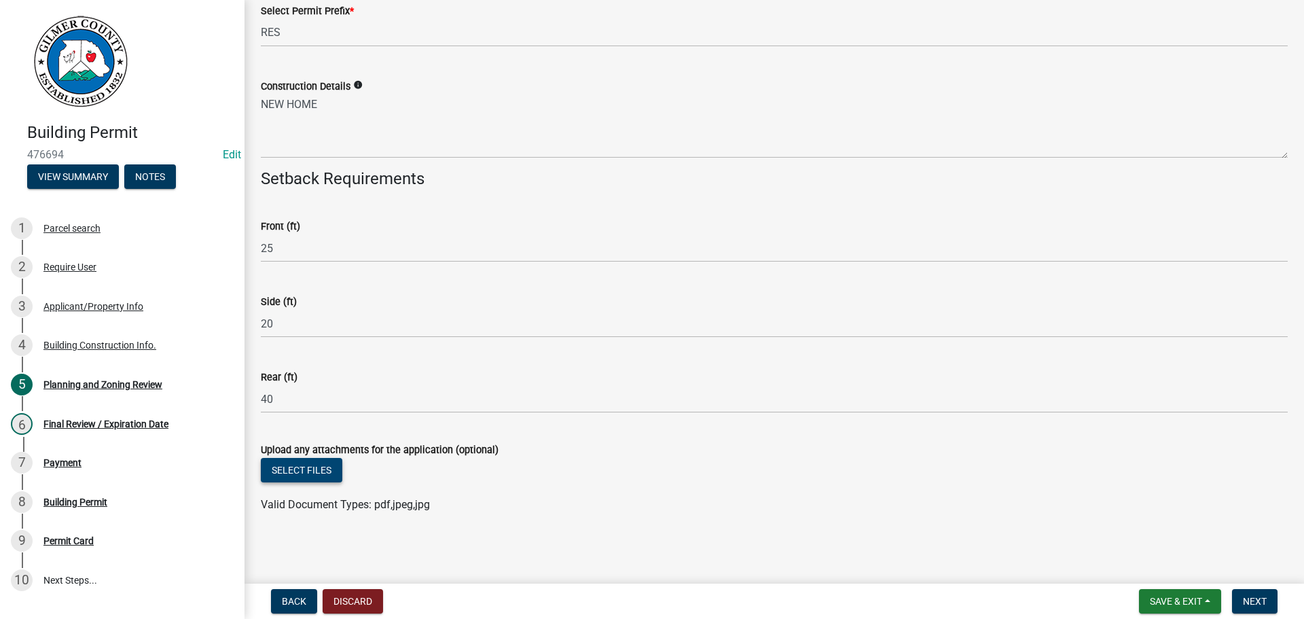
click at [291, 267] on button "Select files" at bounding box center [301, 470] width 81 height 24
click at [296, 267] on button "Select files" at bounding box center [301, 470] width 81 height 24
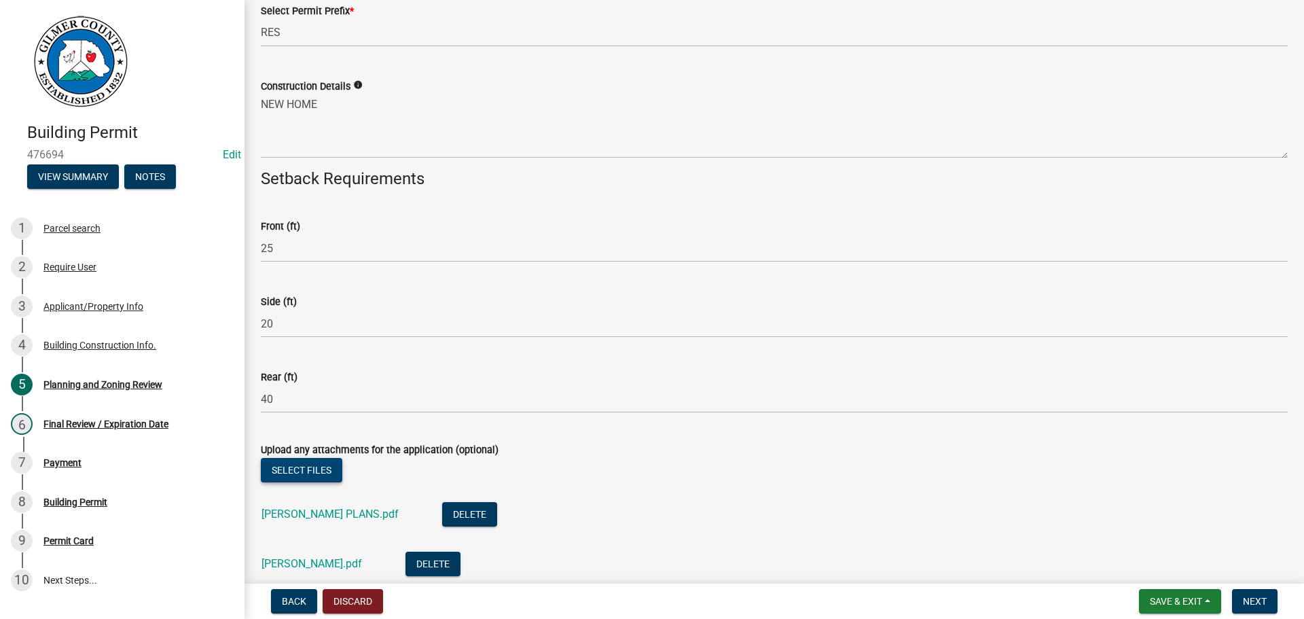
scroll to position [2960, 0]
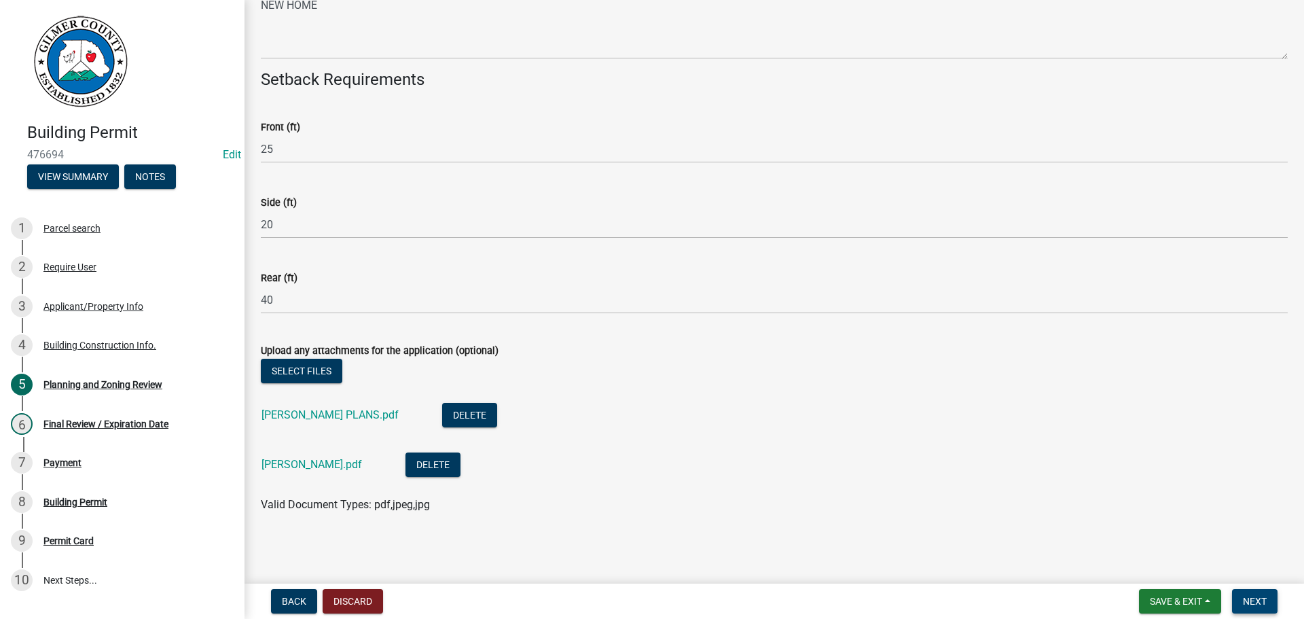
click at [640, 267] on span "Next" at bounding box center [1255, 601] width 24 height 11
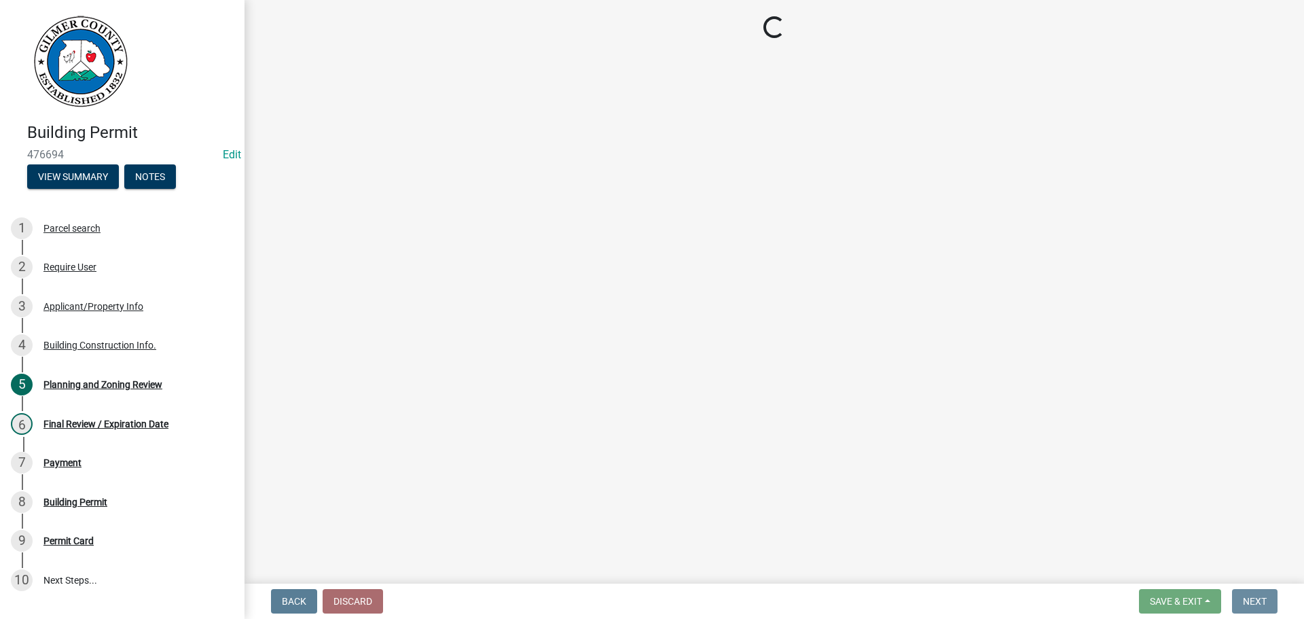
scroll to position [0, 0]
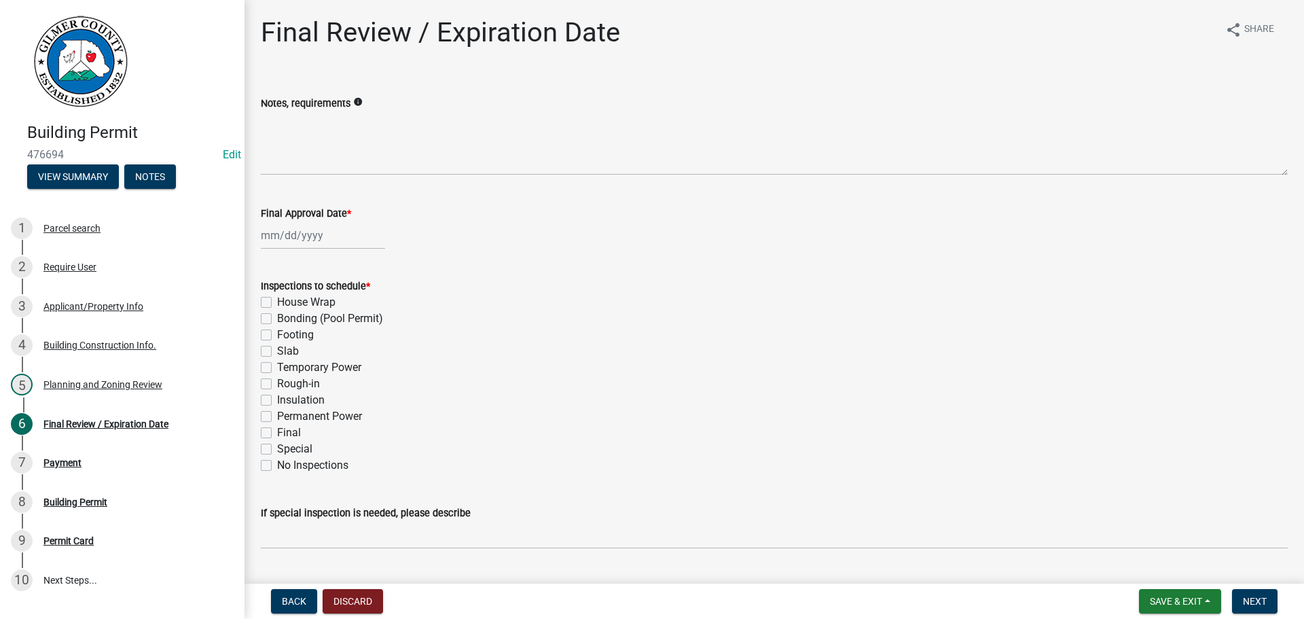
click at [292, 241] on div at bounding box center [323, 235] width 124 height 28
select select "9"
select select "2025"
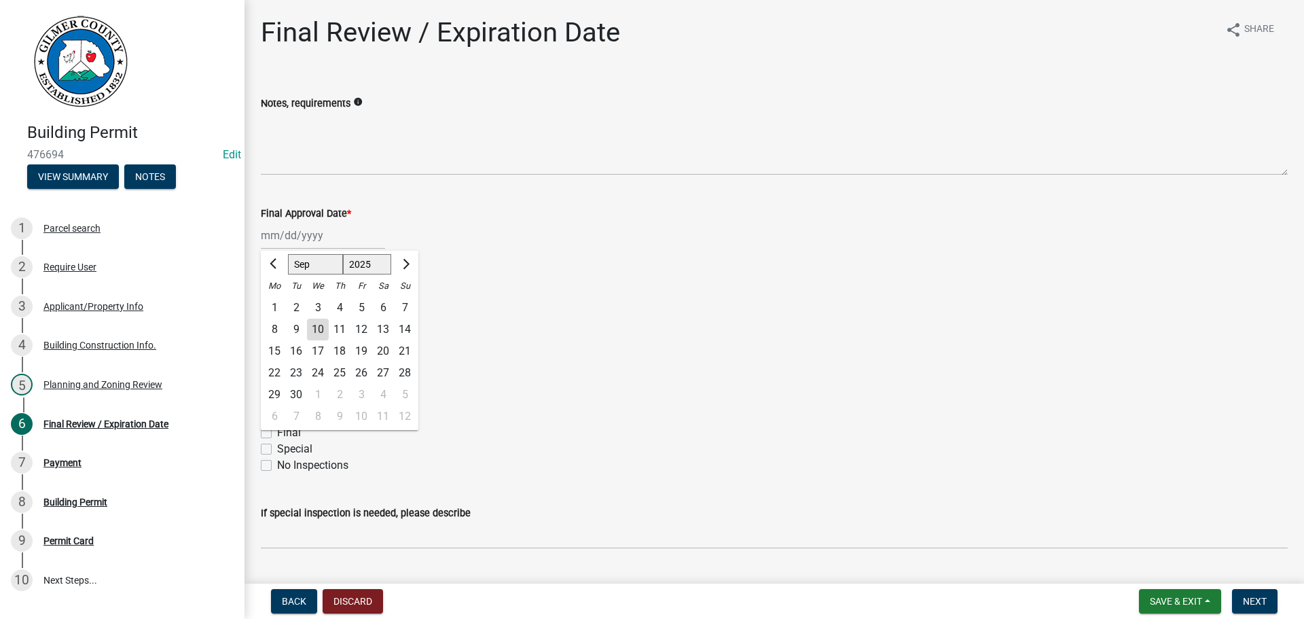
click at [314, 267] on div "10" at bounding box center [318, 329] width 22 height 22
type input "[DATE]"
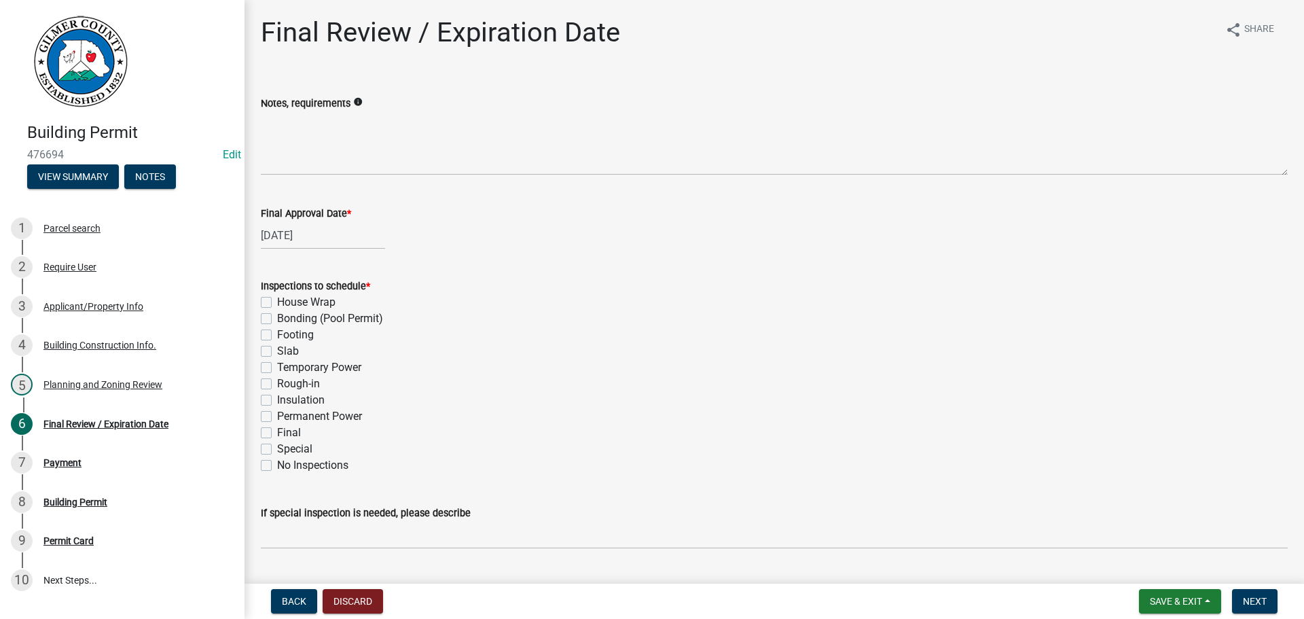
click at [589, 267] on div "Insulation" at bounding box center [774, 400] width 1027 height 16
click at [531, 259] on wm-data-entity-input "Final Approval Date * [DATE]" at bounding box center [774, 223] width 1027 height 75
click at [277, 267] on label "Footing" at bounding box center [295, 335] width 37 height 16
click at [277, 267] on input "Footing" at bounding box center [281, 331] width 9 height 9
checkbox input "true"
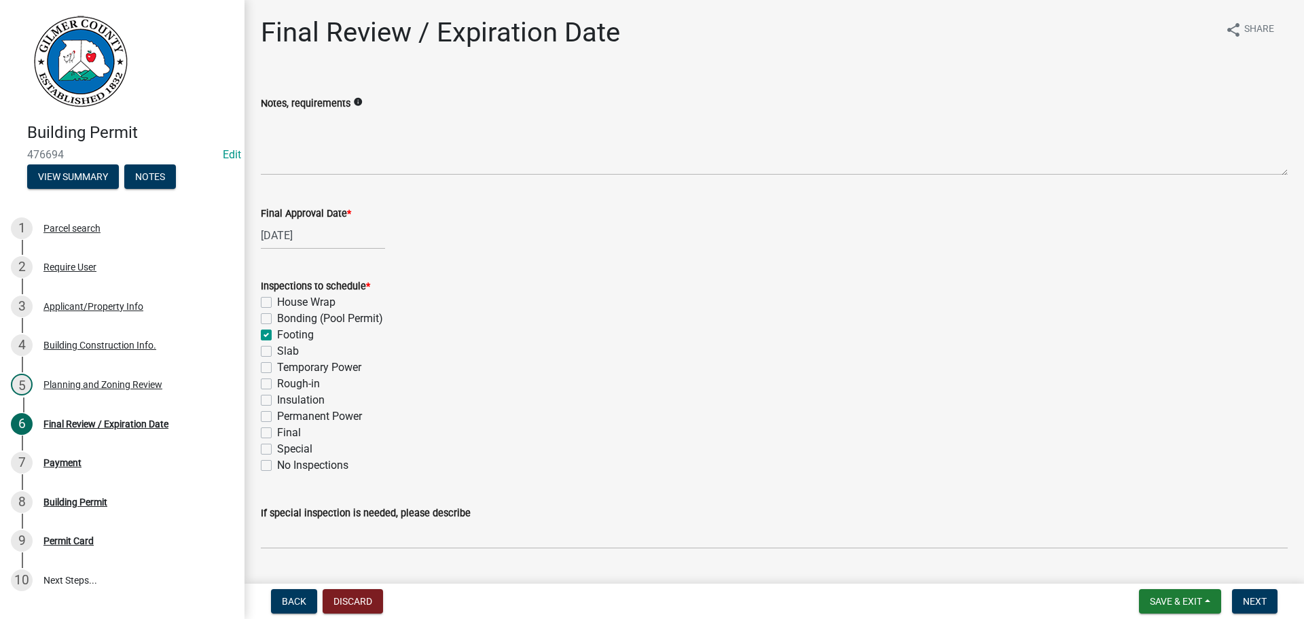
checkbox input "false"
checkbox input "true"
checkbox input "false"
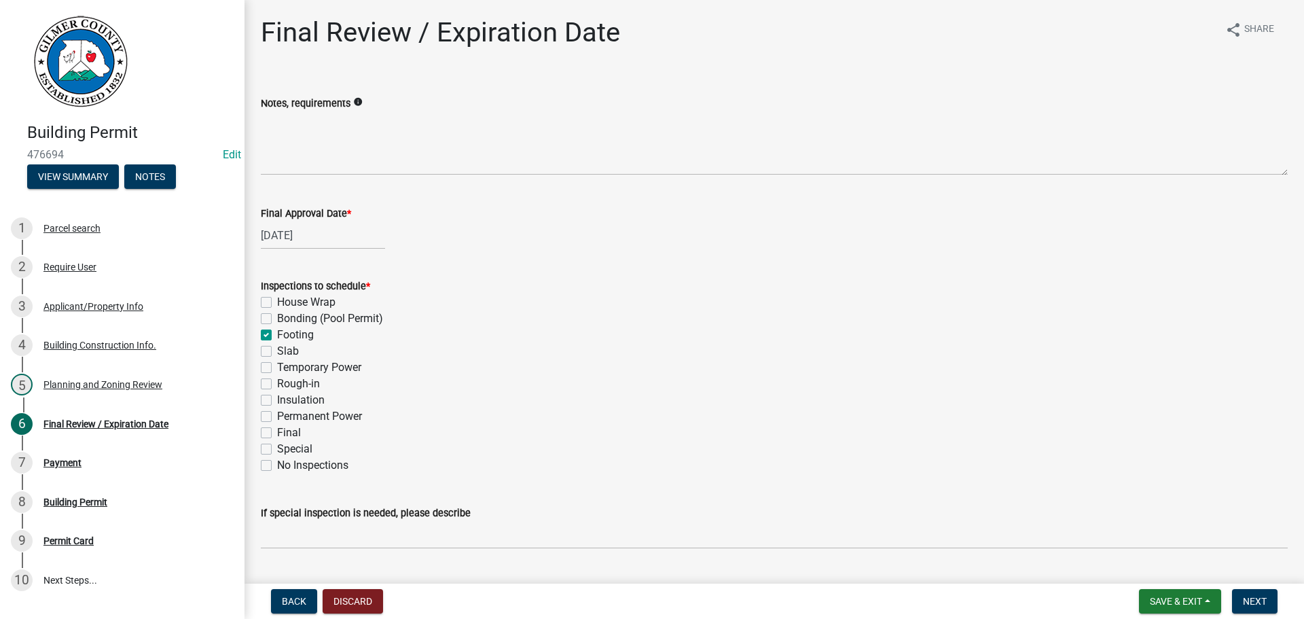
checkbox input "false"
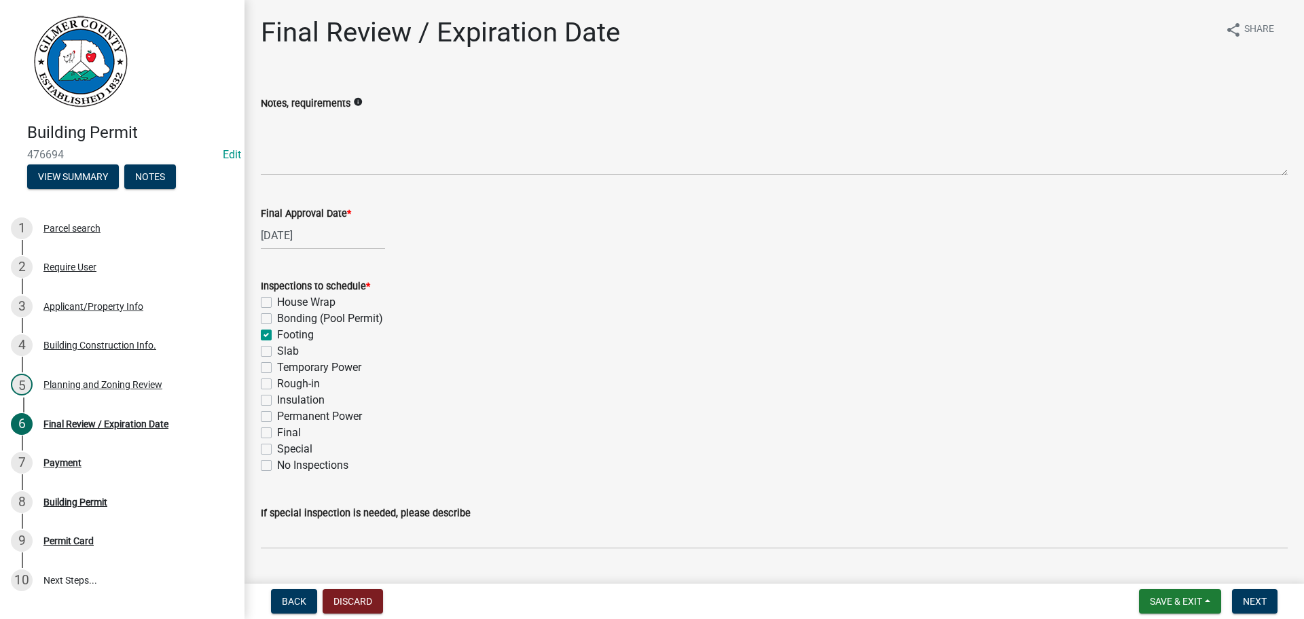
checkbox input "false"
click at [277, 267] on label "Slab" at bounding box center [288, 351] width 22 height 16
click at [277, 267] on input "Slab" at bounding box center [281, 347] width 9 height 9
checkbox input "true"
checkbox input "false"
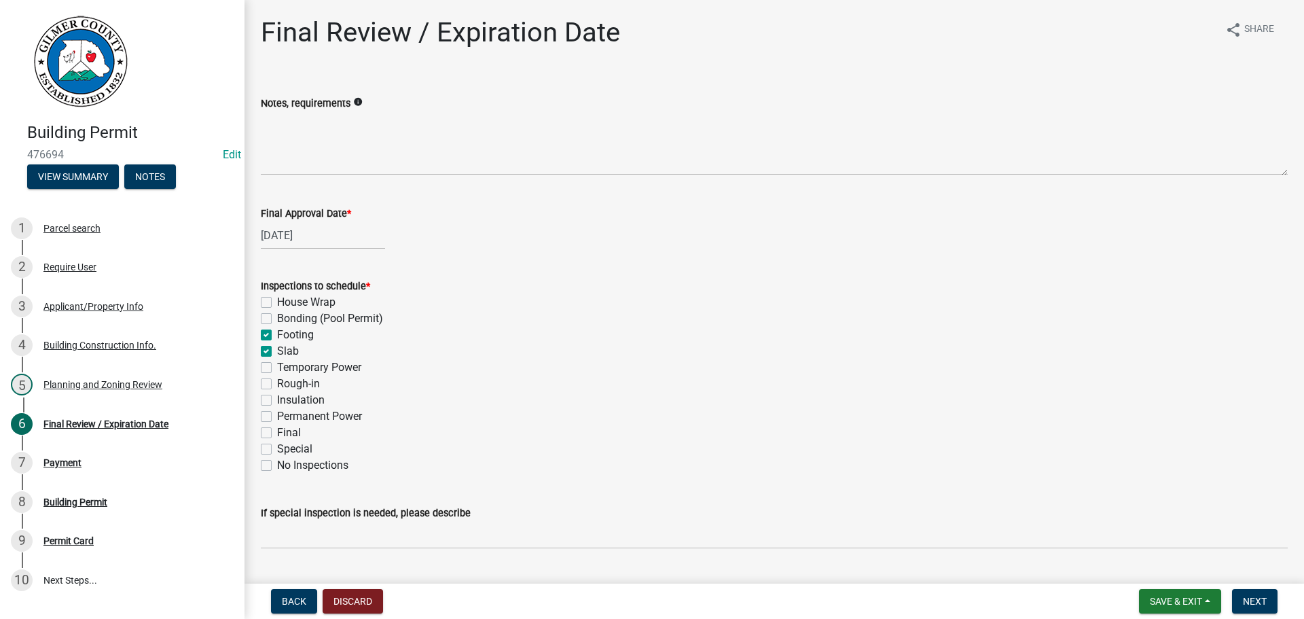
checkbox input "false"
checkbox input "true"
checkbox input "false"
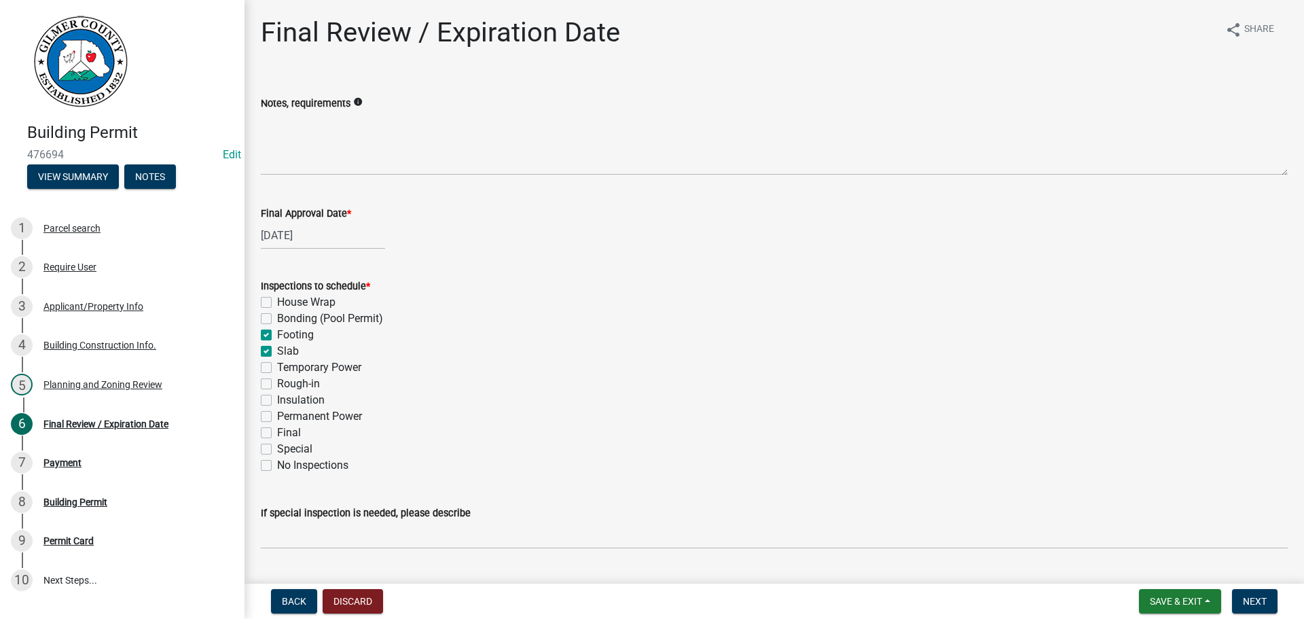
checkbox input "false"
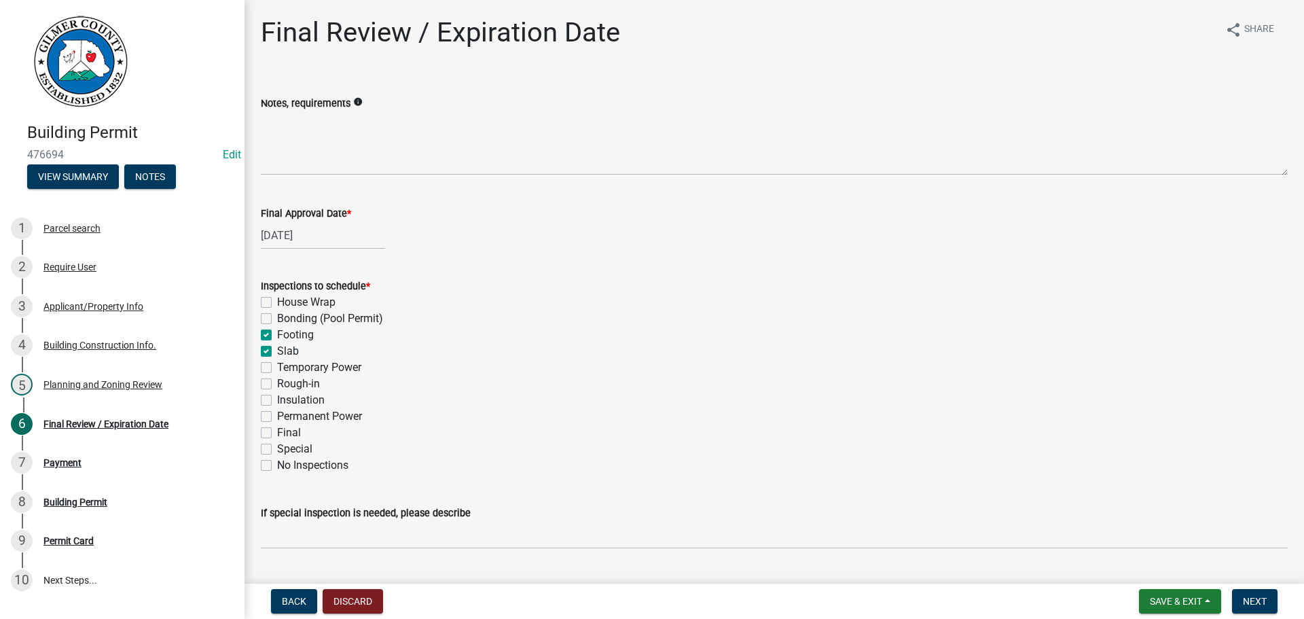
click at [277, 267] on label "Rough-in" at bounding box center [298, 384] width 43 height 16
click at [277, 267] on input "Rough-in" at bounding box center [281, 380] width 9 height 9
checkbox input "true"
checkbox input "false"
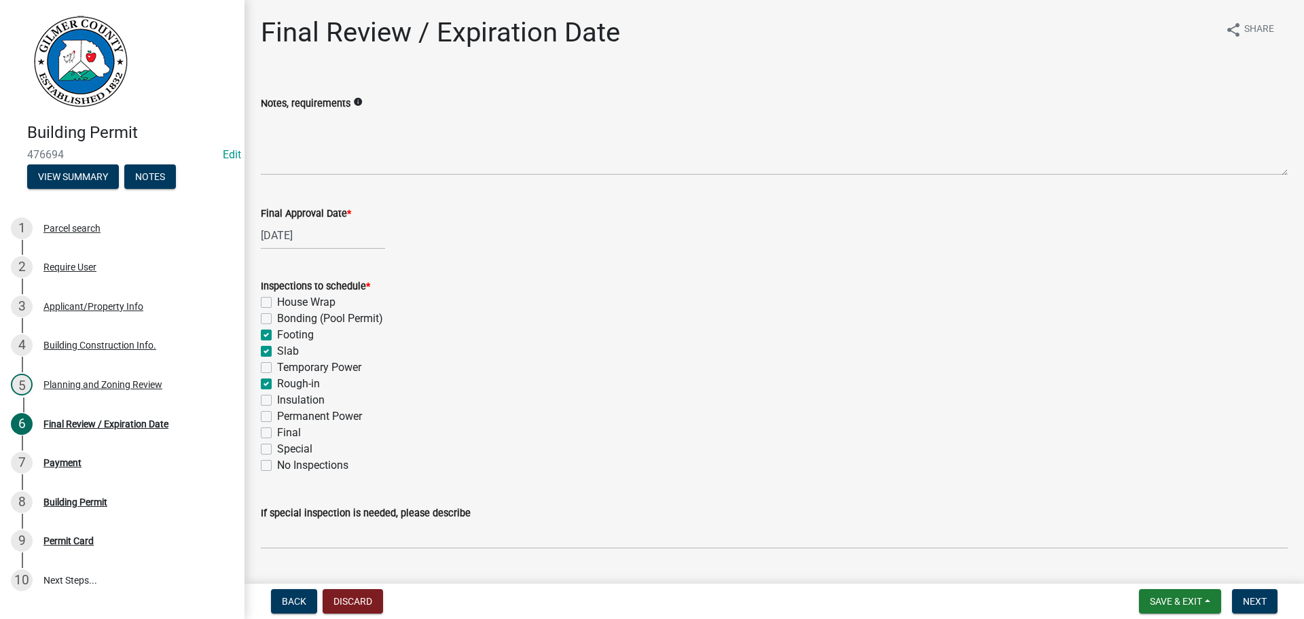
checkbox input "true"
checkbox input "false"
checkbox input "true"
checkbox input "false"
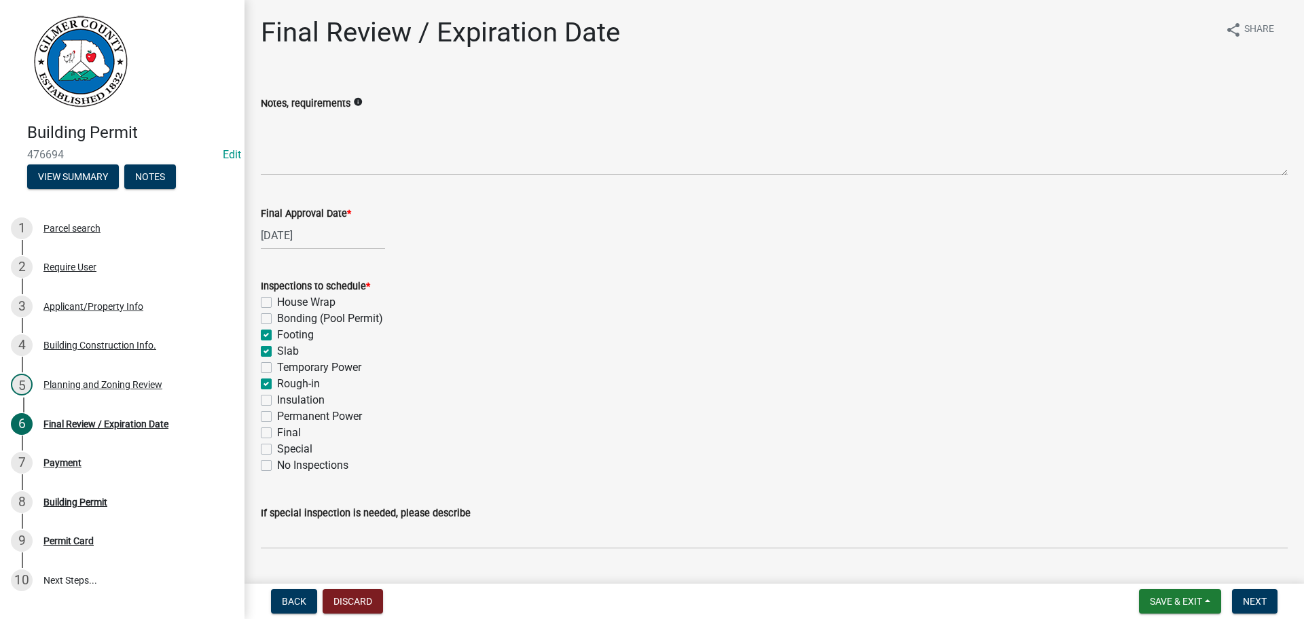
checkbox input "false"
click at [277, 267] on label "Permanent Power" at bounding box center [319, 416] width 85 height 16
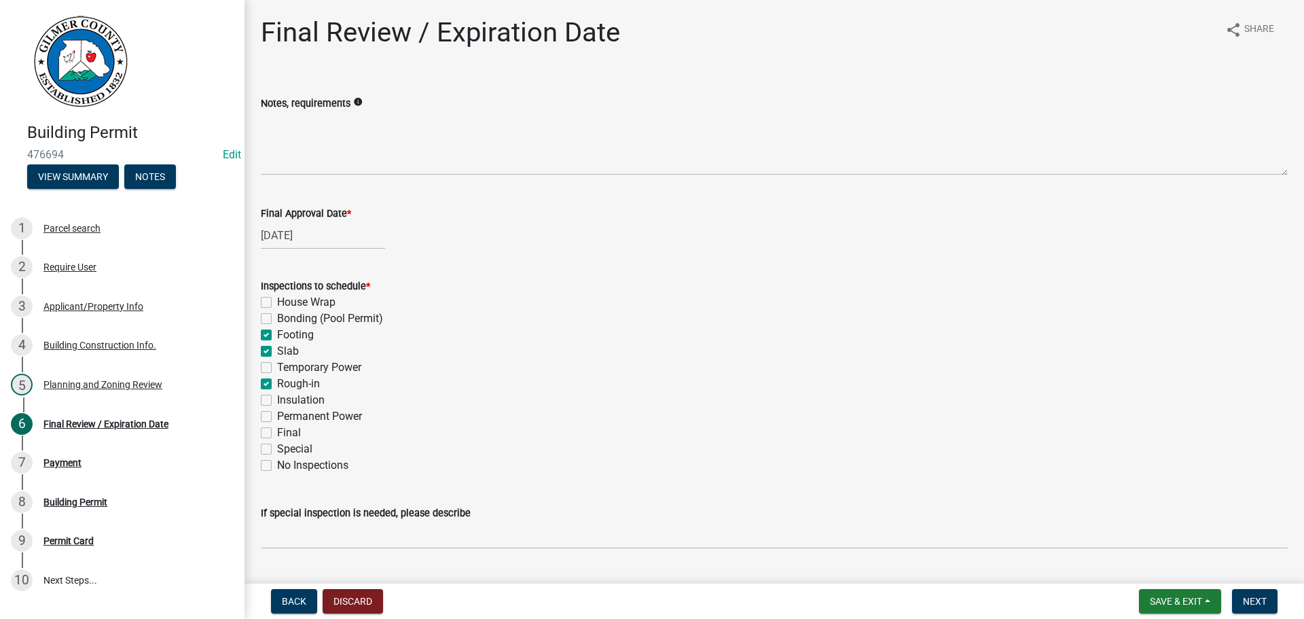
click at [277, 267] on input "Permanent Power" at bounding box center [281, 412] width 9 height 9
checkbox input "true"
checkbox input "false"
checkbox input "true"
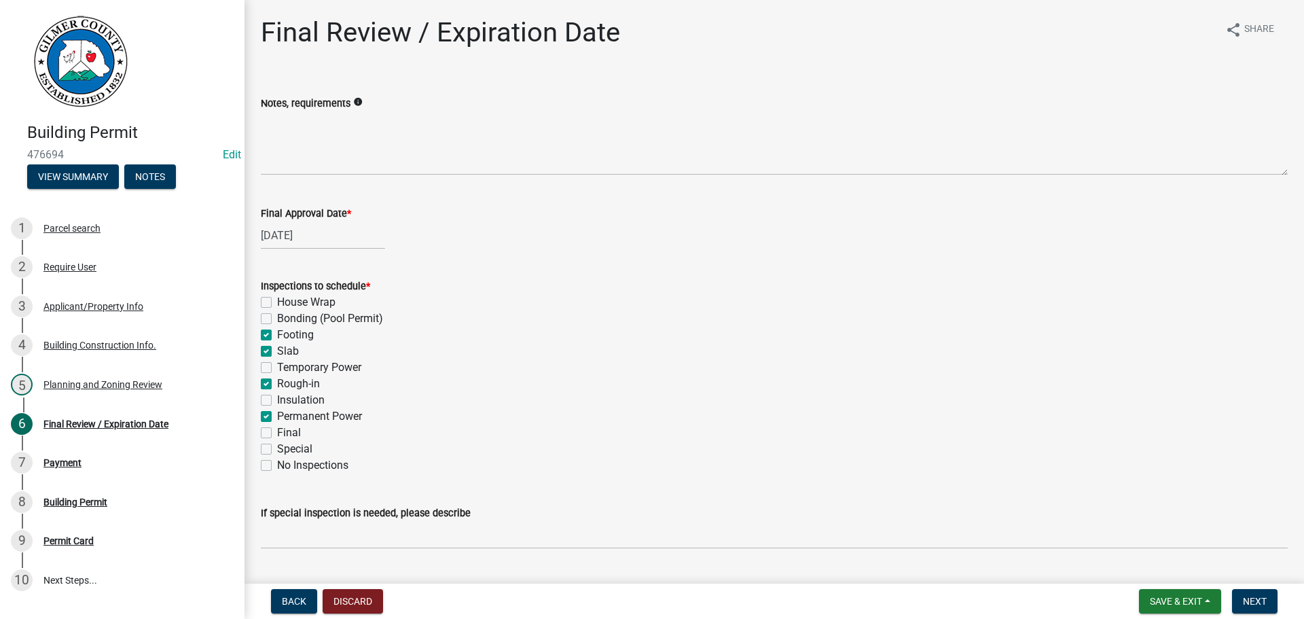
checkbox input "true"
checkbox input "false"
checkbox input "true"
checkbox input "false"
checkbox input "true"
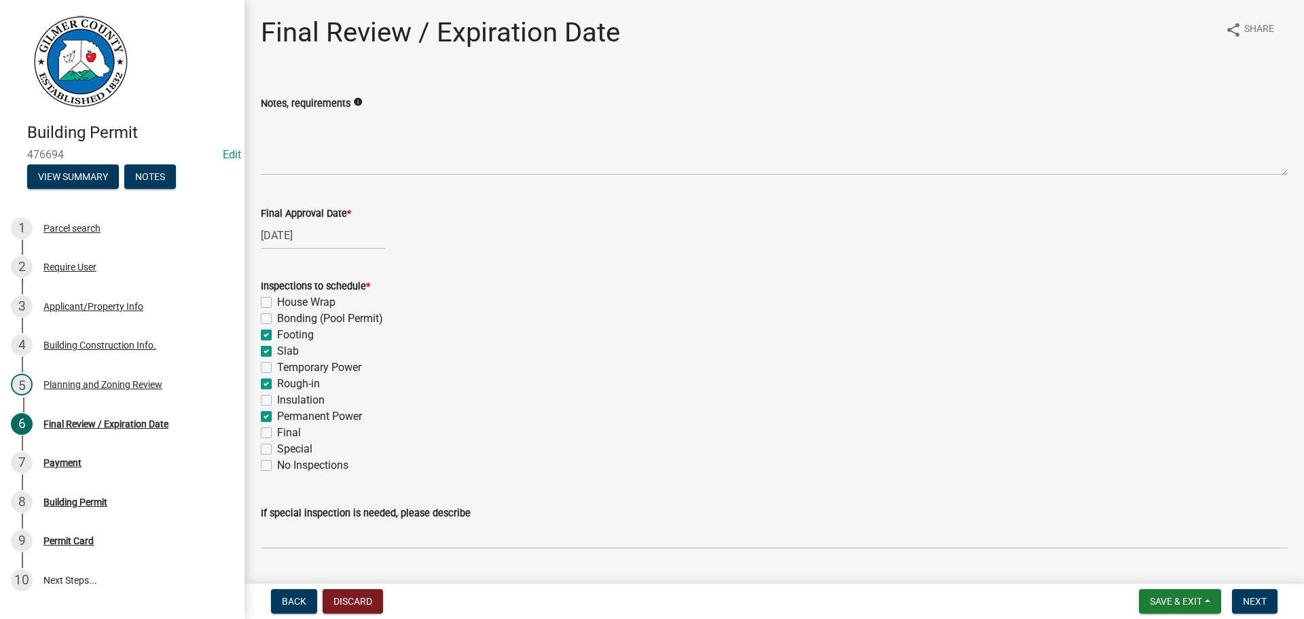
checkbox input "false"
click at [277, 267] on label "Final" at bounding box center [289, 432] width 24 height 16
click at [277, 267] on input "Final" at bounding box center [281, 428] width 9 height 9
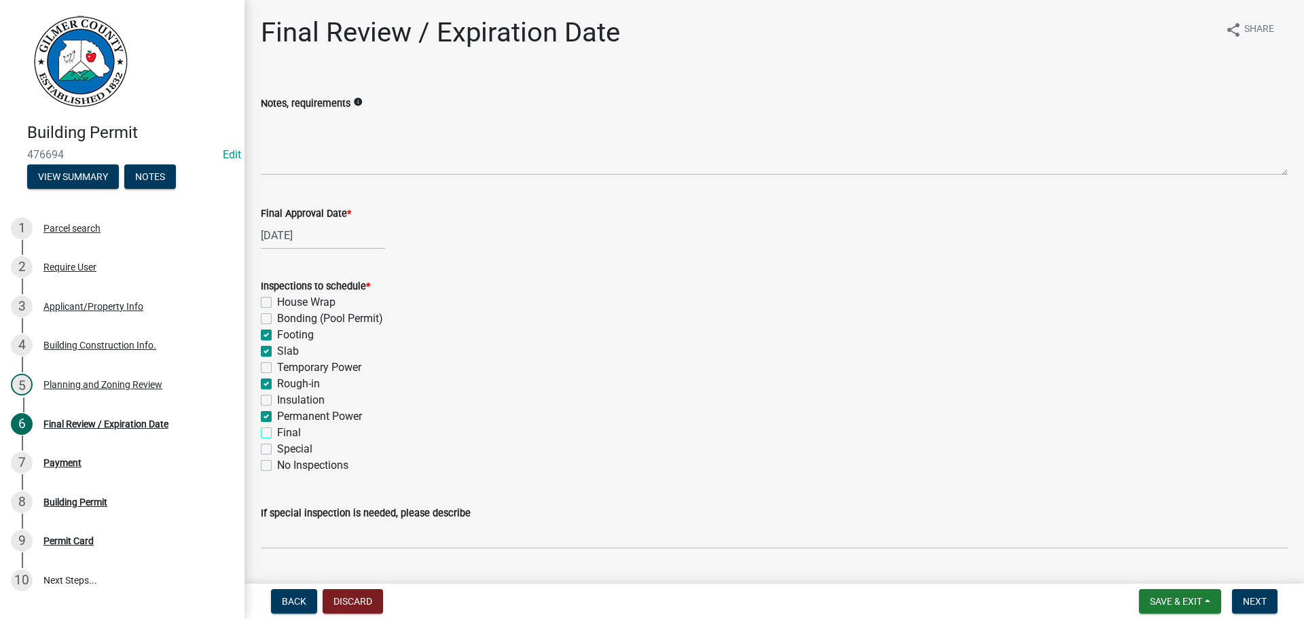
checkbox input "true"
checkbox input "false"
checkbox input "true"
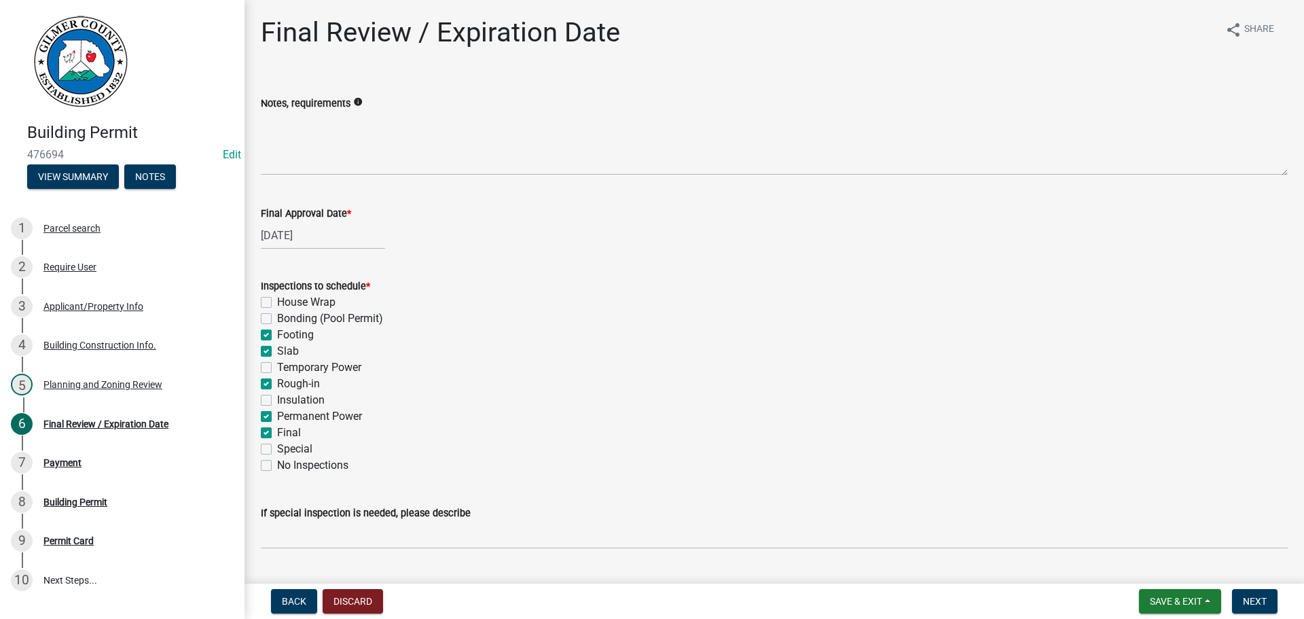
checkbox input "false"
checkbox input "true"
checkbox input "false"
checkbox input "true"
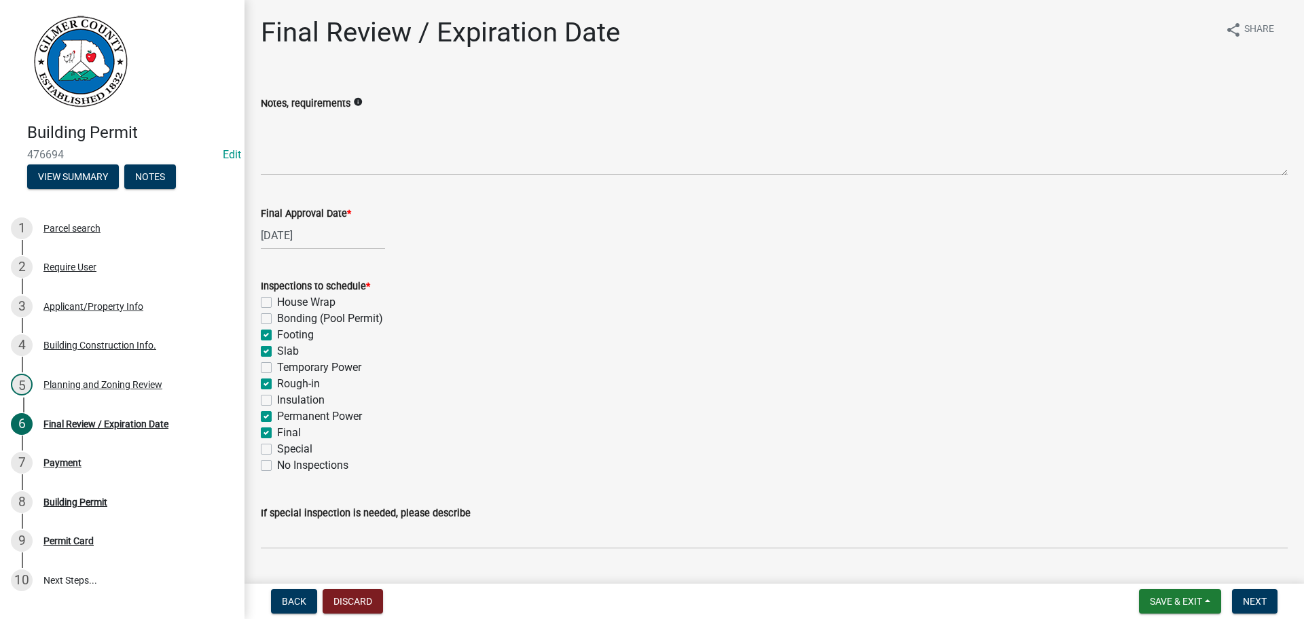
checkbox input "false"
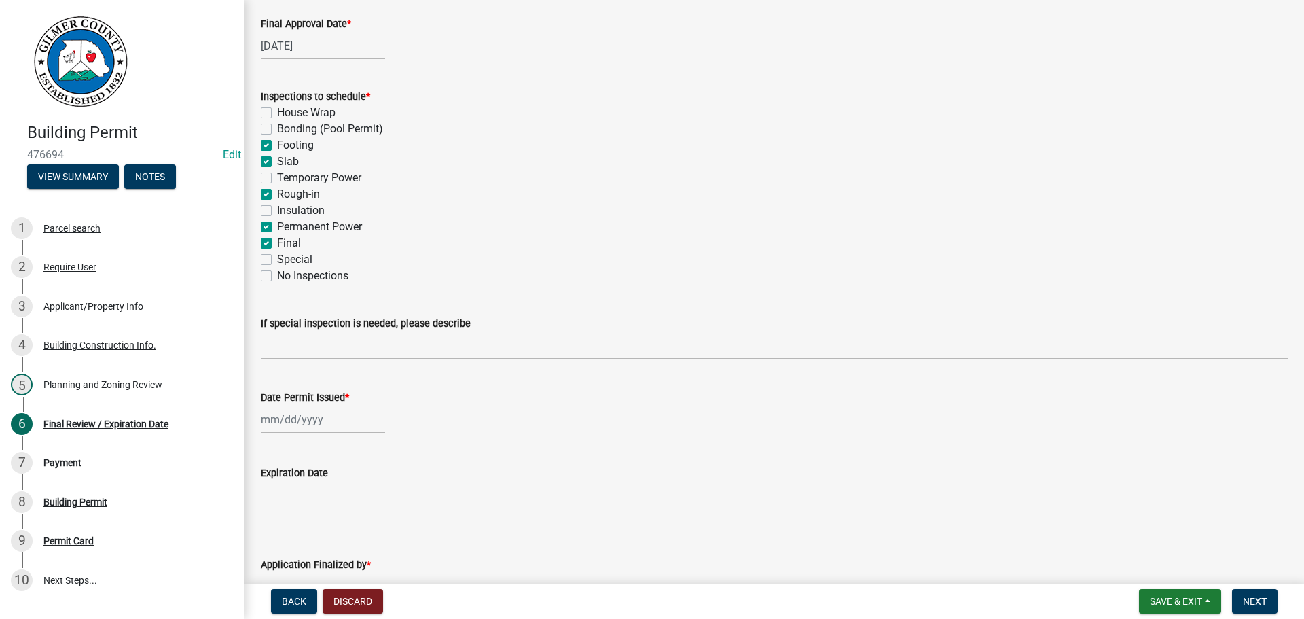
scroll to position [277, 0]
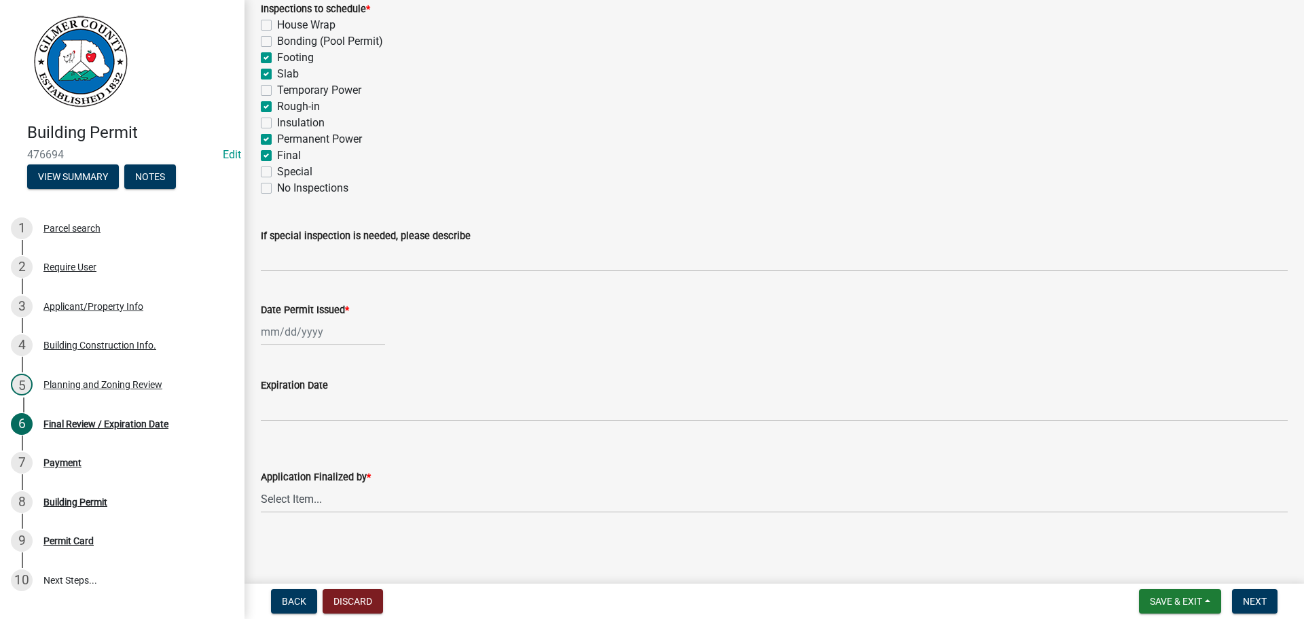
select select "9"
select select "2025"
click at [305, 267] on div "[PERSON_NAME] Feb Mar Apr [PERSON_NAME][DATE] Oct Nov [DATE] 1526 1527 1528 152…" at bounding box center [323, 332] width 124 height 28
click at [320, 267] on div "10" at bounding box center [318, 426] width 22 height 22
type input "[DATE]"
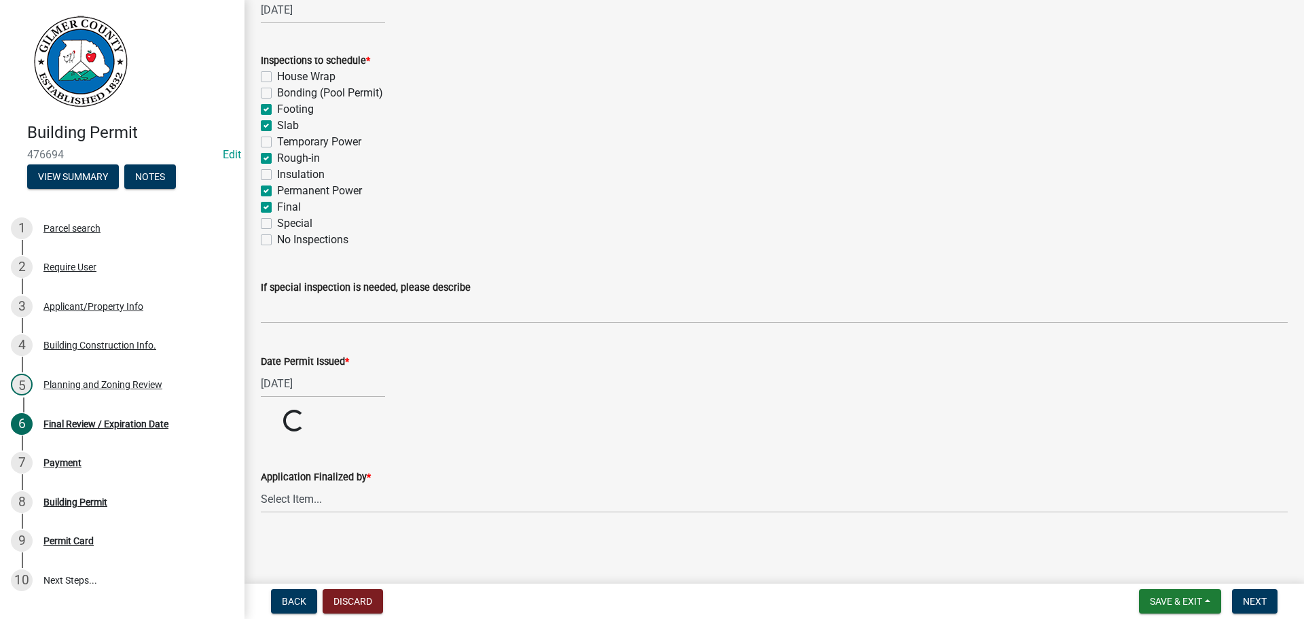
scroll to position [225, 0]
click at [321, 267] on select "Select Item... [PERSON_NAME] [PERSON_NAME] [PERSON_NAME] [PERSON_NAME] [PERSON_…" at bounding box center [774, 499] width 1027 height 28
click at [261, 267] on select "Select Item... [PERSON_NAME] [PERSON_NAME] [PERSON_NAME] [PERSON_NAME] [PERSON_…" at bounding box center [774, 550] width 1027 height 28
select select "f66b4cef-93c9-440c-84d8-a2c8d35cb7c1"
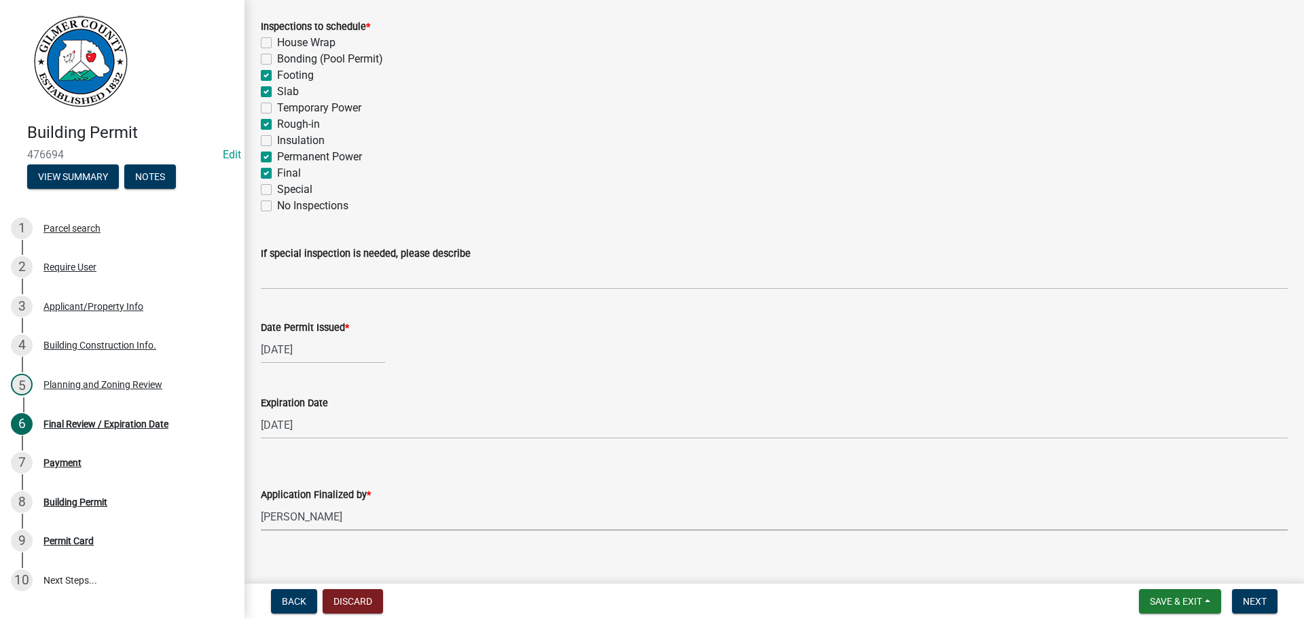
scroll to position [277, 0]
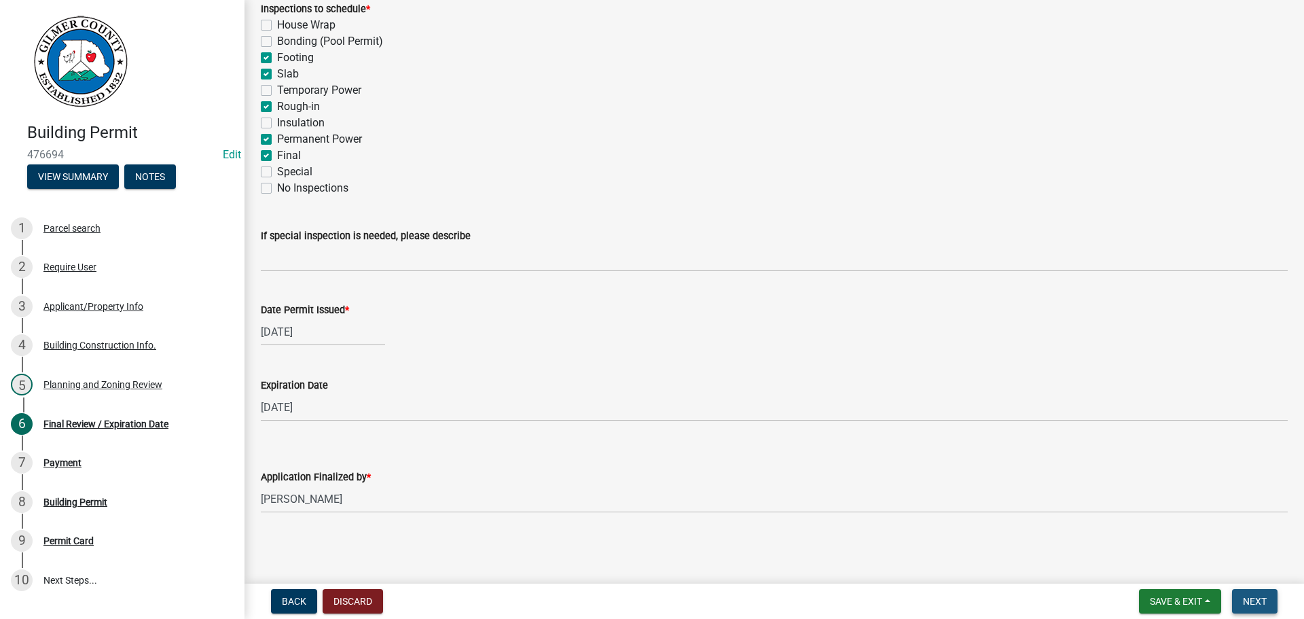
click at [640, 267] on span "Next" at bounding box center [1255, 601] width 24 height 11
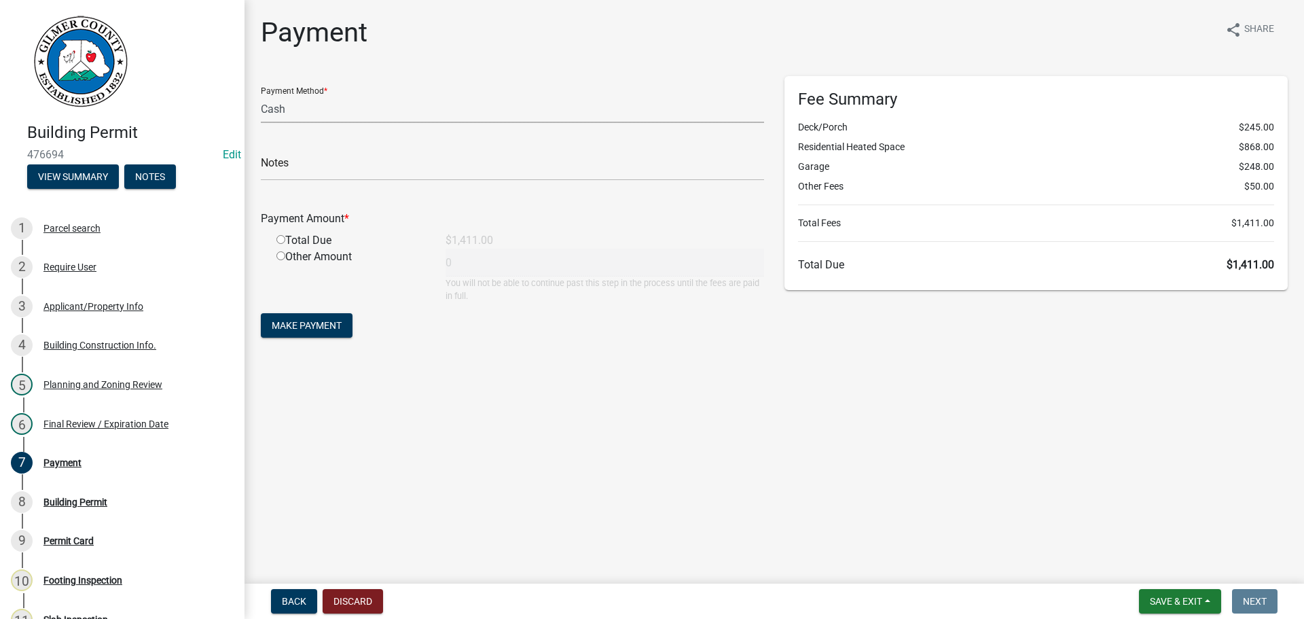
click at [282, 106] on select "Credit Card POS Check Cash" at bounding box center [512, 109] width 503 height 28
select select "1: 0"
click at [261, 95] on select "Credit Card POS Check Cash" at bounding box center [512, 109] width 503 height 28
click at [312, 166] on input "text" at bounding box center [512, 167] width 503 height 28
type input "2966"
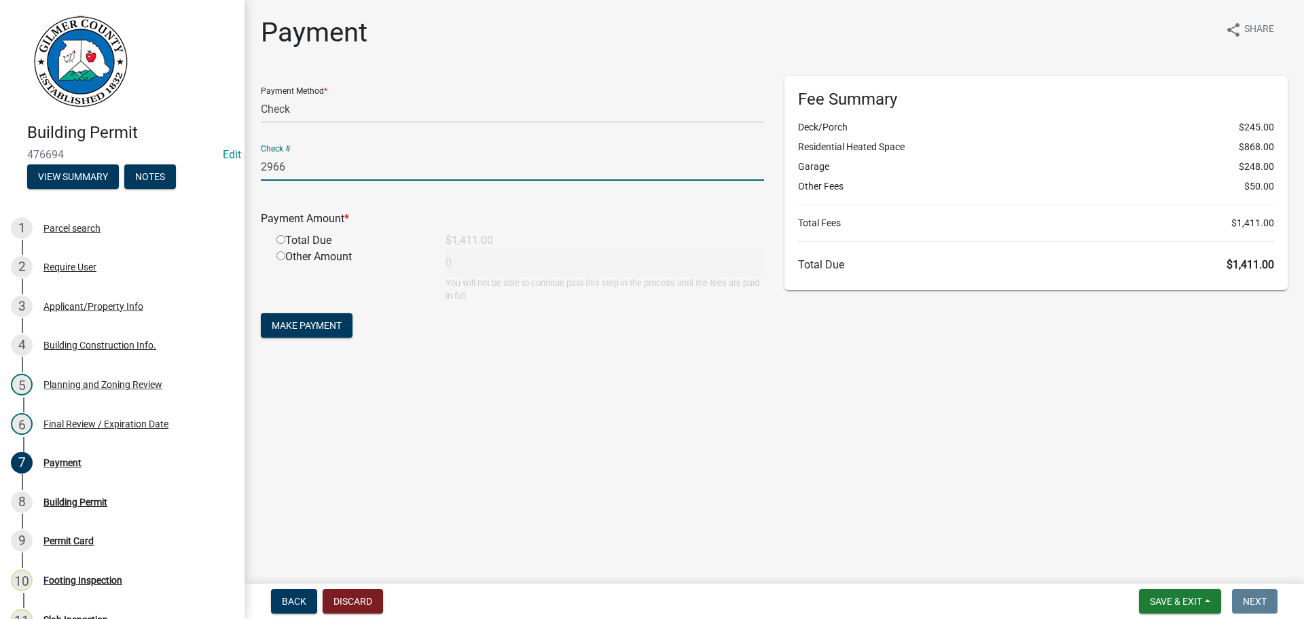
click at [278, 238] on input "radio" at bounding box center [280, 239] width 9 height 9
radio input "true"
type input "1411"
click at [310, 267] on span "Make Payment" at bounding box center [307, 325] width 70 height 11
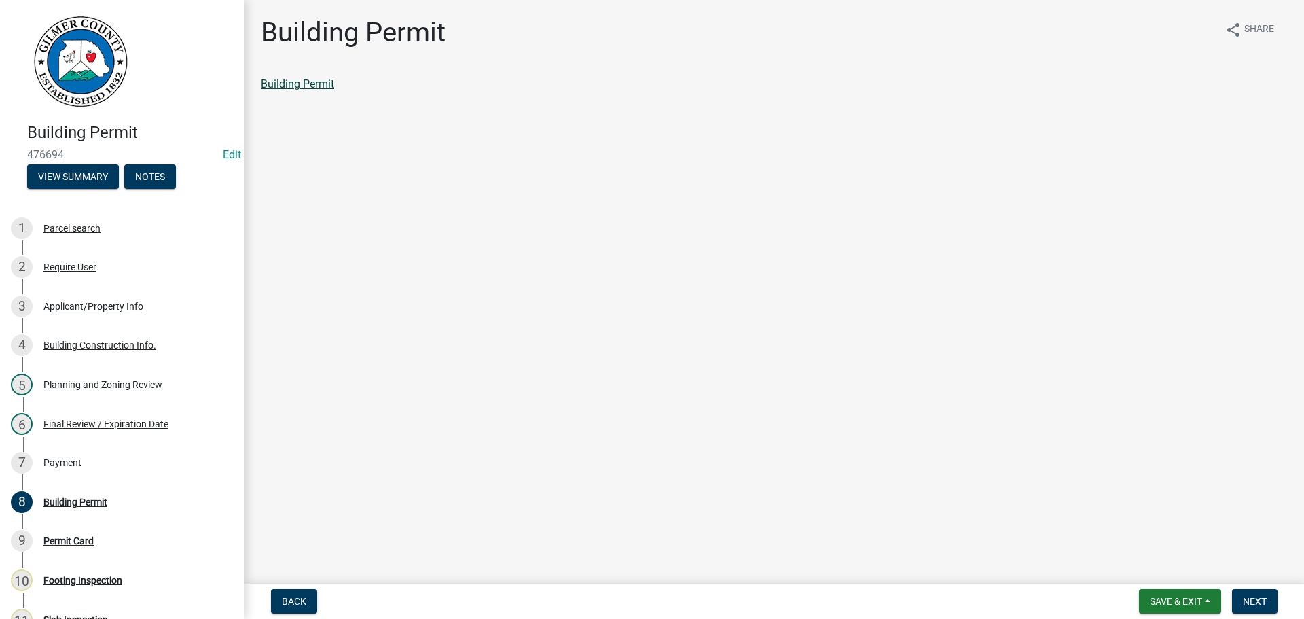
click at [290, 80] on link "Building Permit" at bounding box center [297, 83] width 73 height 13
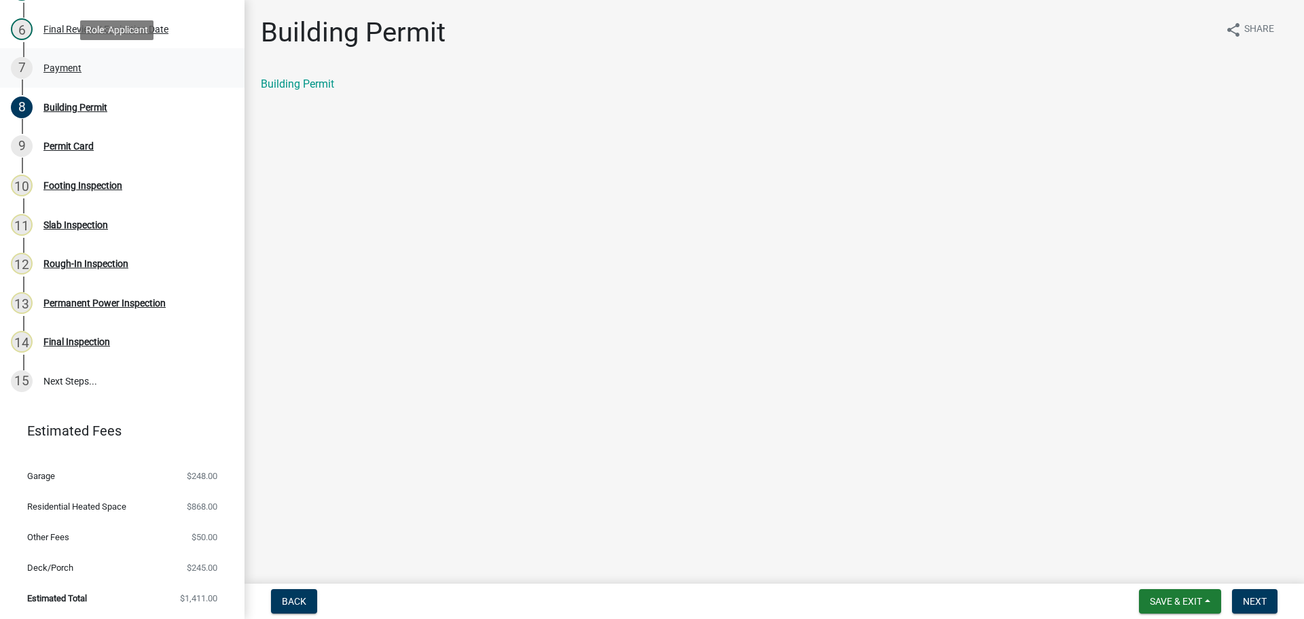
click at [65, 63] on div "Payment" at bounding box center [62, 68] width 38 height 10
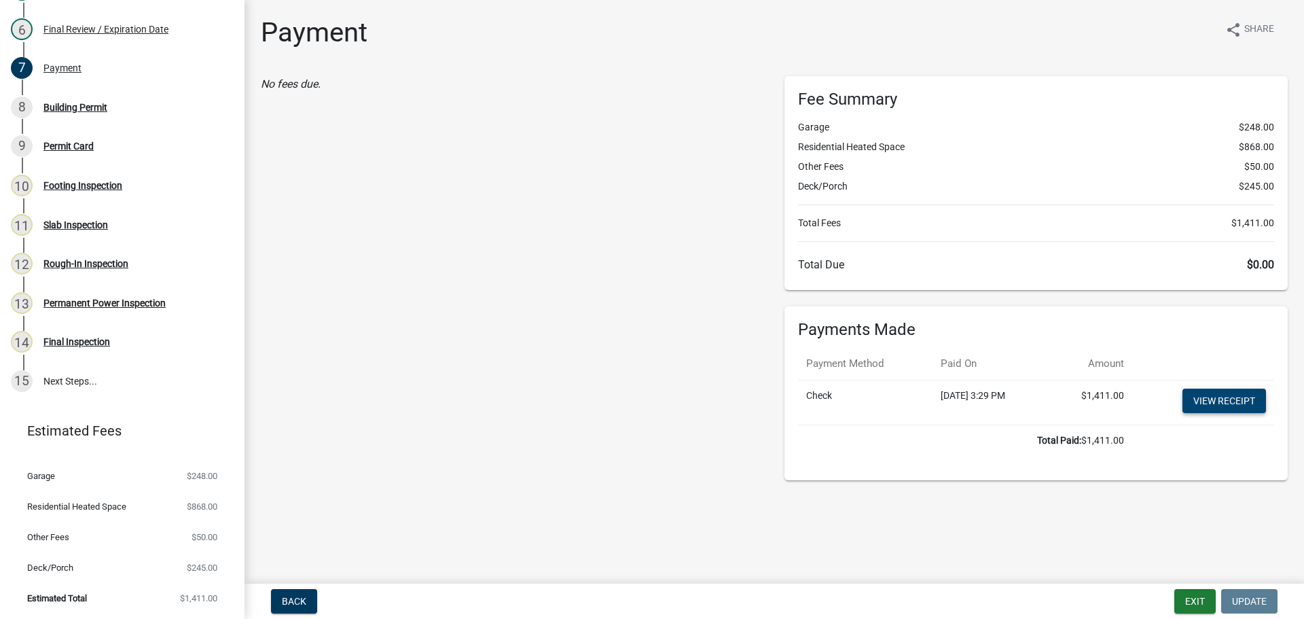
click at [640, 267] on link "View receipt" at bounding box center [1224, 400] width 84 height 24
click at [70, 107] on div "Building Permit" at bounding box center [75, 108] width 64 height 10
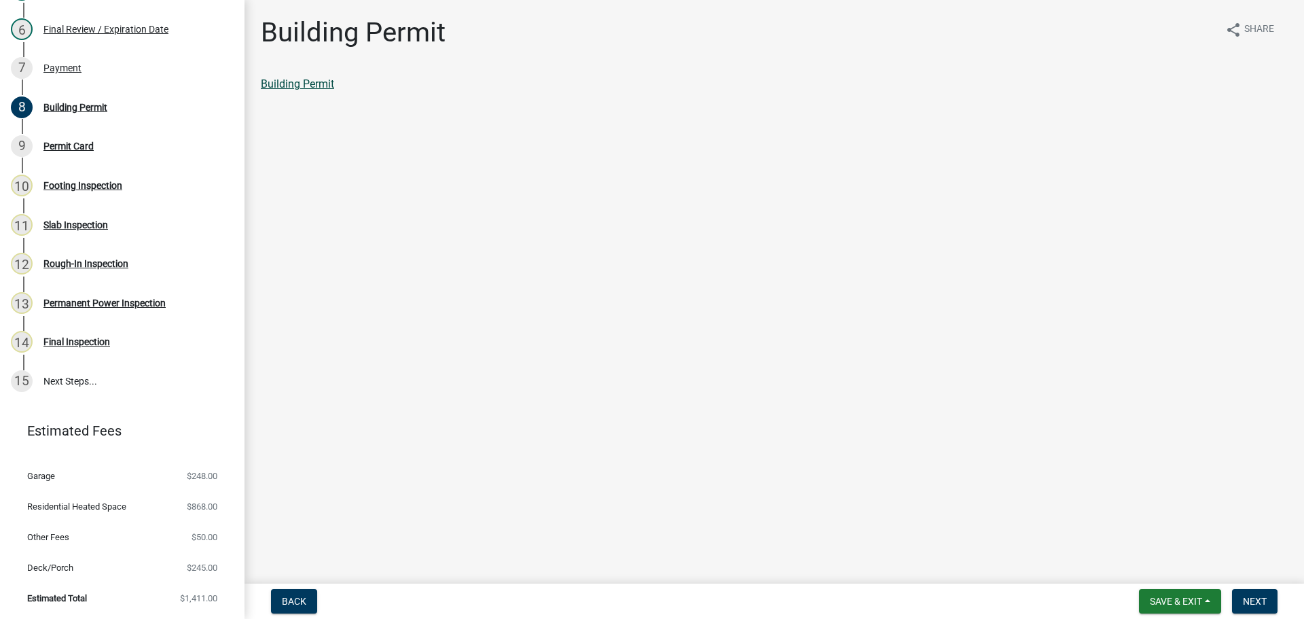
click at [334, 84] on link "Building Permit" at bounding box center [297, 83] width 73 height 13
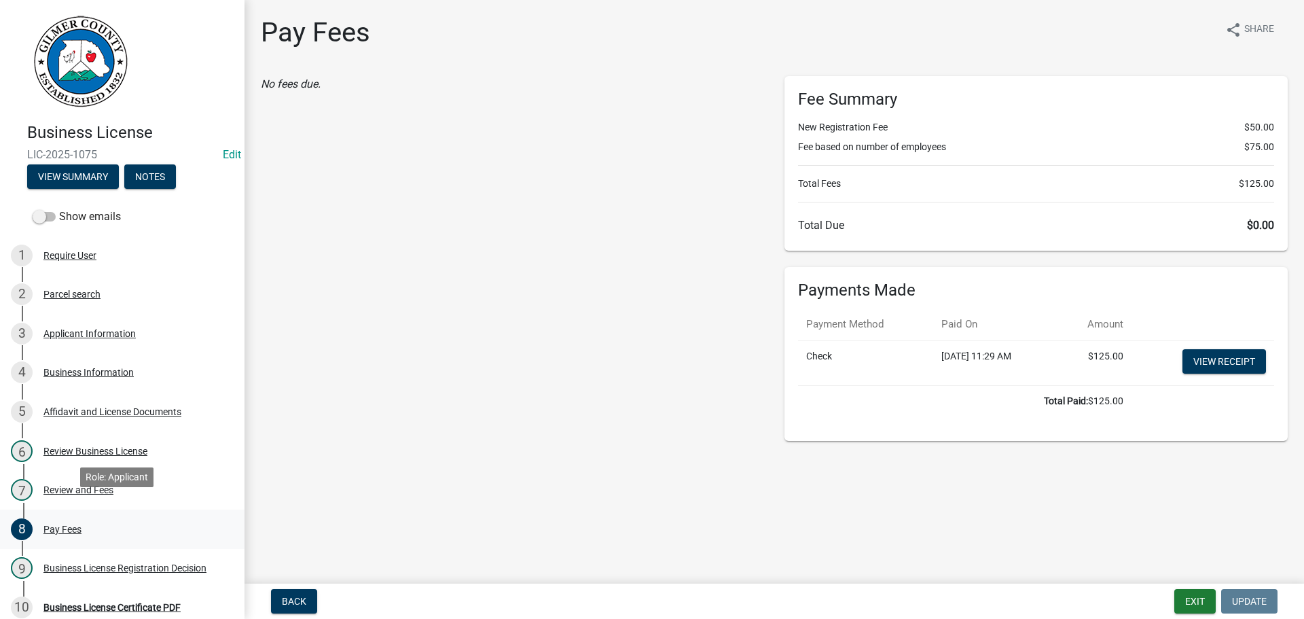
scroll to position [213, 0]
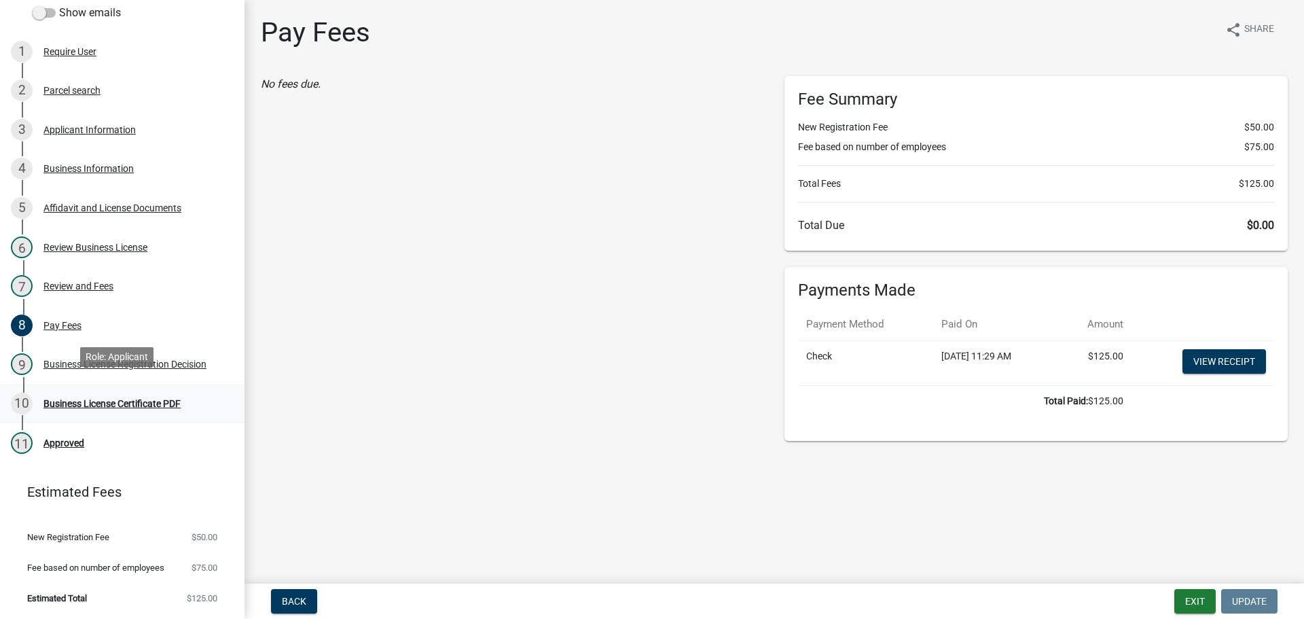
click at [69, 399] on div "Business License Certificate PDF" at bounding box center [111, 404] width 137 height 10
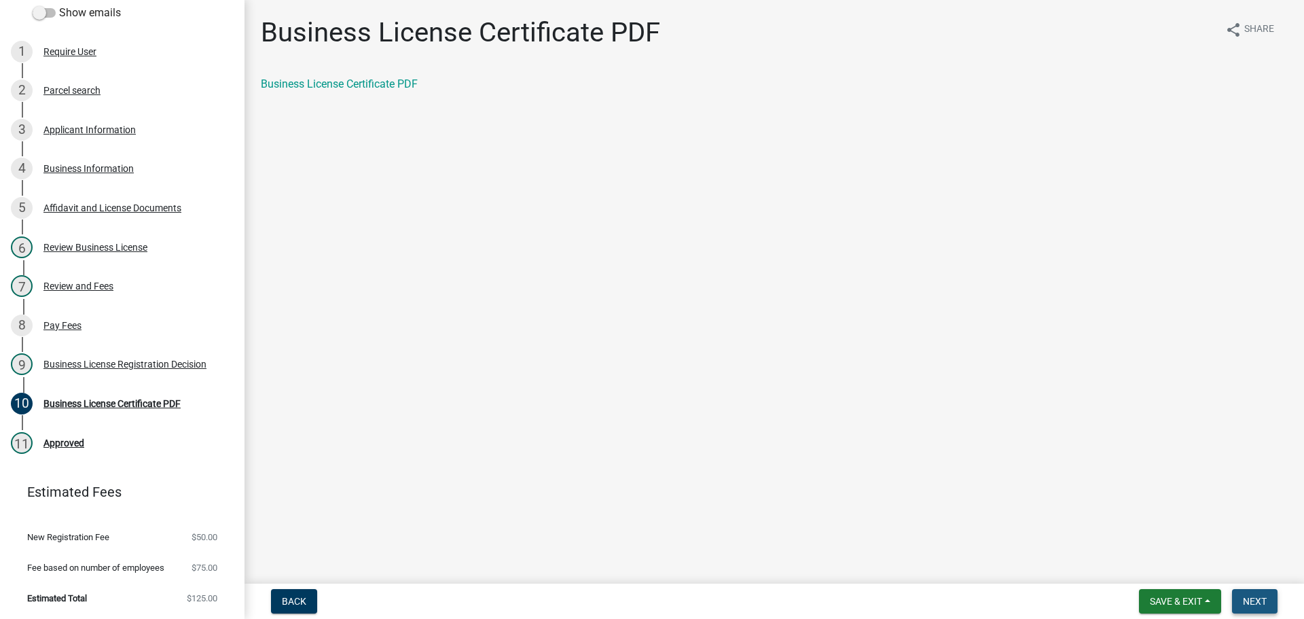
click at [1242, 601] on button "Next" at bounding box center [1254, 601] width 45 height 24
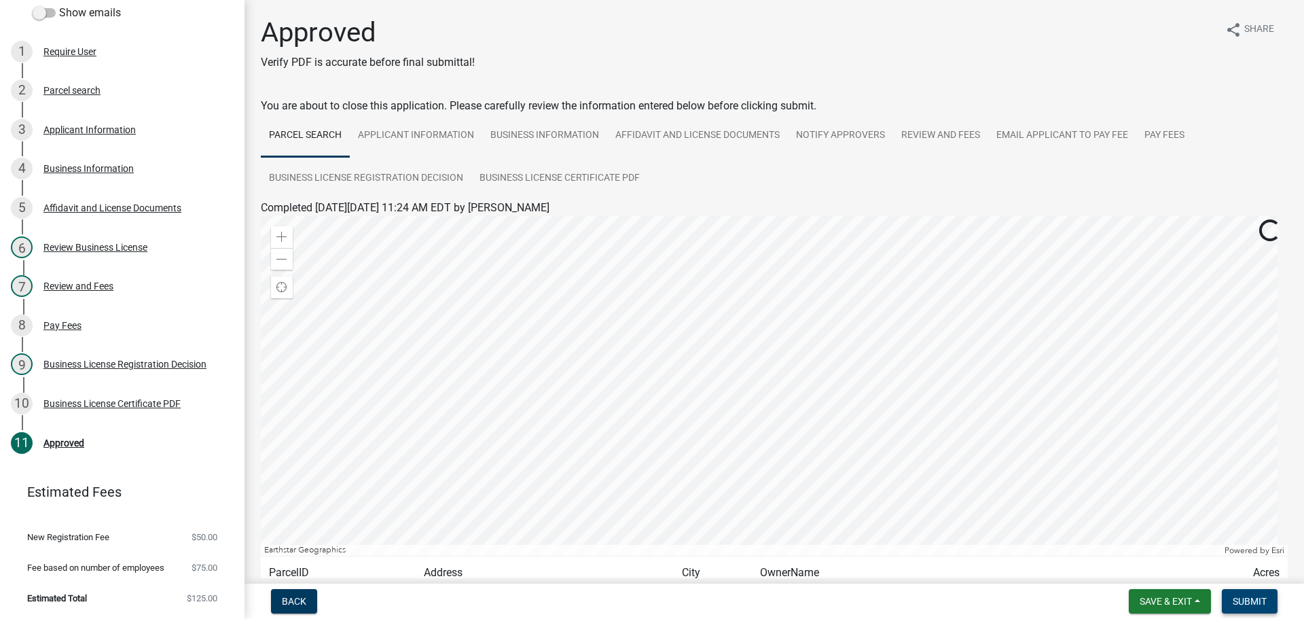
click at [1246, 596] on span "Submit" at bounding box center [1249, 601] width 34 height 11
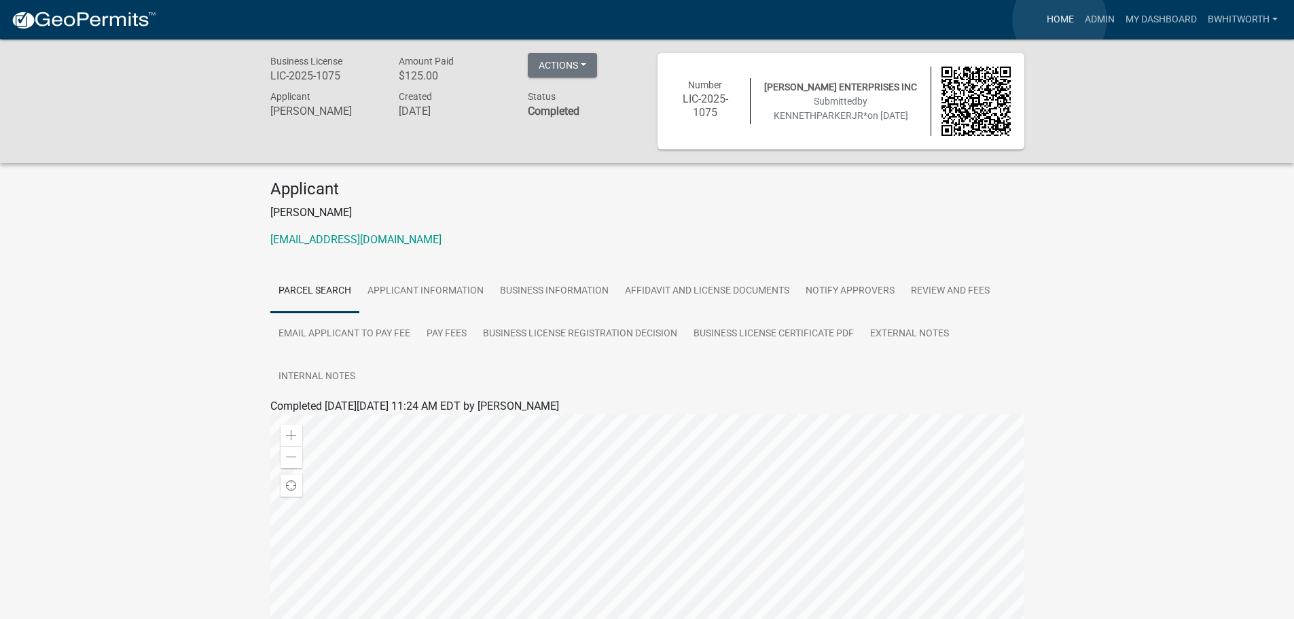
click at [1059, 20] on link "Home" at bounding box center [1060, 20] width 38 height 26
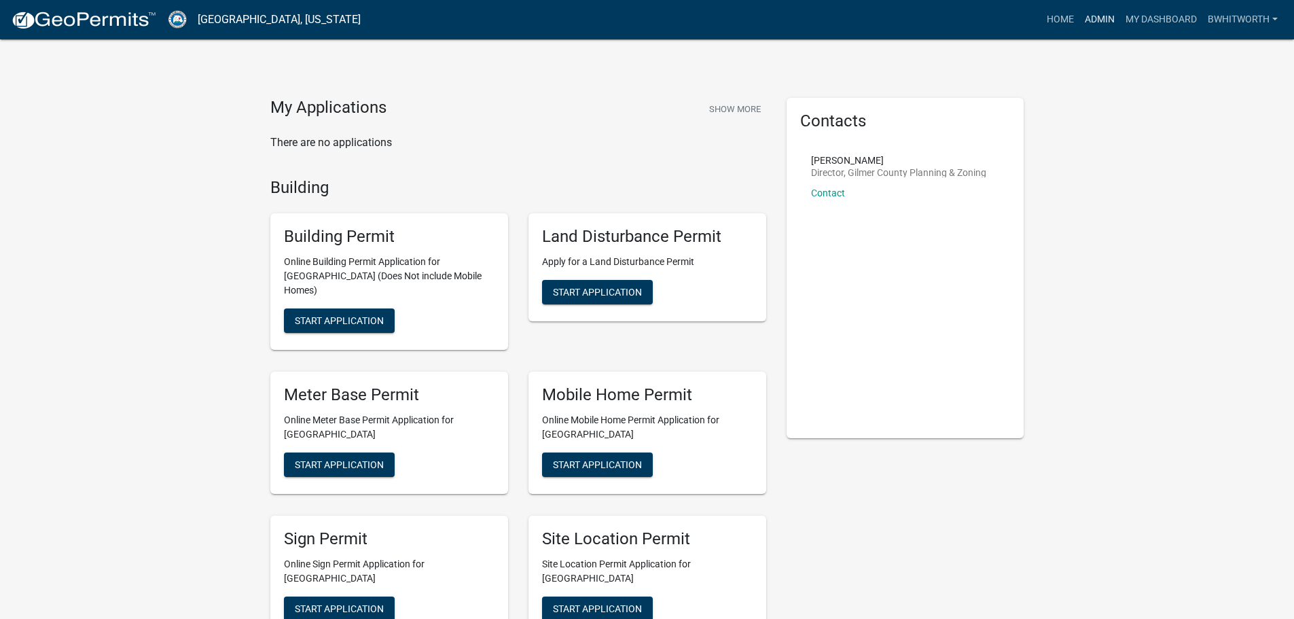
click at [1103, 18] on link "Admin" at bounding box center [1099, 20] width 41 height 26
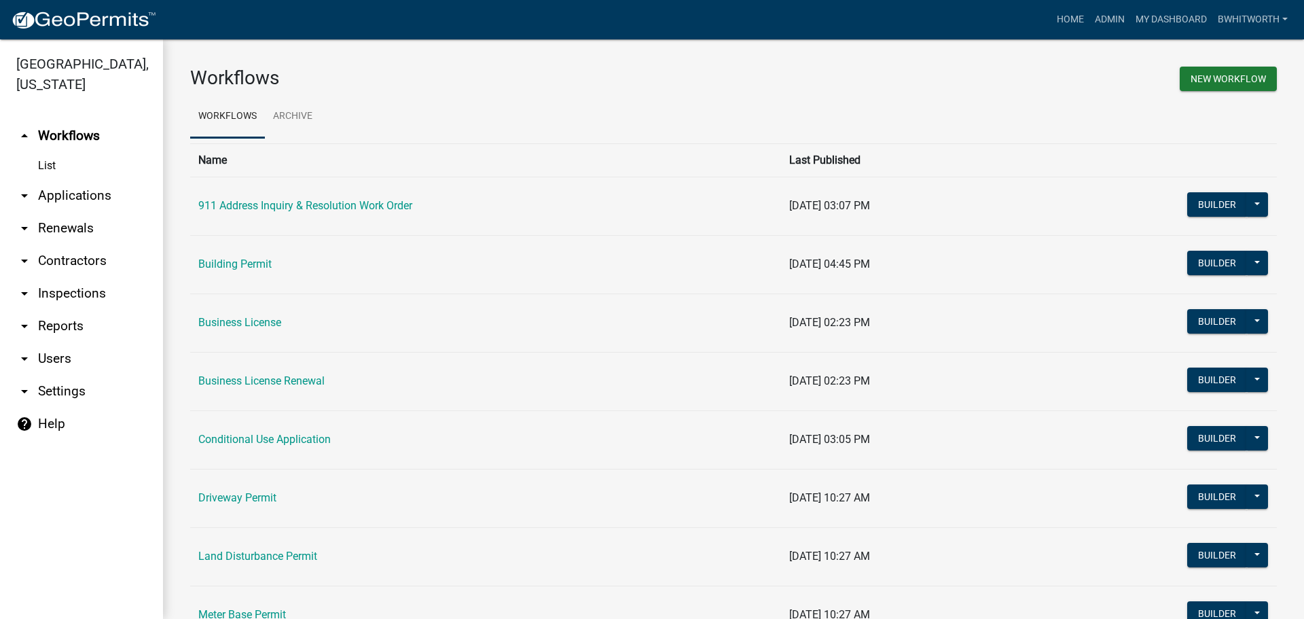
click at [54, 193] on link "arrow_drop_down Applications" at bounding box center [81, 195] width 163 height 33
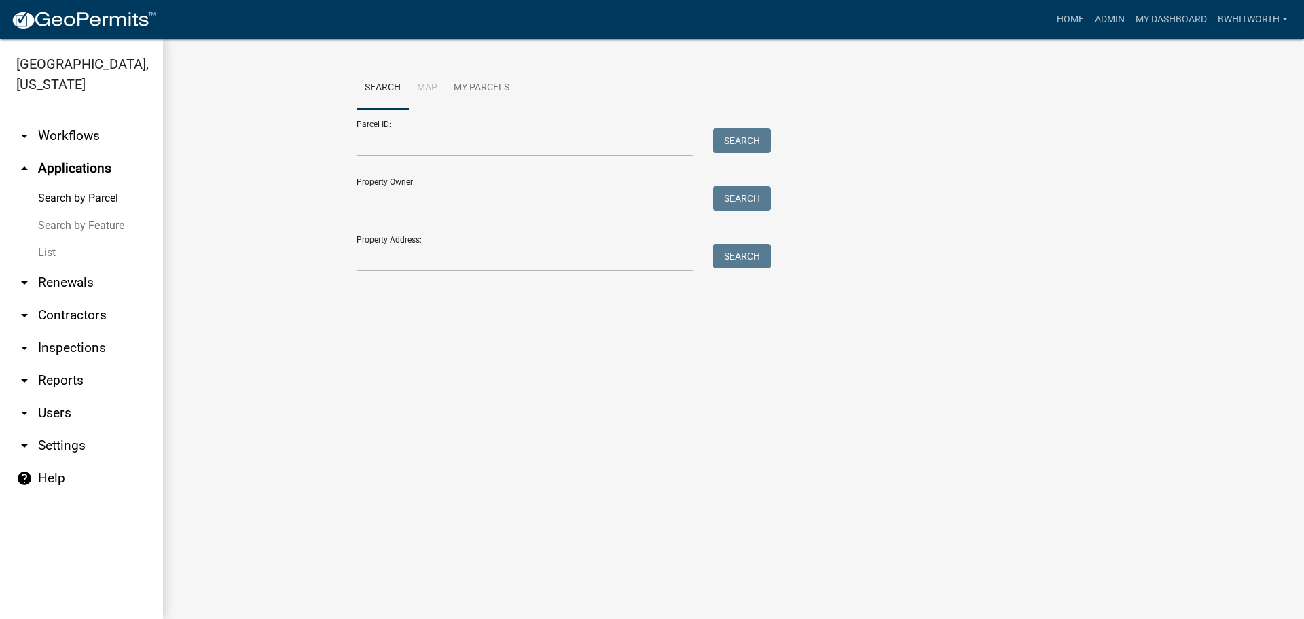
click at [33, 251] on link "List" at bounding box center [81, 252] width 163 height 27
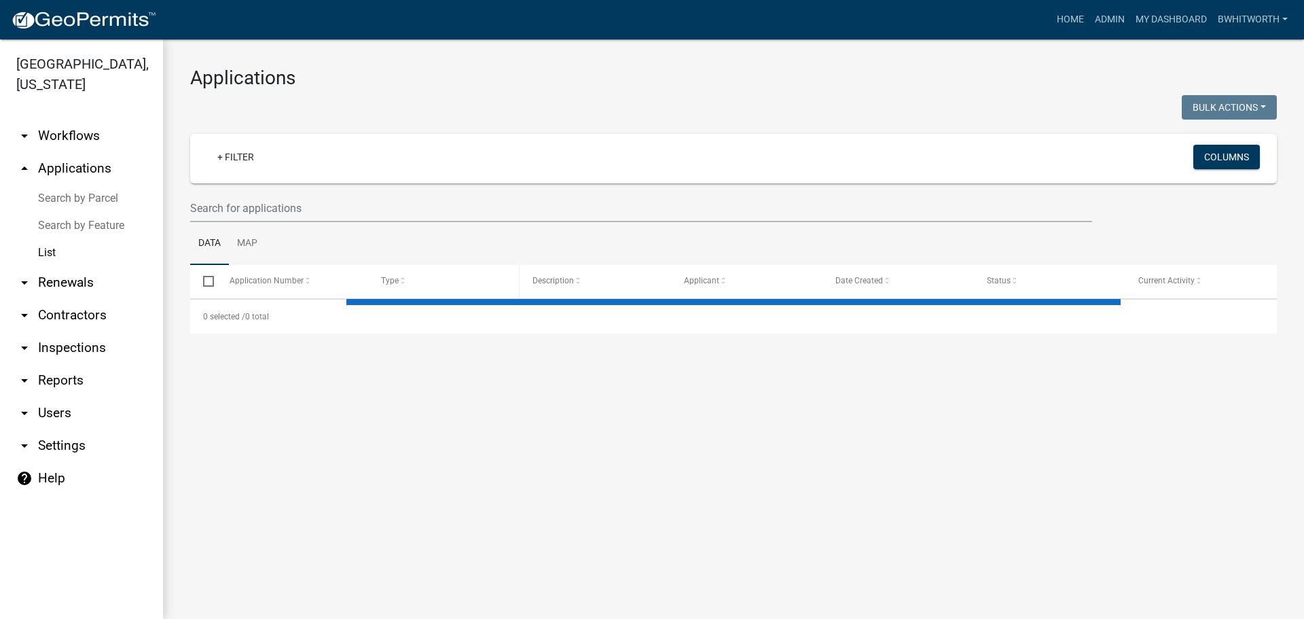
select select "3: 100"
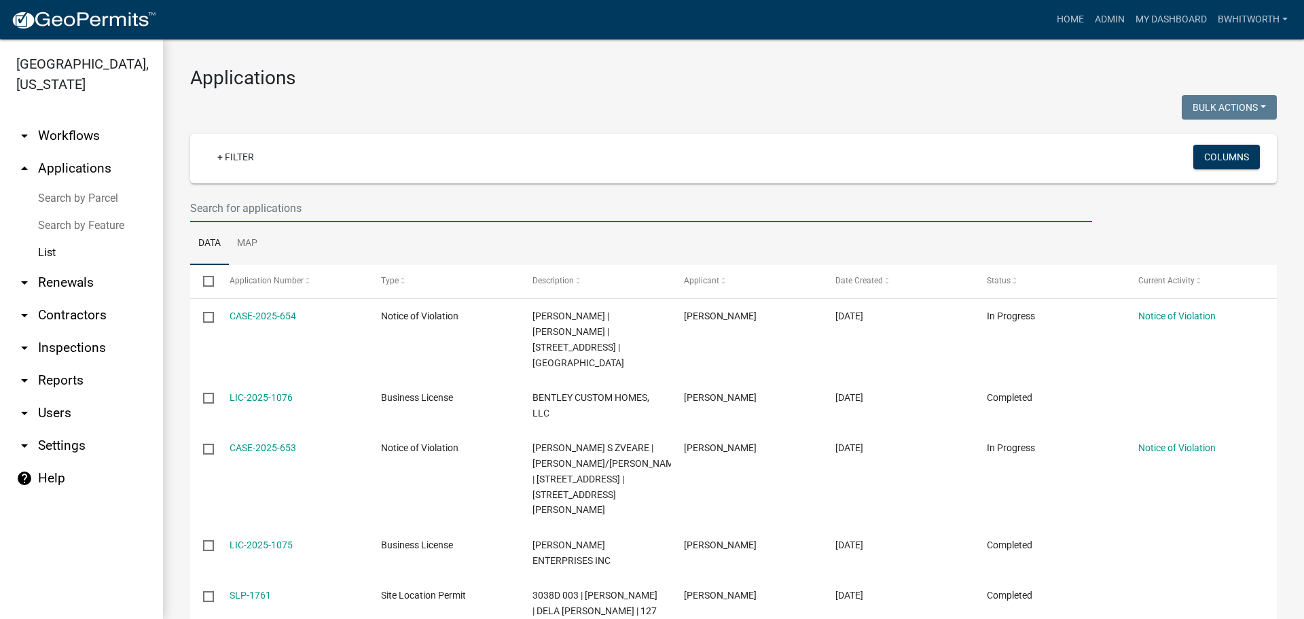
click at [322, 208] on input "text" at bounding box center [641, 208] width 902 height 28
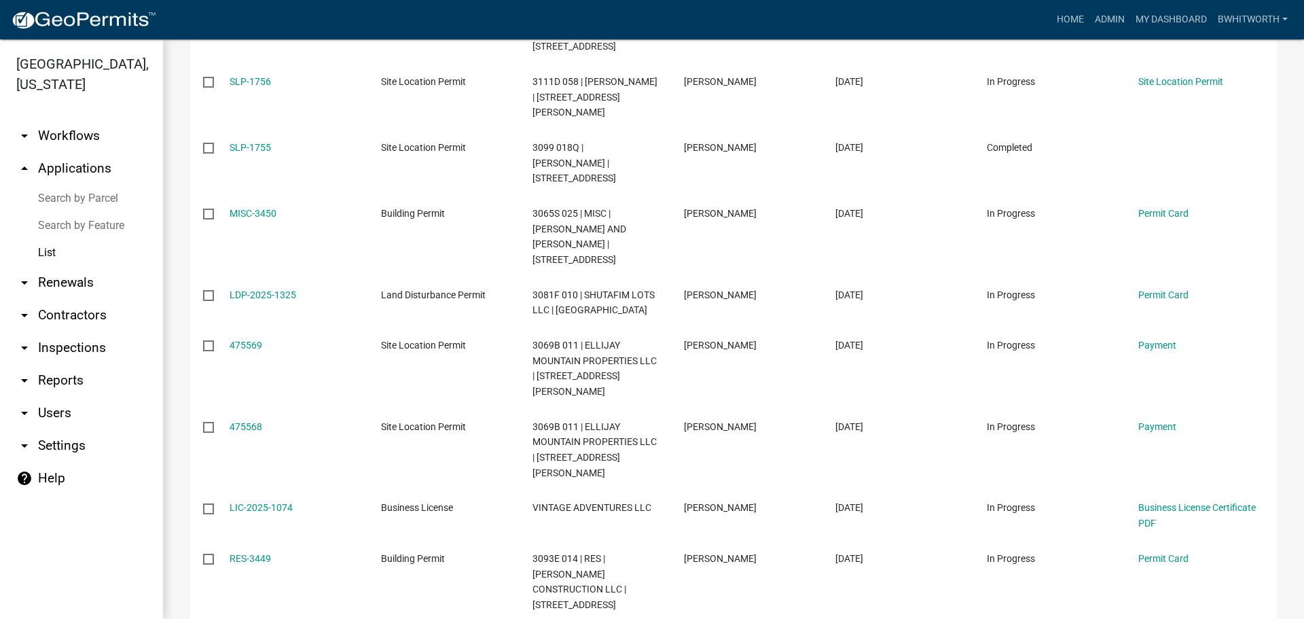
scroll to position [1222, 0]
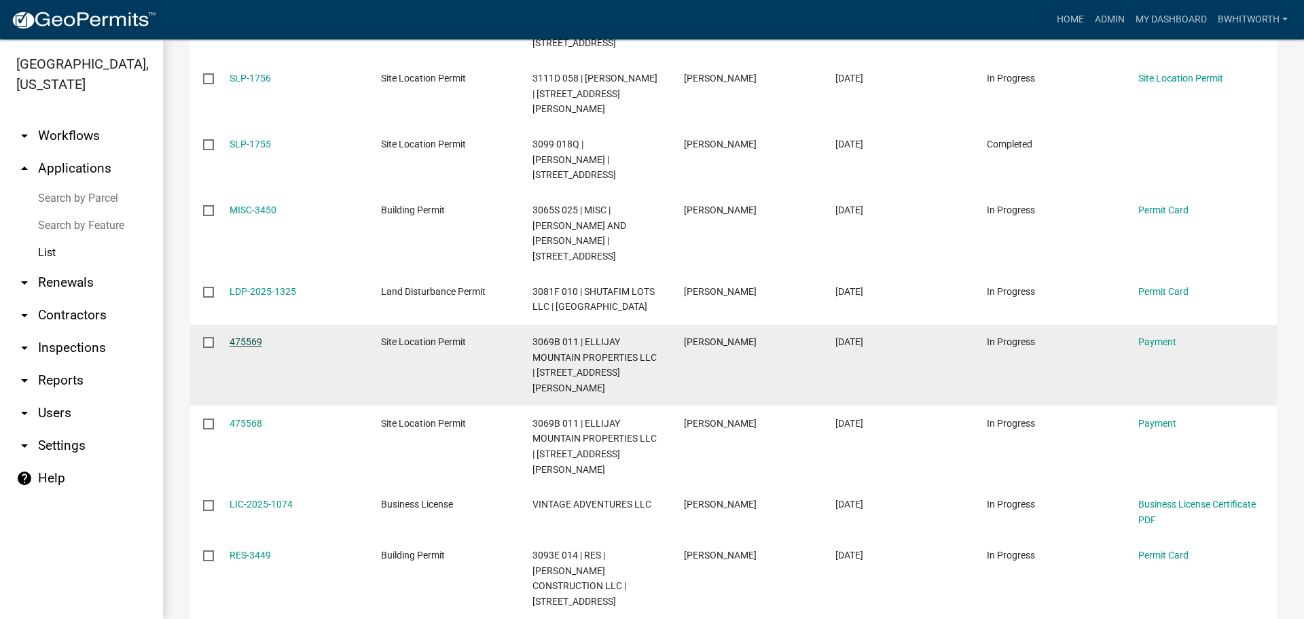
click at [252, 336] on link "475569" at bounding box center [246, 341] width 33 height 11
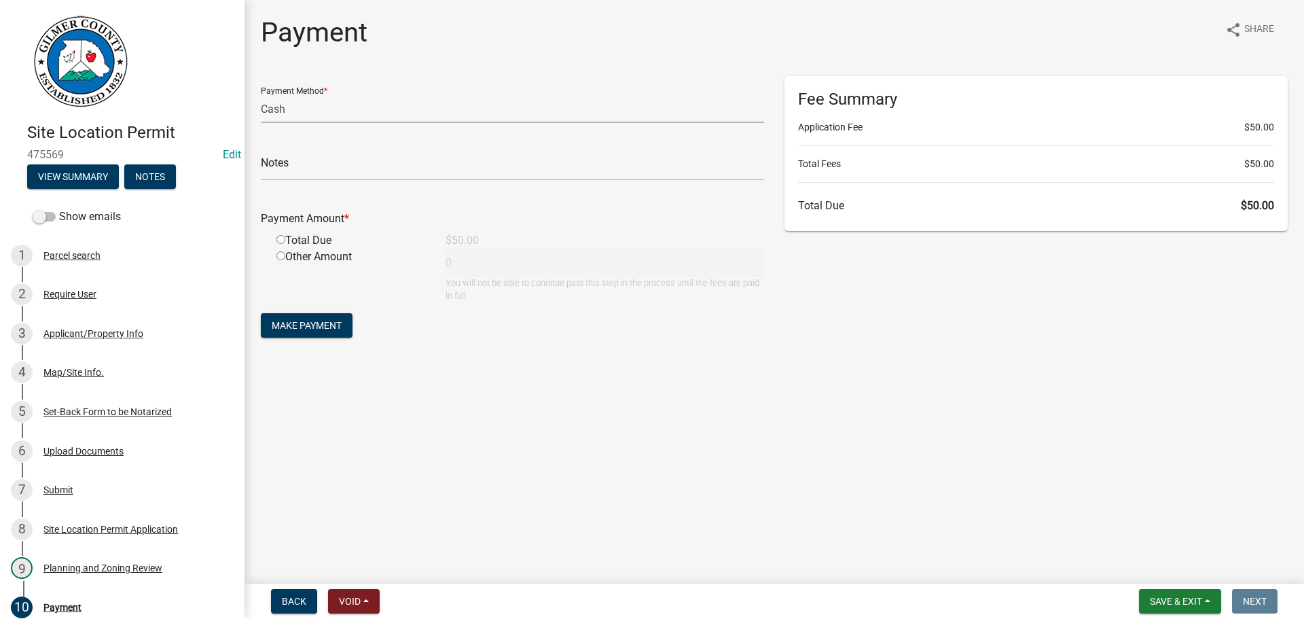
click at [334, 107] on select "Credit Card POS Check Cash" at bounding box center [512, 109] width 503 height 28
select select "1: 0"
click at [261, 95] on select "Credit Card POS Check Cash" at bounding box center [512, 109] width 503 height 28
click at [311, 171] on input "text" at bounding box center [512, 167] width 503 height 28
type input "1270"
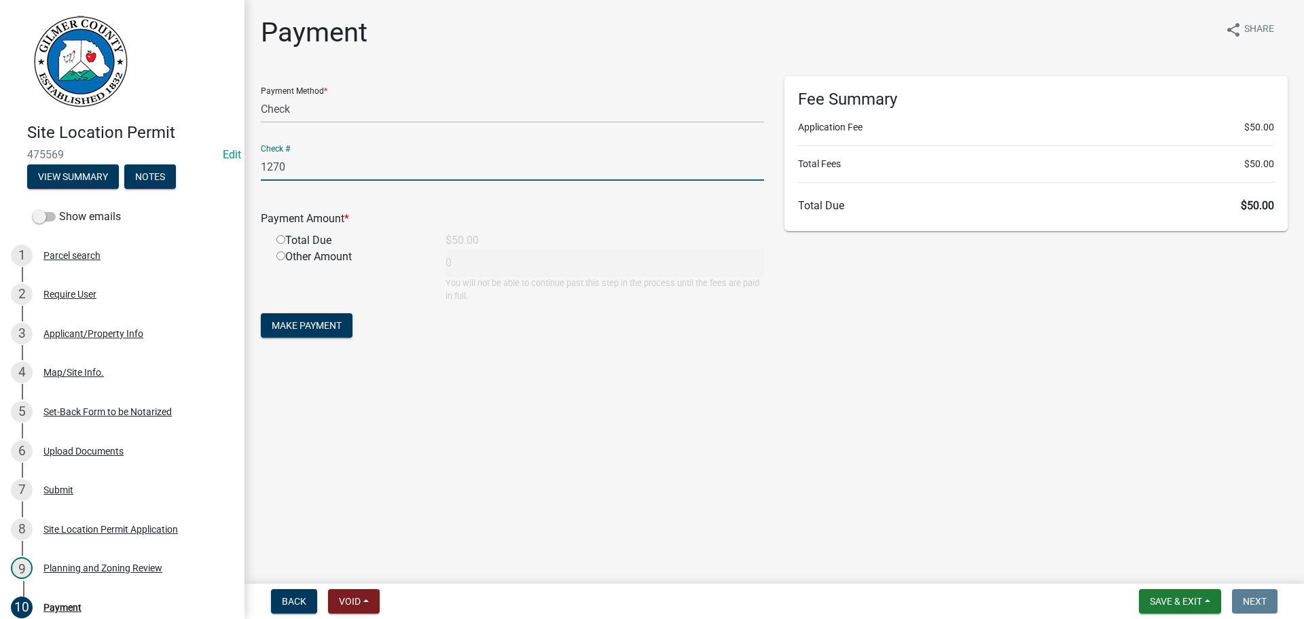
click at [279, 240] on input "radio" at bounding box center [280, 239] width 9 height 9
radio input "true"
type input "50"
click at [329, 324] on span "Make Payment" at bounding box center [307, 325] width 70 height 11
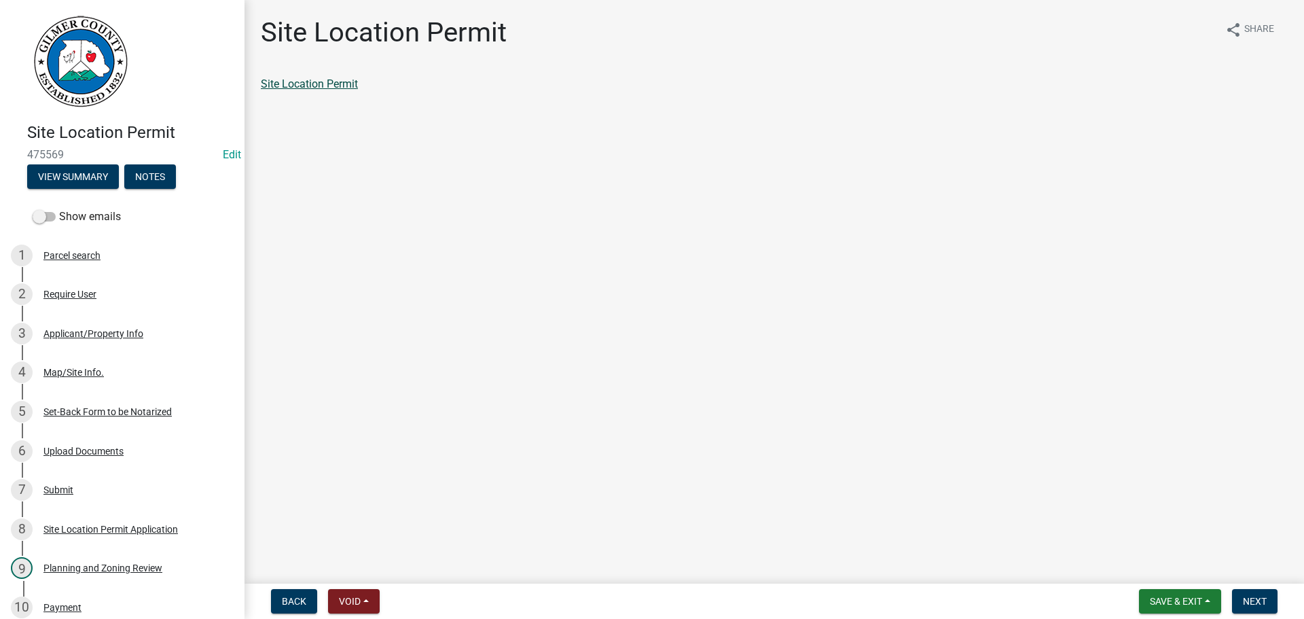
click at [294, 83] on link "Site Location Permit" at bounding box center [309, 83] width 97 height 13
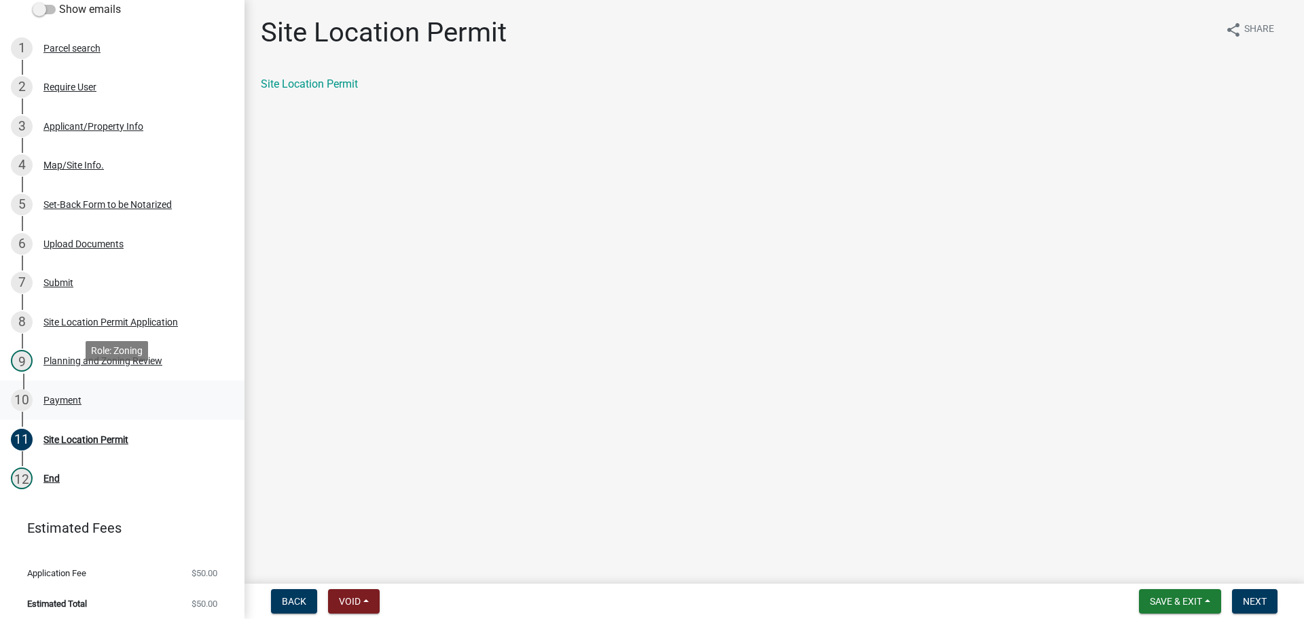
scroll to position [213, 0]
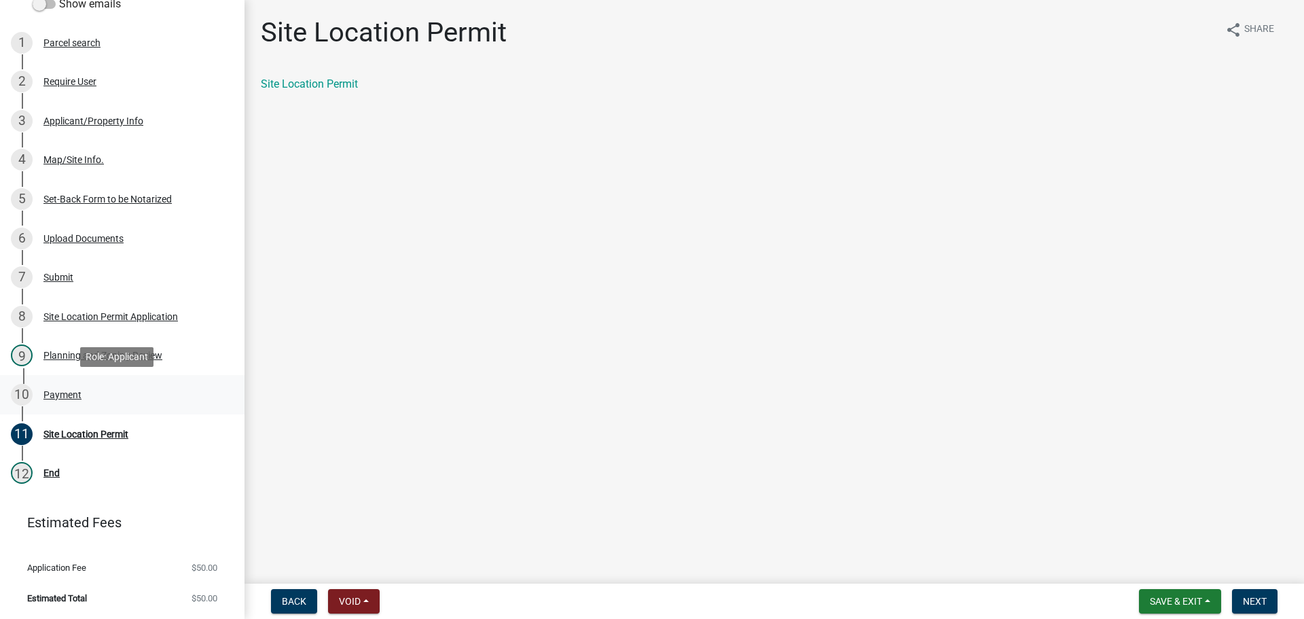
click at [75, 390] on div "Payment" at bounding box center [62, 395] width 38 height 10
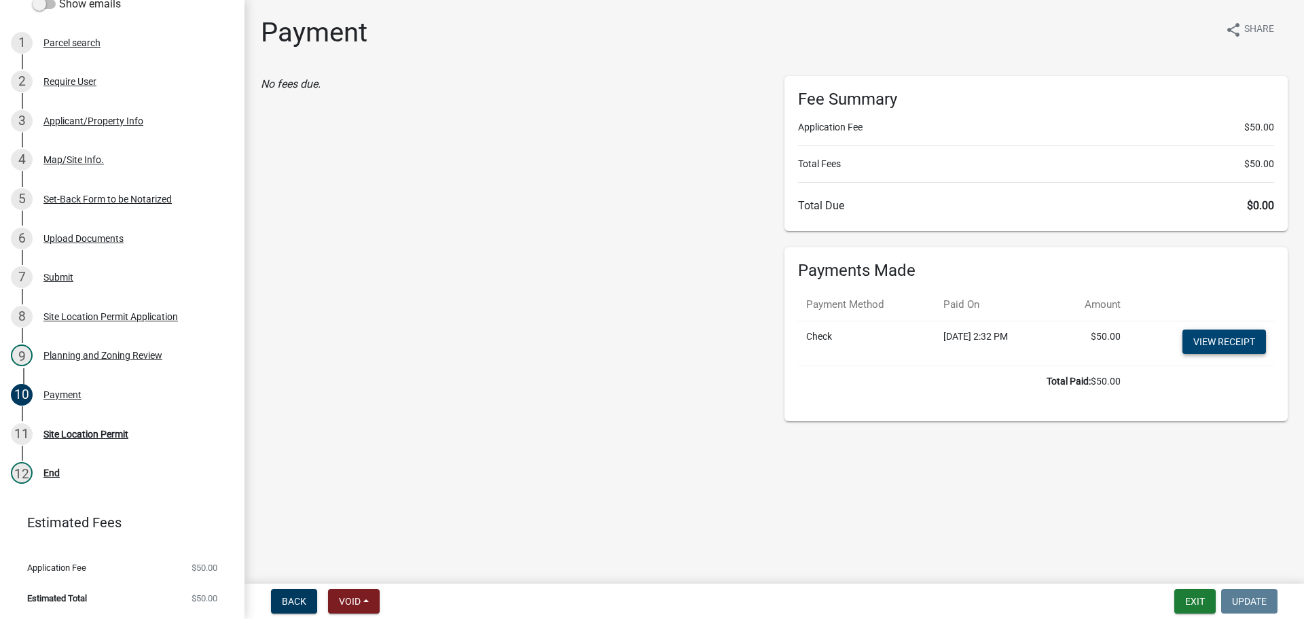
click at [1213, 340] on link "View receipt" at bounding box center [1224, 341] width 84 height 24
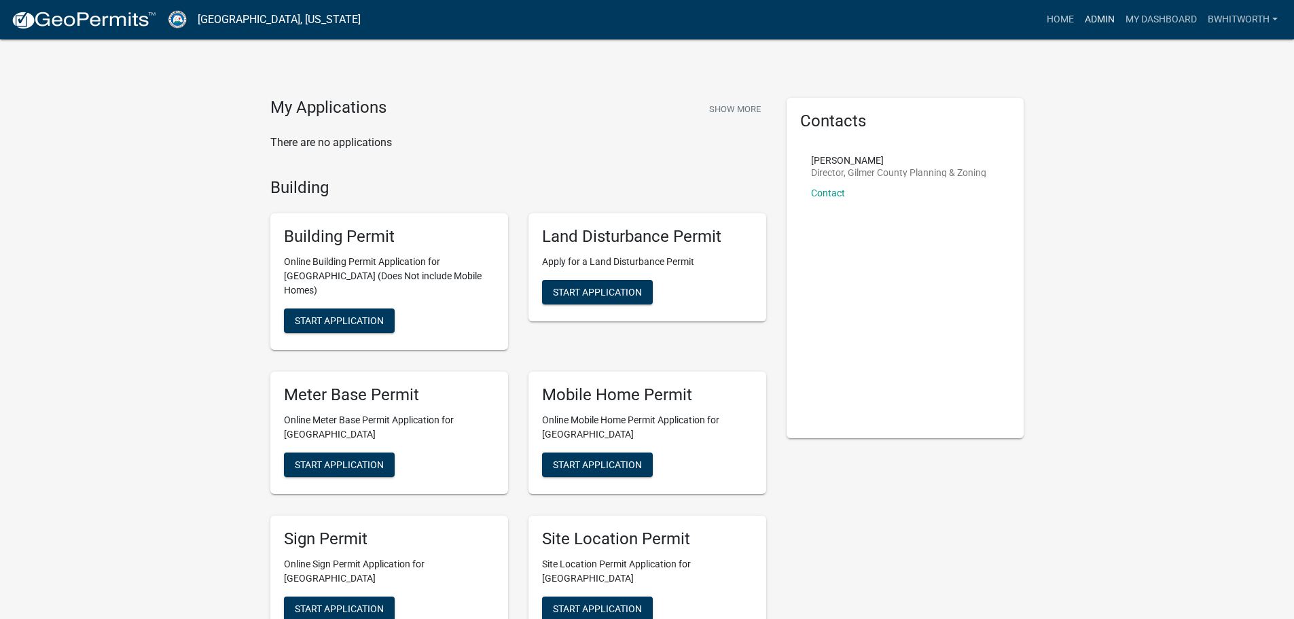
click at [1086, 18] on link "Admin" at bounding box center [1099, 20] width 41 height 26
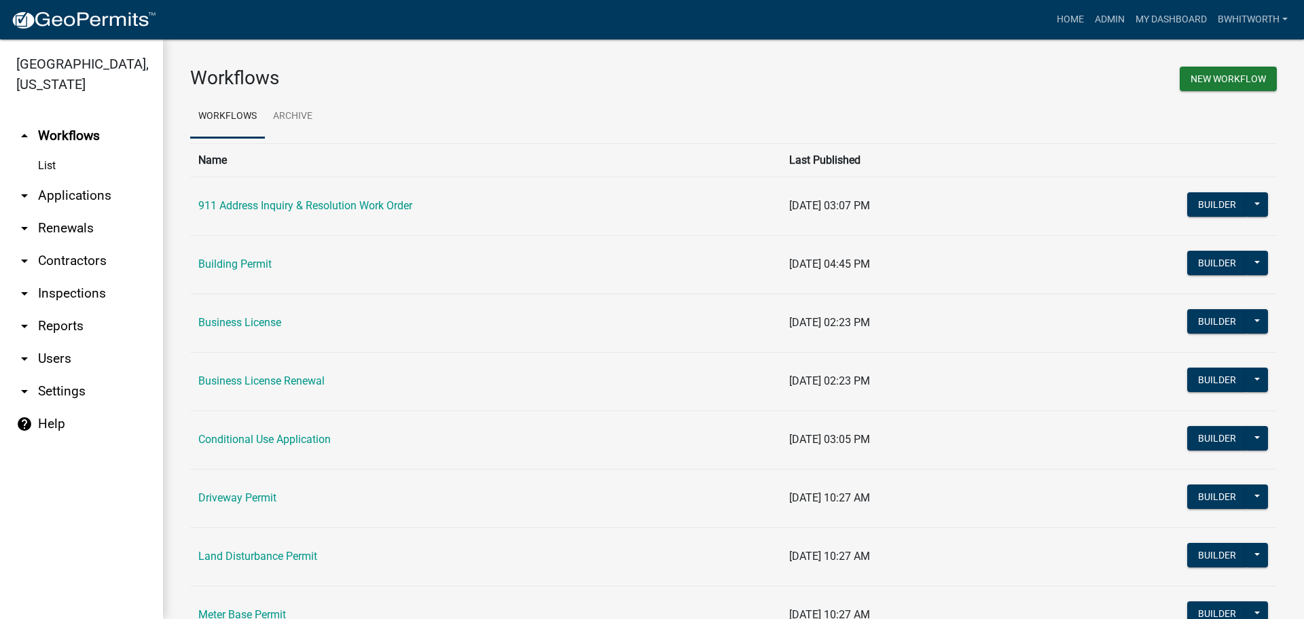
click at [60, 191] on link "arrow_drop_down Applications" at bounding box center [81, 195] width 163 height 33
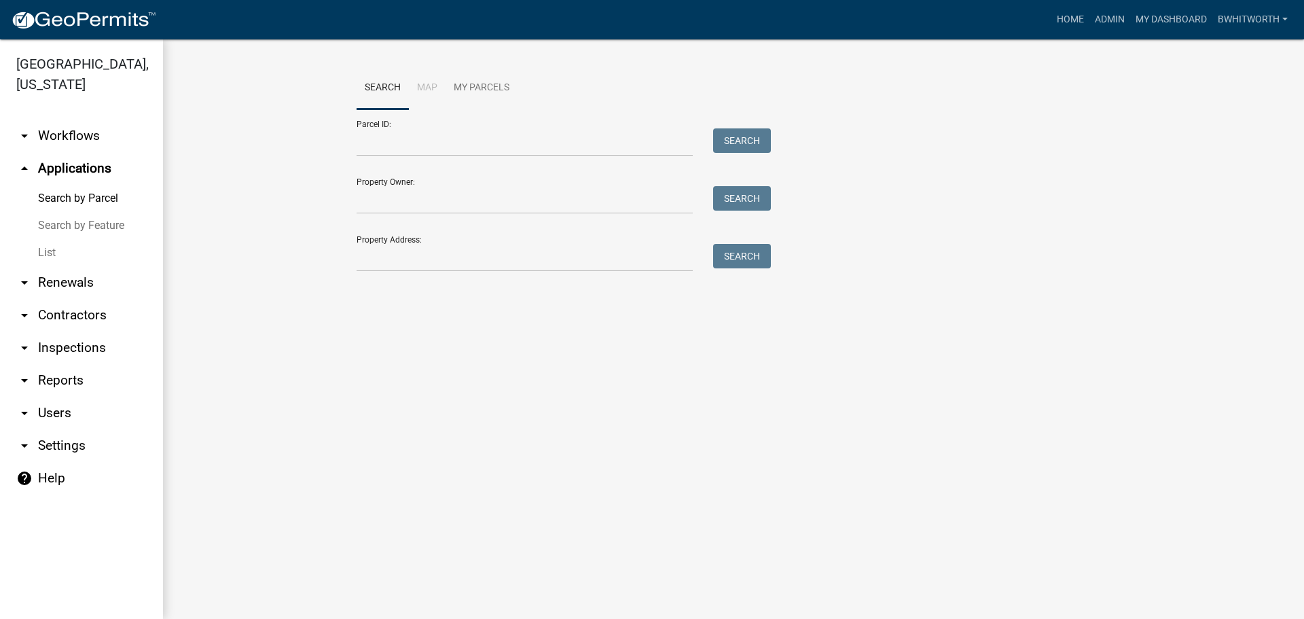
click at [46, 251] on link "List" at bounding box center [81, 252] width 163 height 27
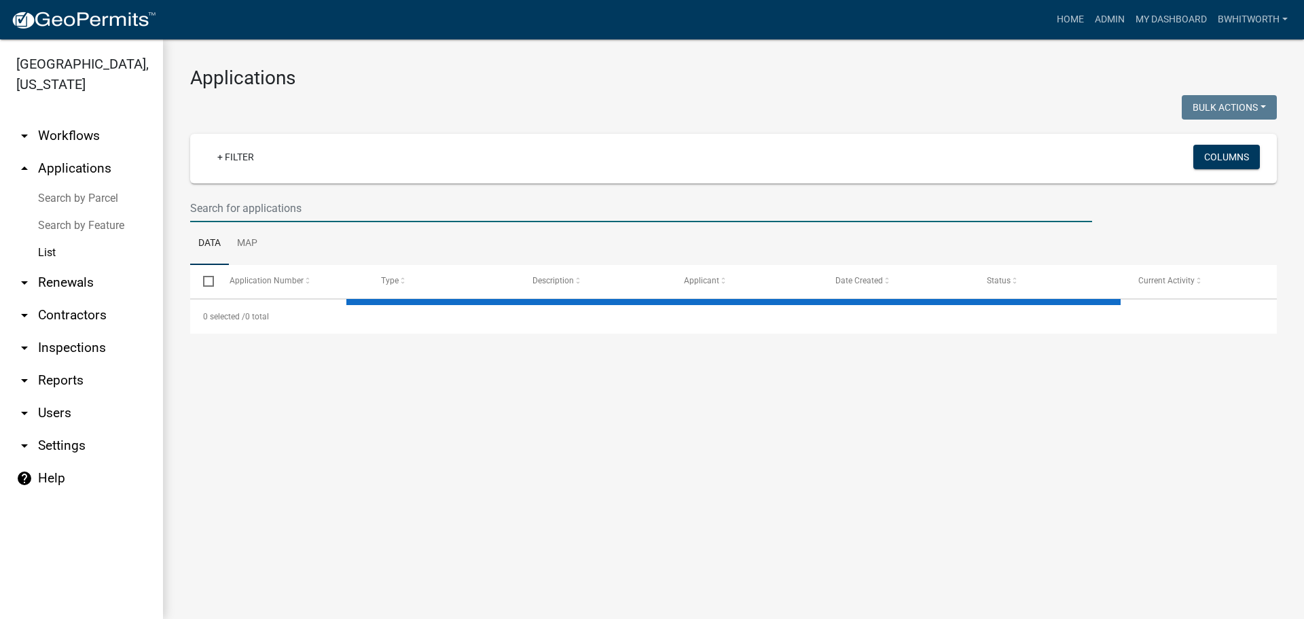
click at [215, 208] on input "text" at bounding box center [641, 208] width 902 height 28
type input "3100"
select select "3: 100"
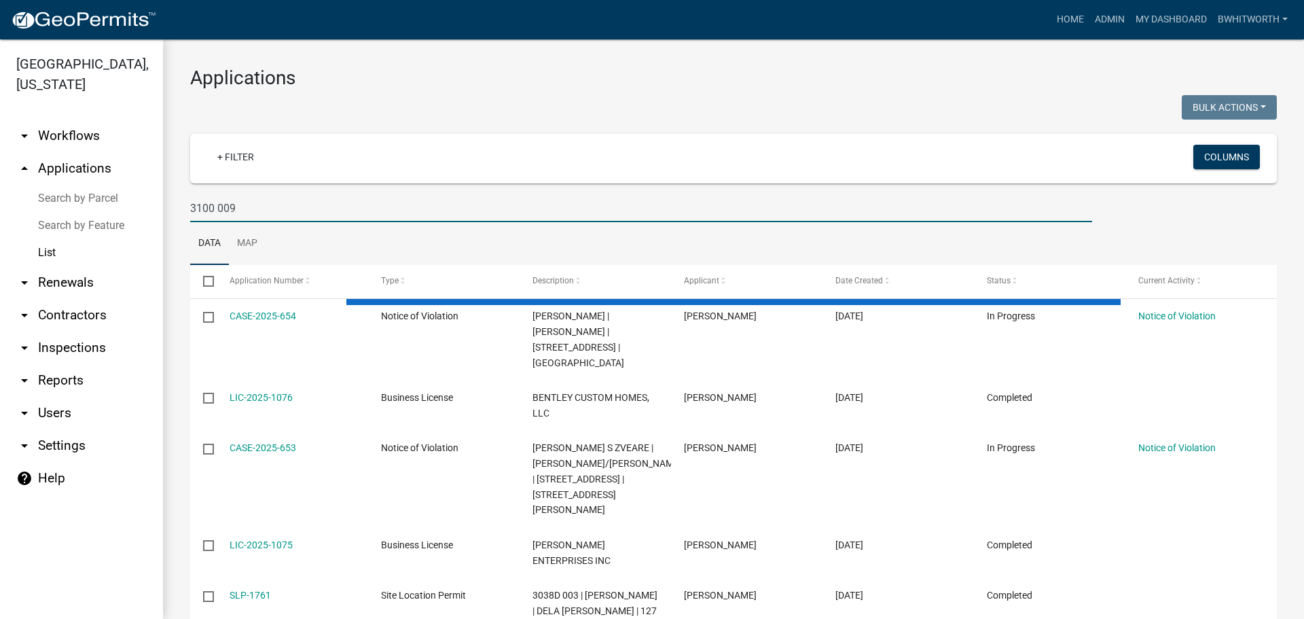
type input "3100 009"
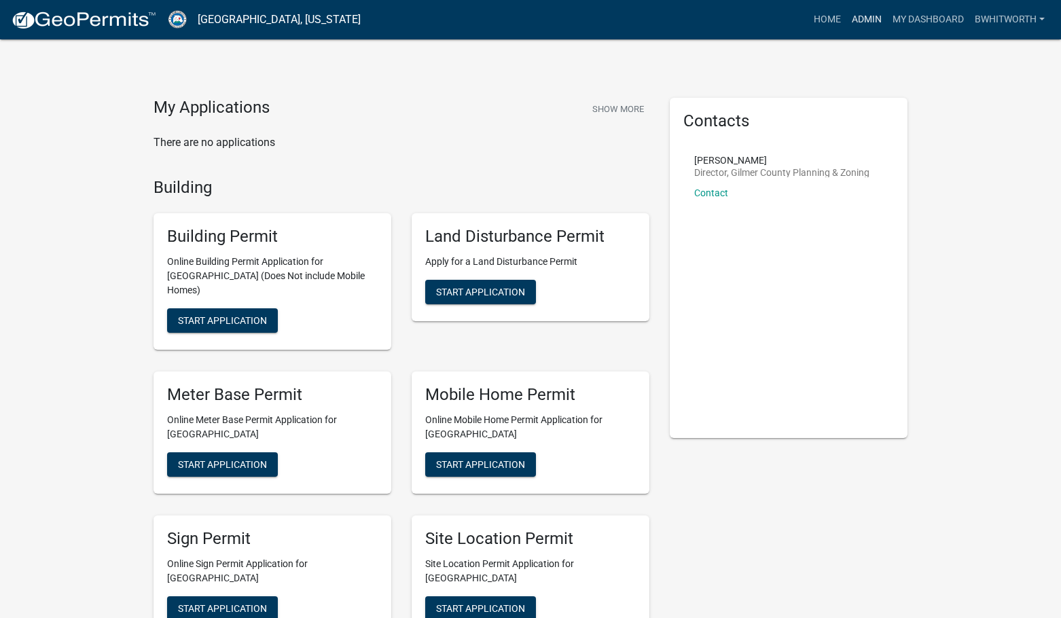
drag, startPoint x: 865, startPoint y: 16, endPoint x: 854, endPoint y: 21, distance: 12.5
click at [864, 17] on link "Admin" at bounding box center [866, 20] width 41 height 26
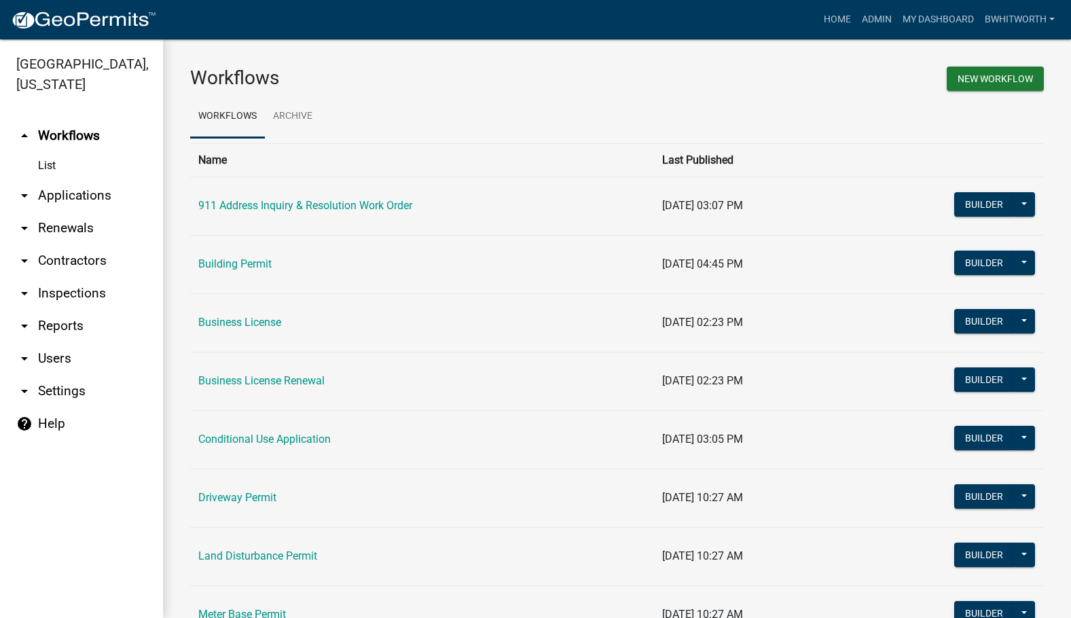
click at [52, 196] on link "arrow_drop_down Applications" at bounding box center [81, 195] width 163 height 33
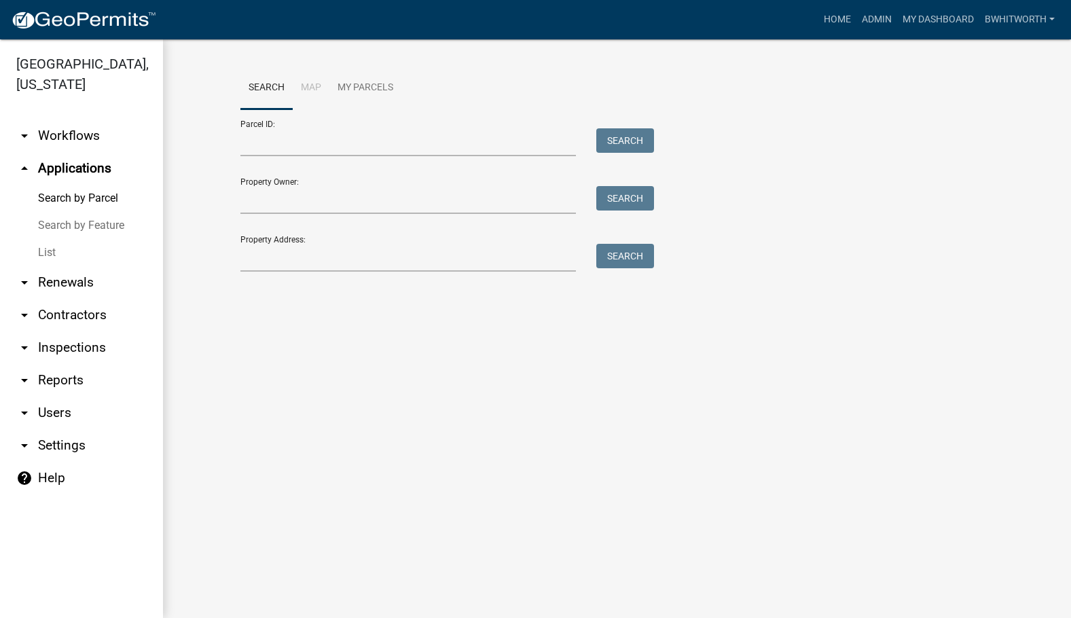
click at [41, 252] on link "List" at bounding box center [81, 252] width 163 height 27
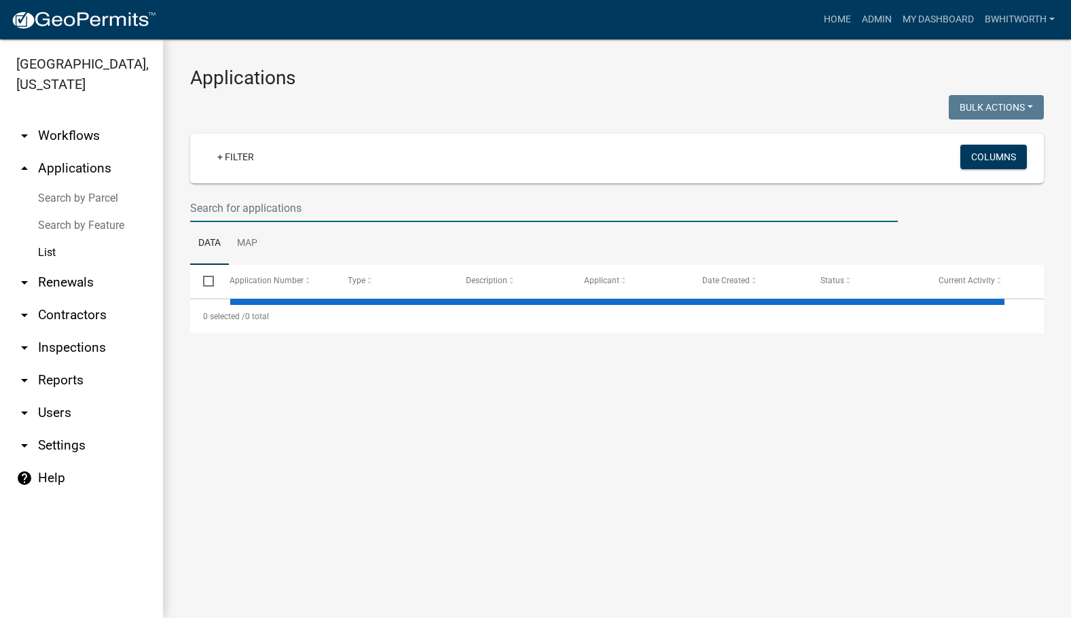
click at [256, 216] on input "text" at bounding box center [544, 208] width 708 height 28
select select "3: 100"
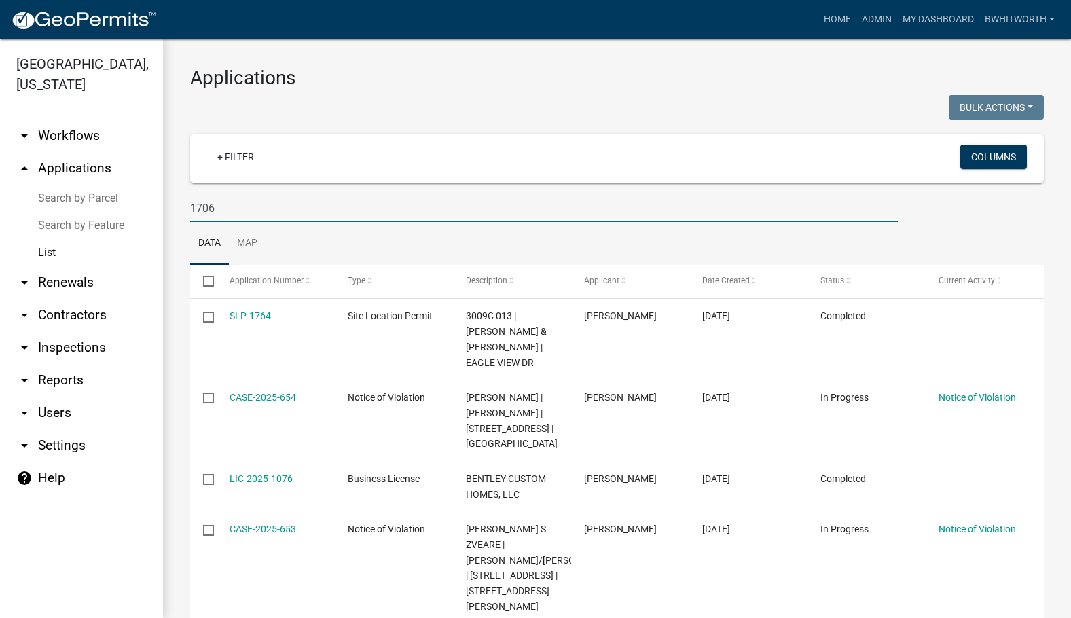
type input "1706"
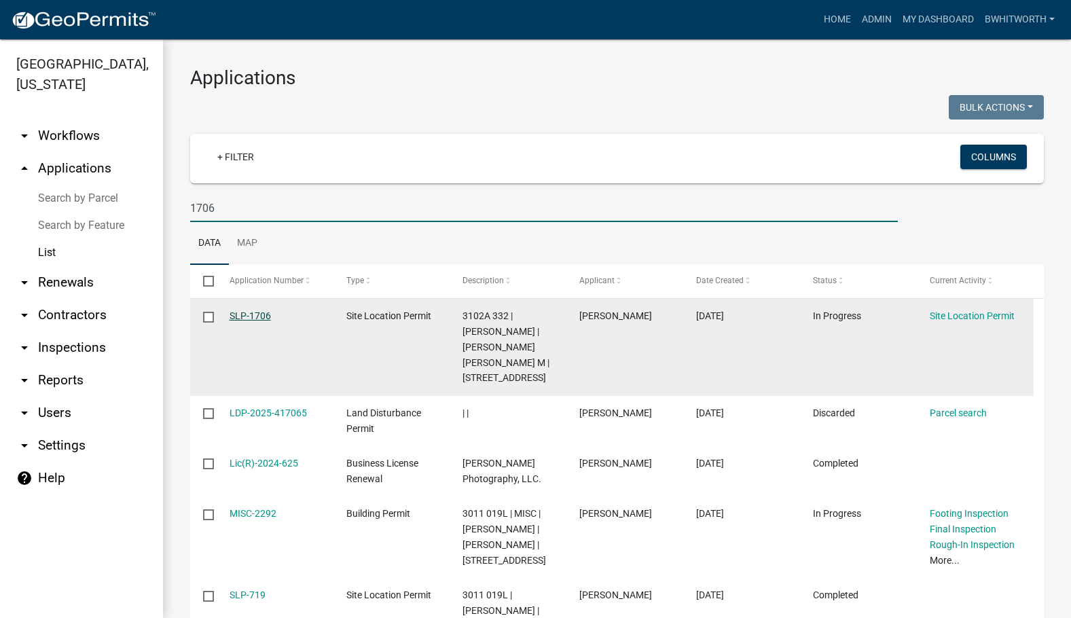
click at [244, 312] on link "SLP-1706" at bounding box center [250, 315] width 41 height 11
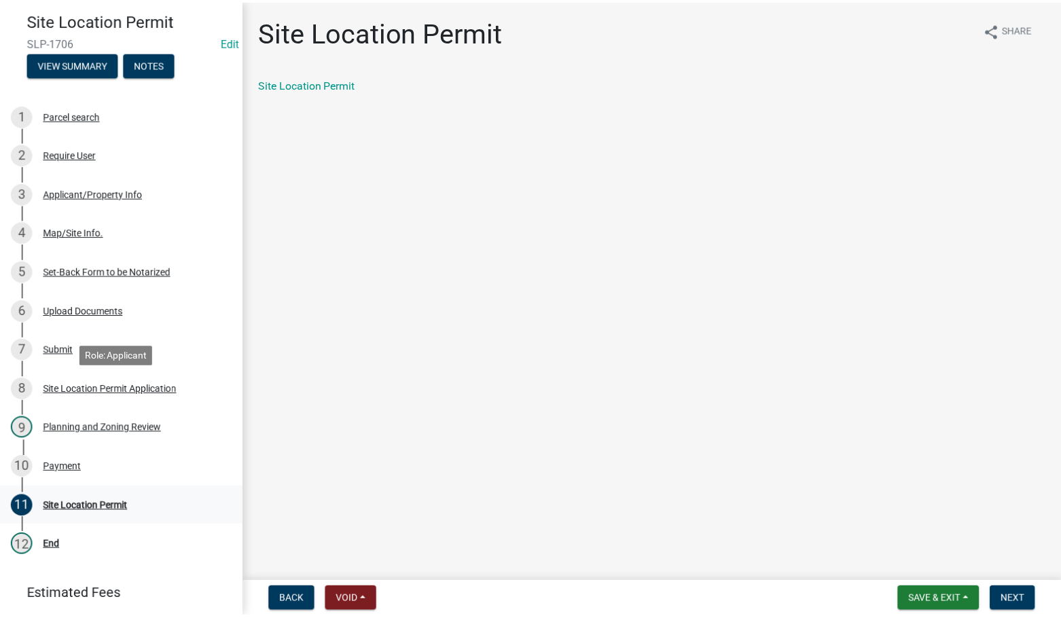
scroll to position [186, 0]
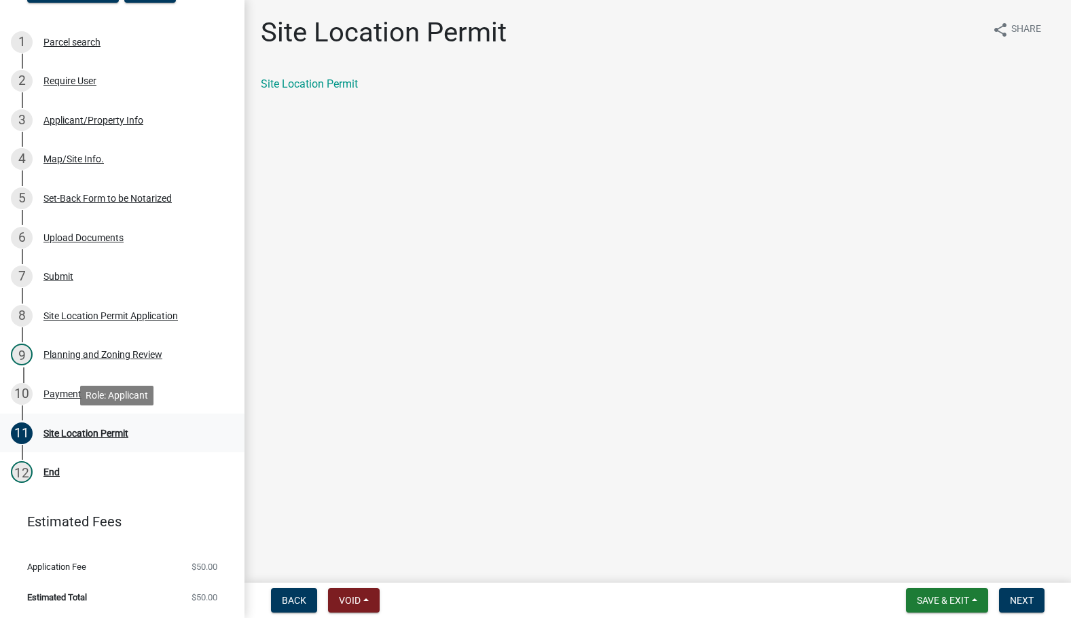
click at [71, 430] on div "Site Location Permit" at bounding box center [85, 433] width 85 height 10
click at [1019, 595] on span "Next" at bounding box center [1022, 600] width 24 height 11
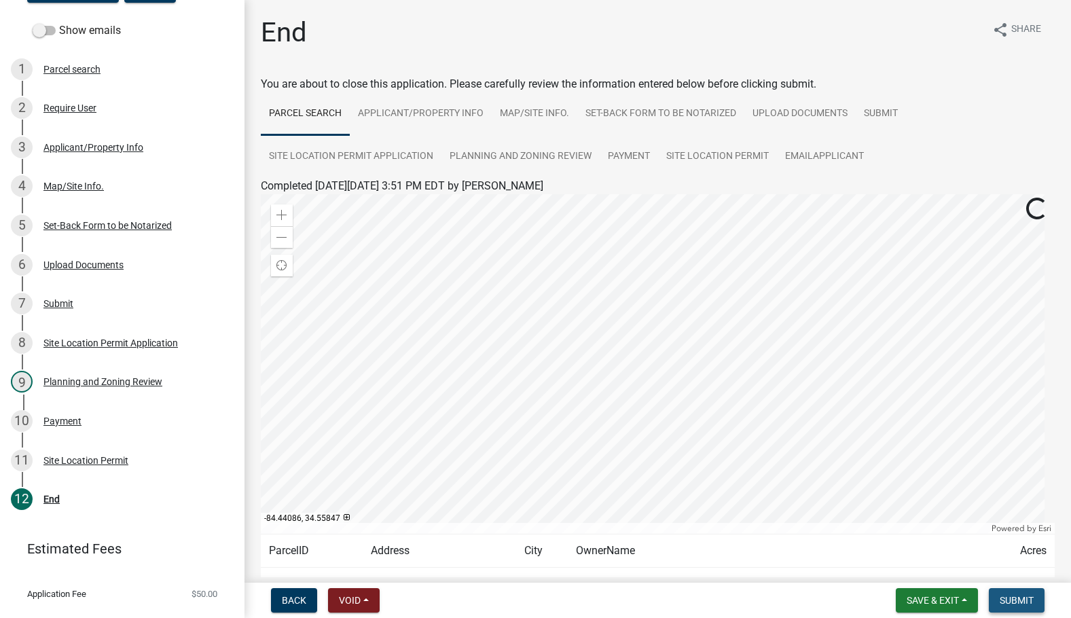
click at [1023, 600] on span "Submit" at bounding box center [1017, 600] width 34 height 11
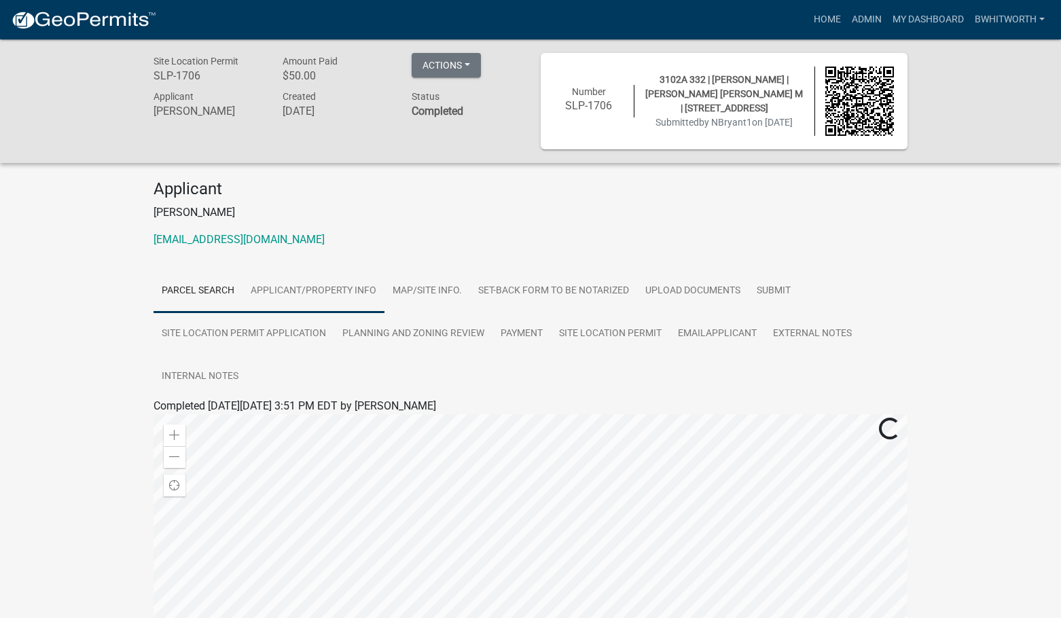
click at [334, 285] on link "Applicant/Property Info" at bounding box center [313, 291] width 142 height 43
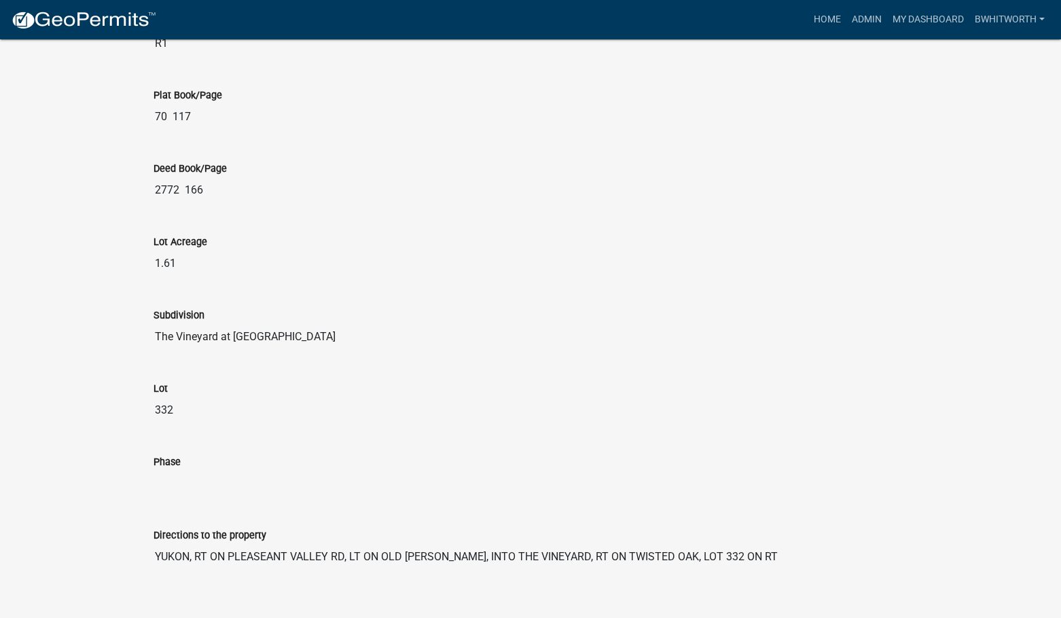
scroll to position [1624, 0]
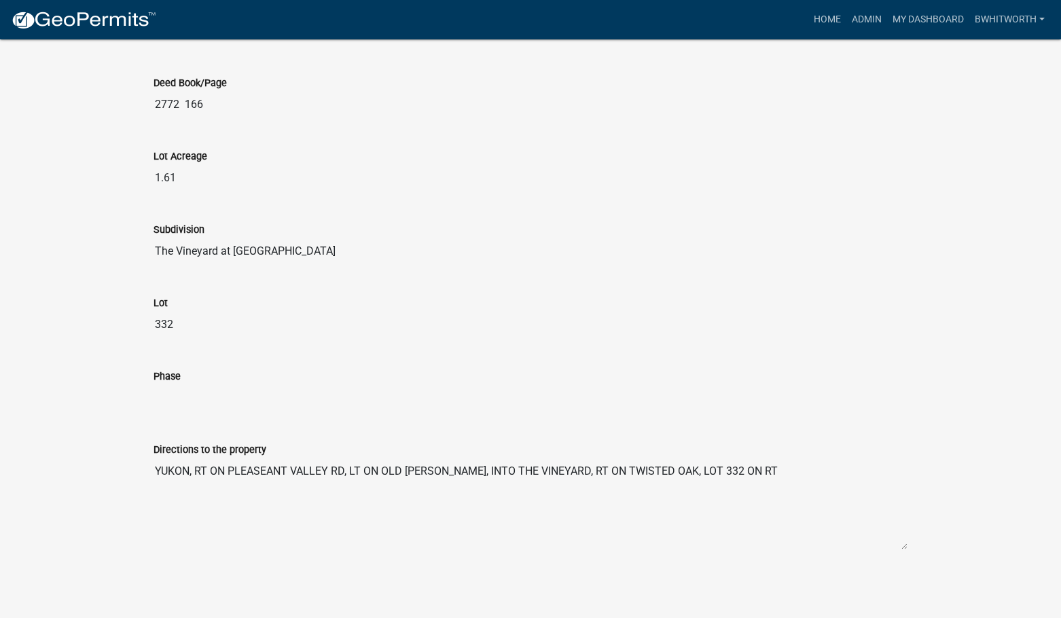
drag, startPoint x: 156, startPoint y: 465, endPoint x: 781, endPoint y: 483, distance: 625.0
click at [781, 483] on textarea "YUKON, RT ON PLEASEANT VALLEY RD, LT ON OLD [PERSON_NAME], INTO THE VINEYARD, R…" at bounding box center [530, 504] width 754 height 92
